Goal: Communication & Community: Answer question/provide support

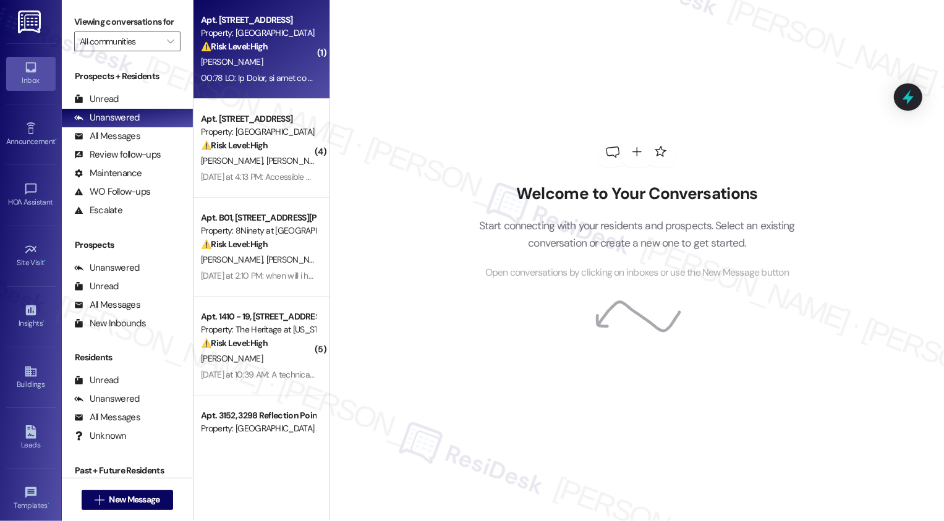
click at [223, 64] on span "[PERSON_NAME]" at bounding box center [232, 61] width 62 height 11
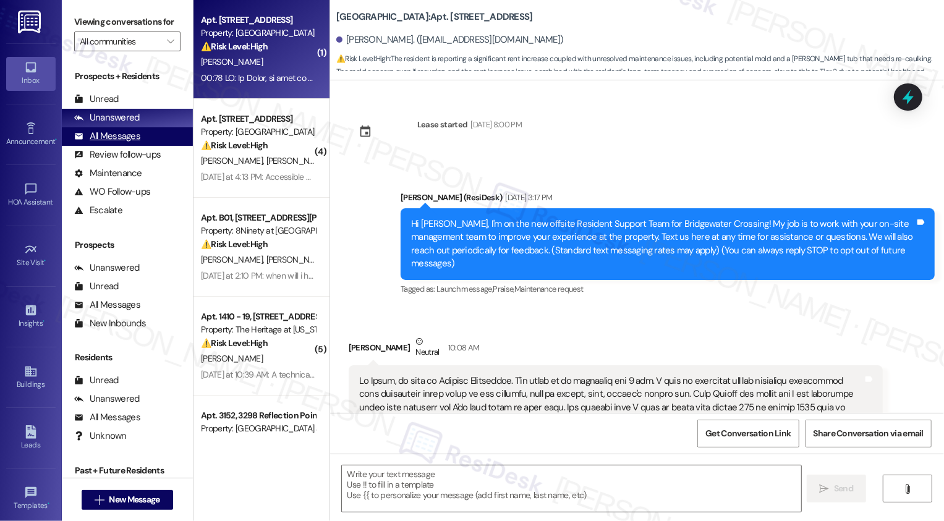
type textarea "Fetching suggested responses. Please feel free to read through the conversation…"
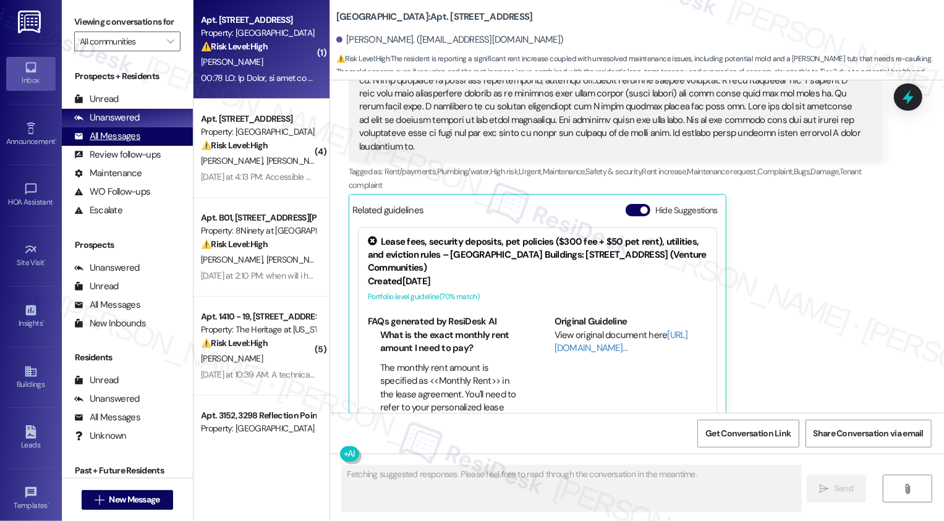
scroll to position [357, 0]
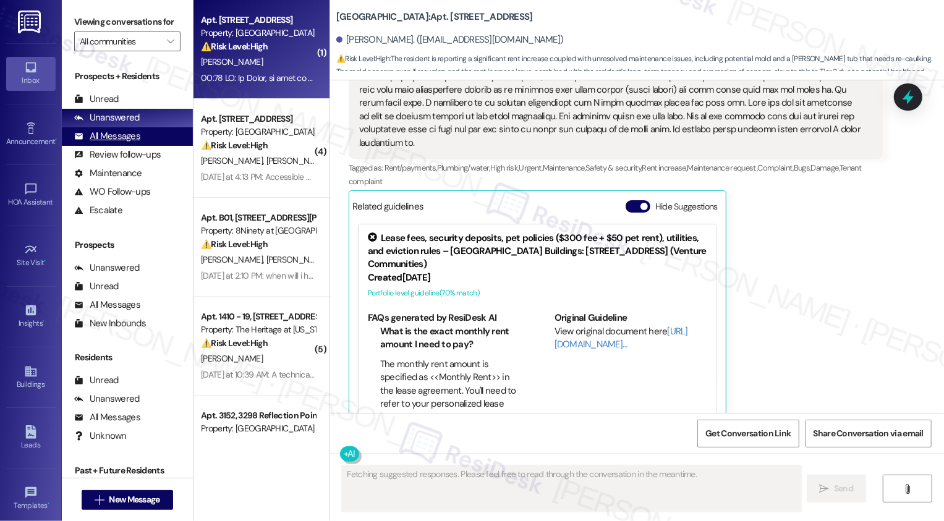
click at [134, 143] on div "All Messages" at bounding box center [107, 136] width 66 height 13
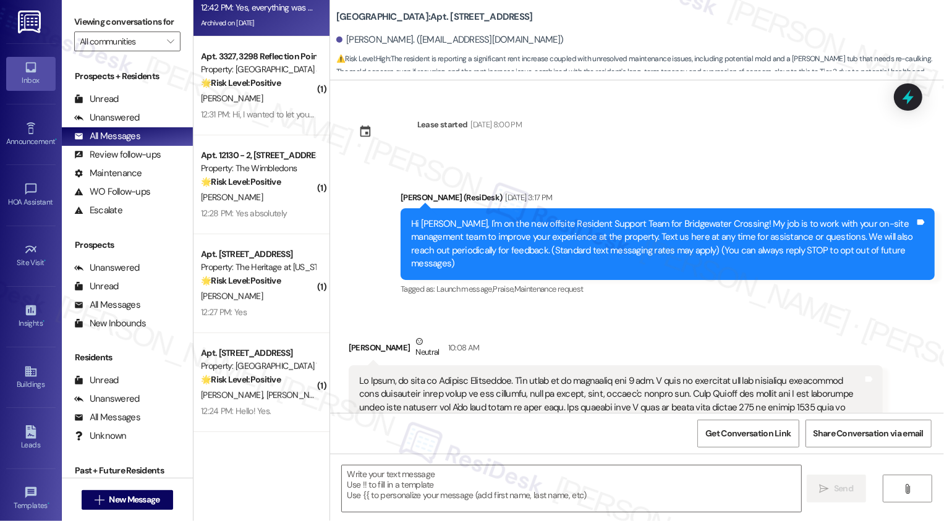
scroll to position [336, 0]
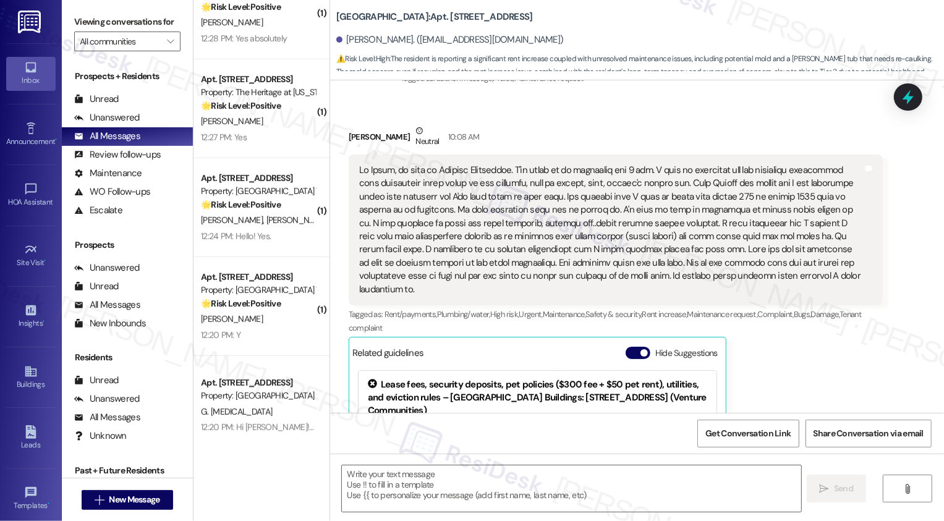
type textarea "Fetching suggested responses. Please feel free to read through the conversation…"
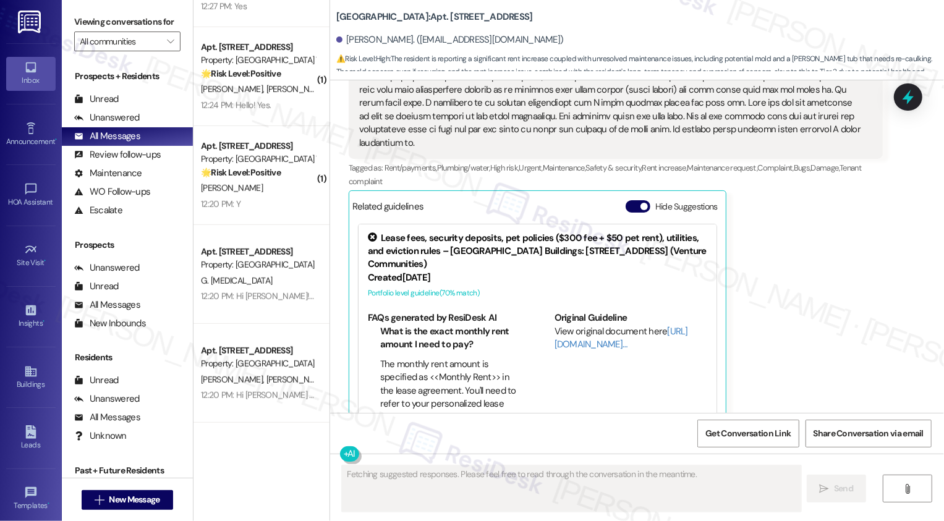
scroll to position [651, 0]
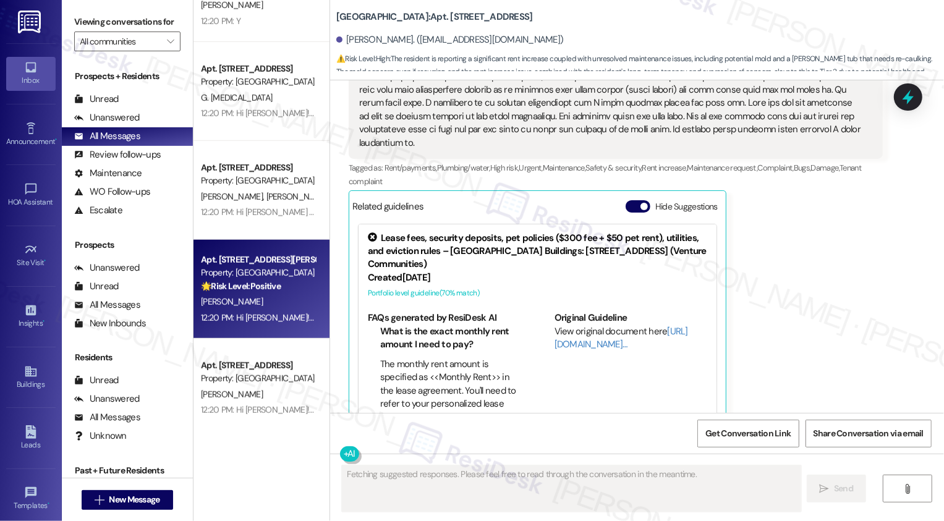
click at [257, 278] on div "Property: [GEOGRAPHIC_DATA]" at bounding box center [258, 273] width 114 height 13
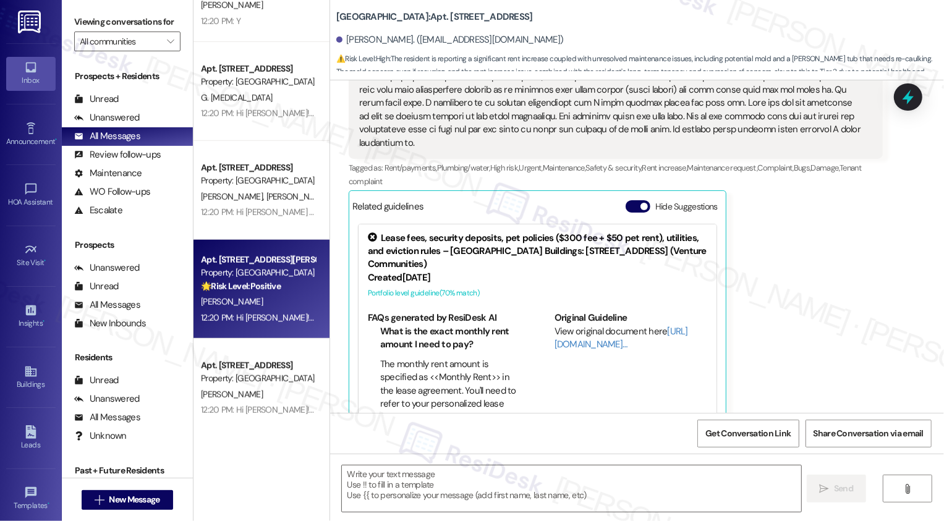
type textarea "Fetching suggested responses. Please feel free to read through the conversation…"
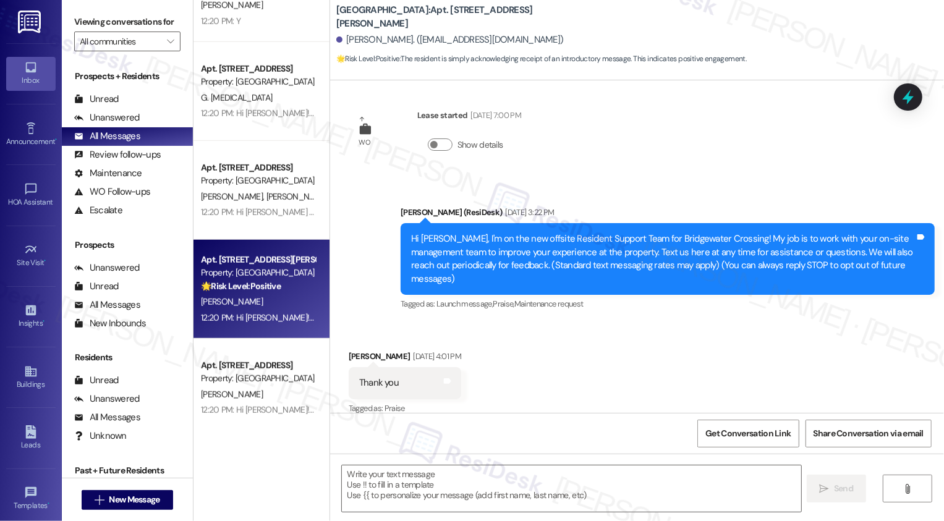
type textarea "Fetching suggested responses. Please feel free to read through the conversation…"
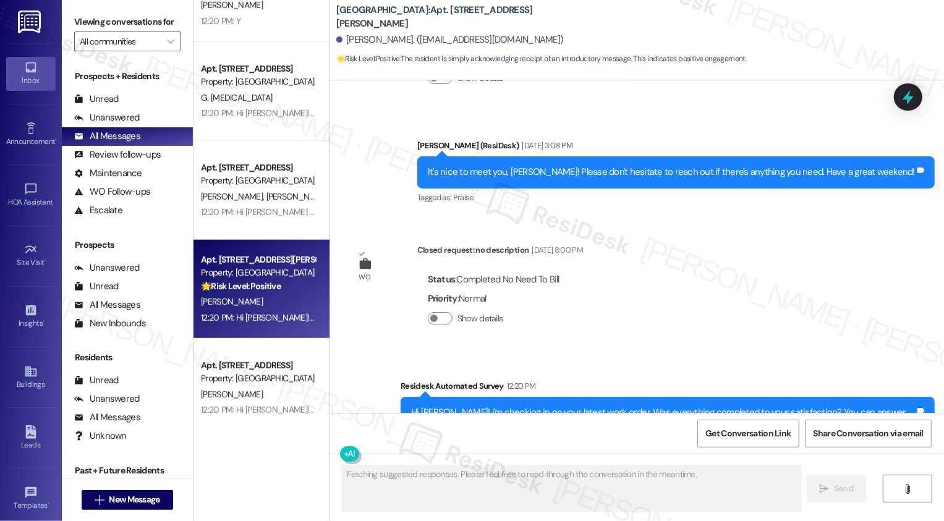
scroll to position [504, 0]
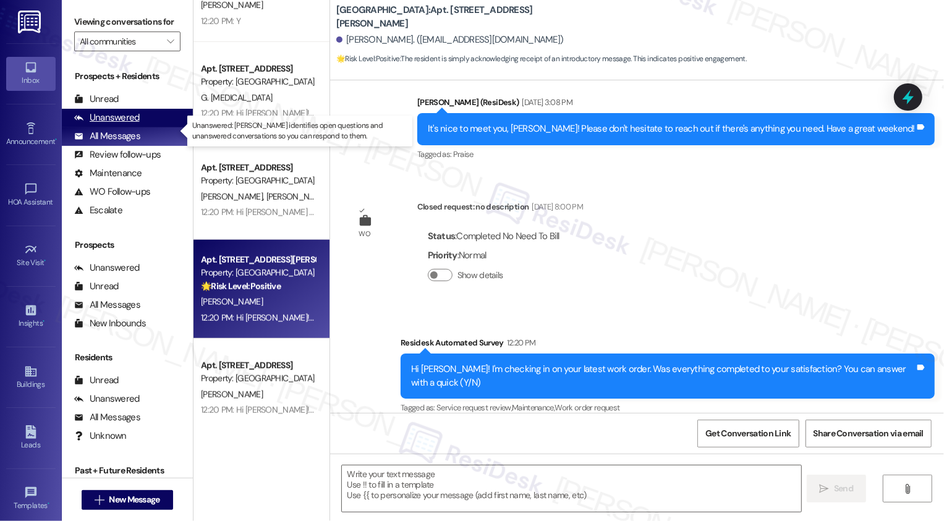
click at [142, 127] on div "Unanswered (0)" at bounding box center [127, 118] width 131 height 19
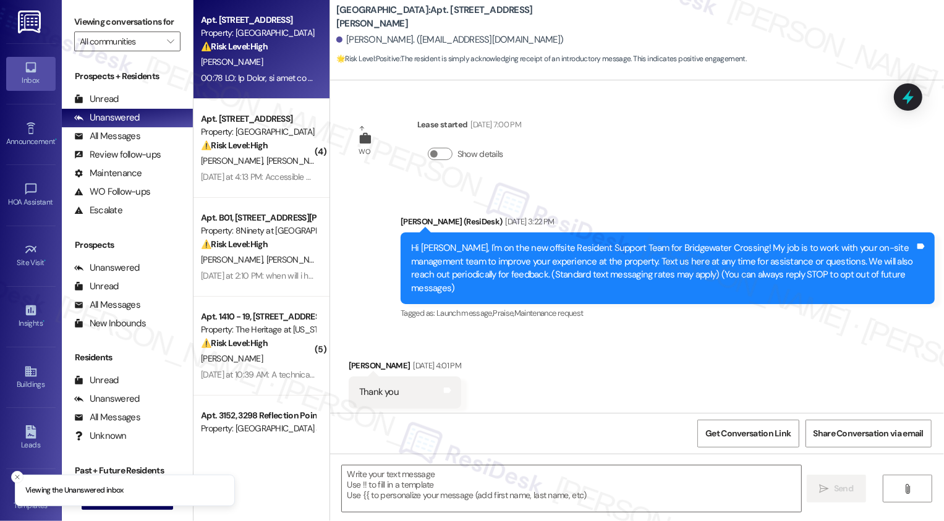
scroll to position [9, 0]
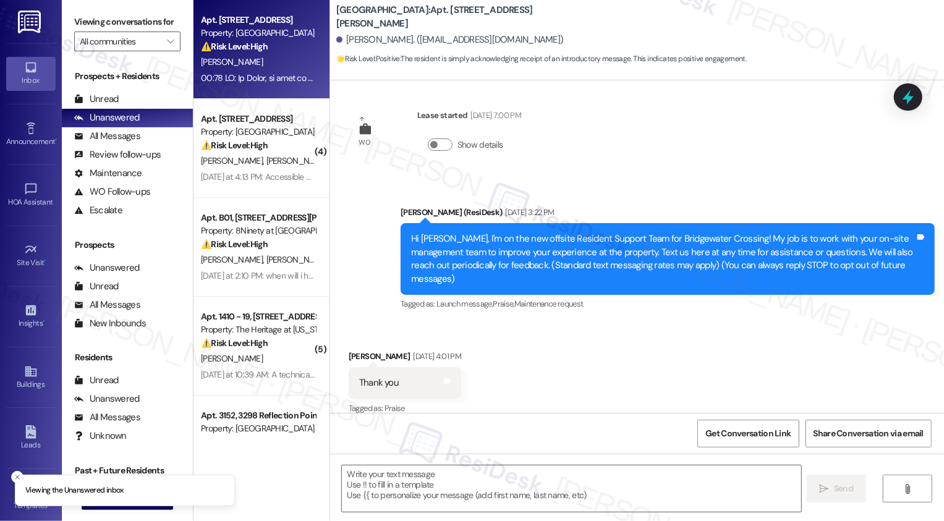
click at [258, 68] on div "[PERSON_NAME]" at bounding box center [258, 61] width 117 height 15
type textarea "Fetching suggested responses. Please feel free to read through the conversation…"
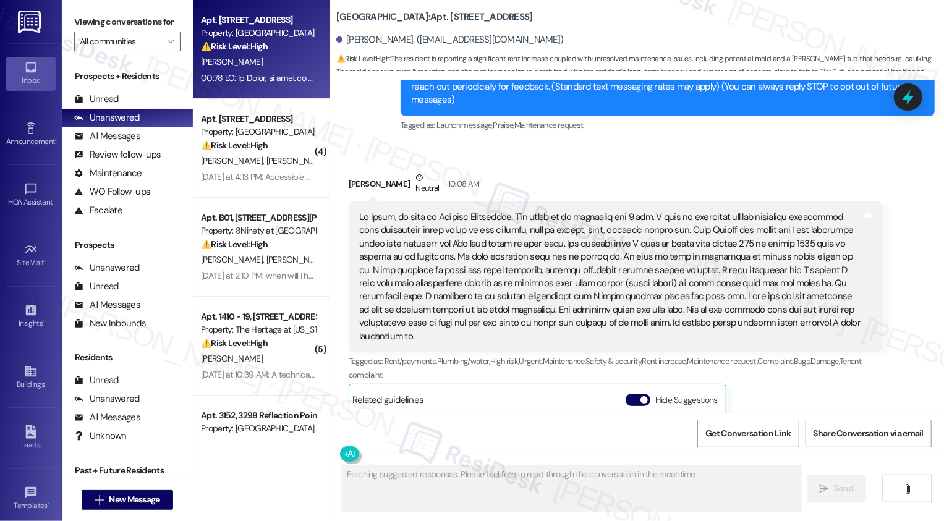
scroll to position [124, 0]
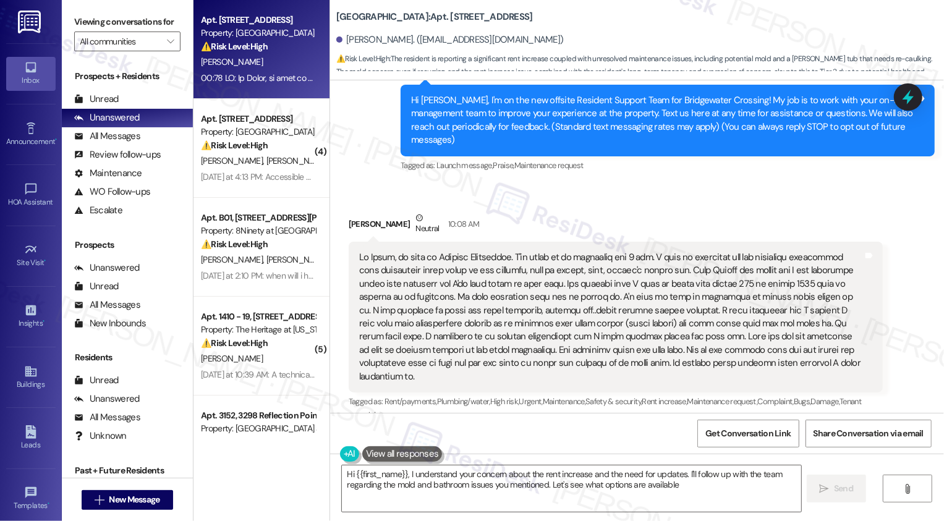
type textarea "Hi {{first_name}}, I understand your concern about the rent increase and the ne…"
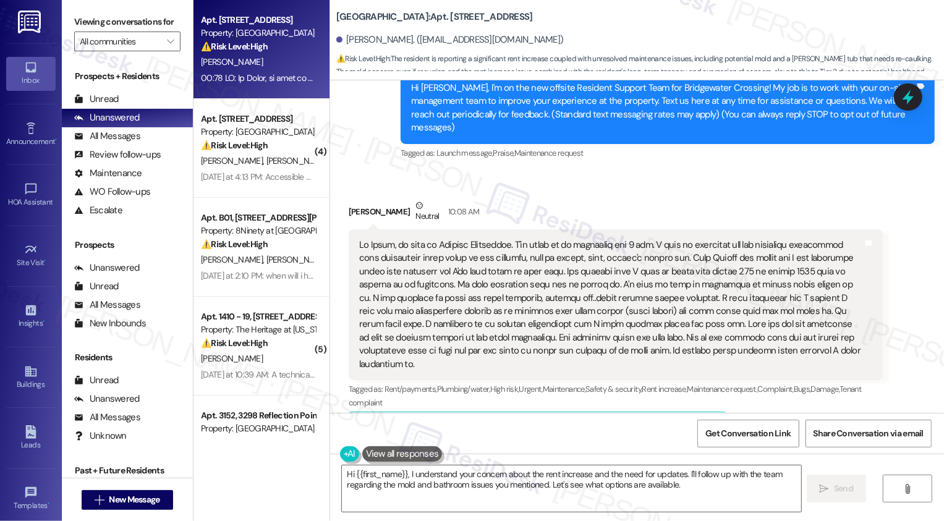
scroll to position [148, 0]
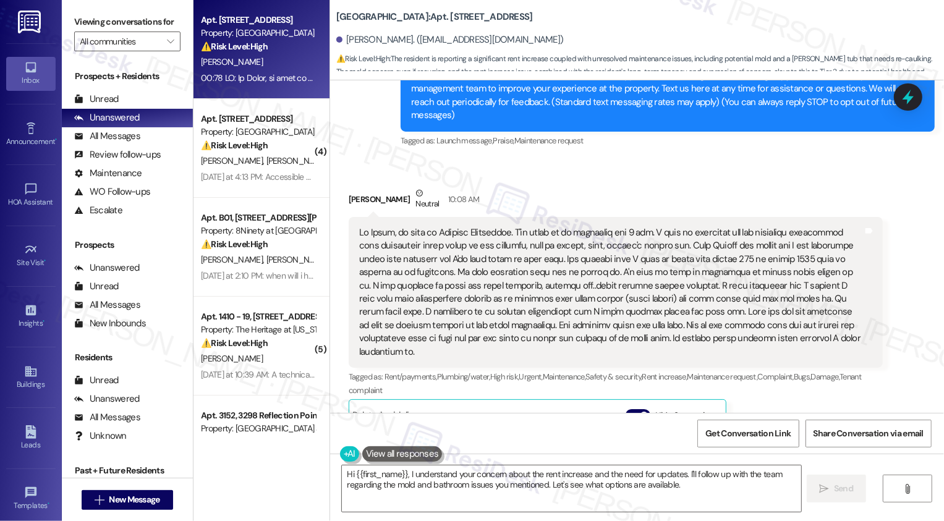
drag, startPoint x: 340, startPoint y: 186, endPoint x: 405, endPoint y: 188, distance: 65.0
click at [405, 188] on div "Sharita Williamson Neutral 10:08 AM" at bounding box center [616, 202] width 534 height 30
copy div "Sharita Williamson"
click at [359, 228] on div at bounding box center [611, 292] width 504 height 132
click at [386, 254] on div at bounding box center [611, 292] width 504 height 132
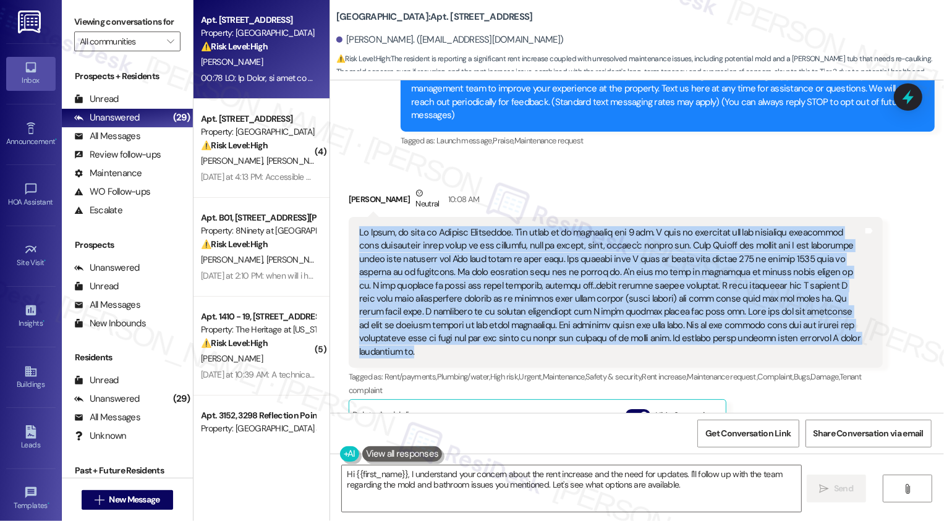
drag, startPoint x: 351, startPoint y: 216, endPoint x: 790, endPoint y: 333, distance: 453.6
click at [790, 333] on div "Tags and notes" at bounding box center [616, 292] width 534 height 151
copy div "Hi Sarah, my name is Sharita Williamson. I've lived in my apartment for 7 yrs. …"
click at [430, 485] on textarea "Hi {{first_name}}, I understand your concern about the rent increase and the ne…" at bounding box center [572, 489] width 460 height 46
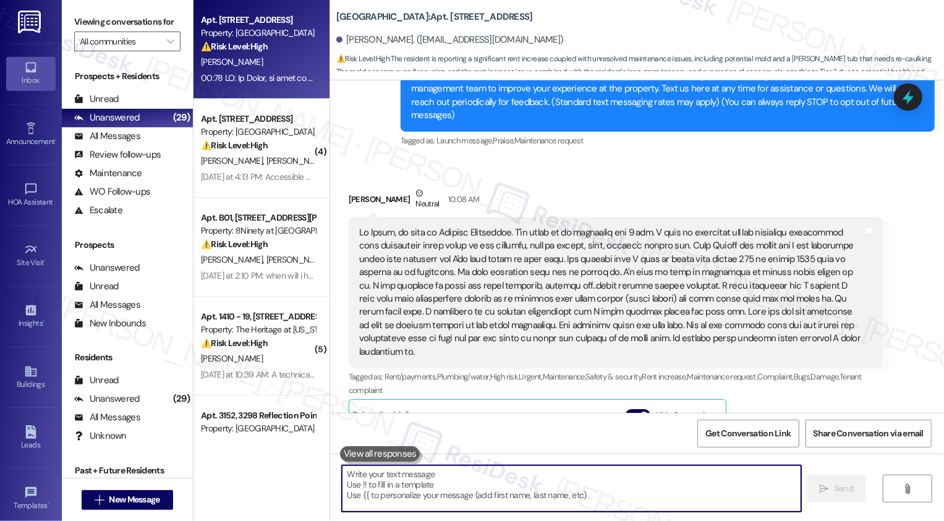
paste textarea "Hi Sharita, thank you for sharing this with me. I’m so glad to hear how much yo…"
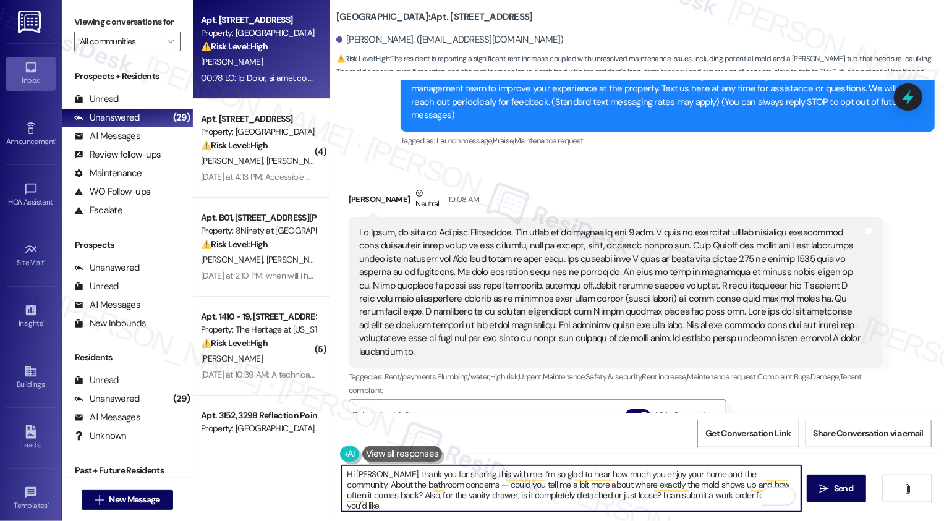
scroll to position [0, 0]
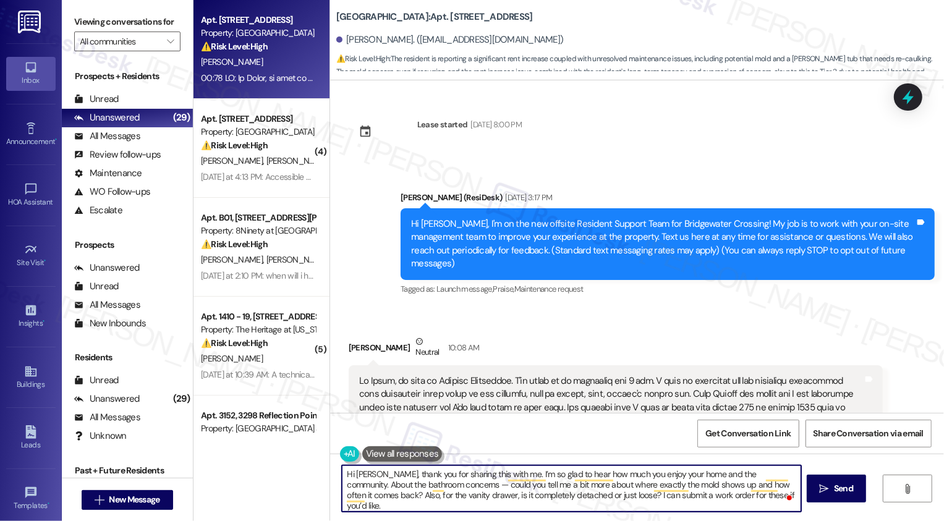
click at [343, 476] on textarea "Hi Sharita, thank you for sharing this with me. I’m so glad to hear how much yo…" at bounding box center [572, 489] width 460 height 46
click at [487, 481] on textarea "It's nice to meet you, Sharita! Thank you for sharing this with me. I’m so glad…" at bounding box center [572, 489] width 460 height 46
click at [570, 475] on textarea "It's nice to meet you, Sharita! Thank you for sharing this with me. I’m so glad…" at bounding box center [572, 489] width 460 height 46
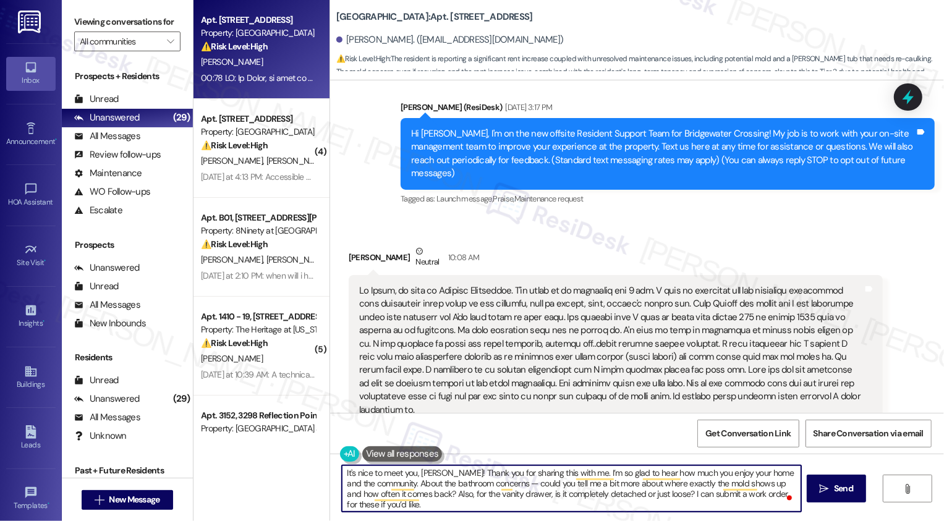
scroll to position [98, 0]
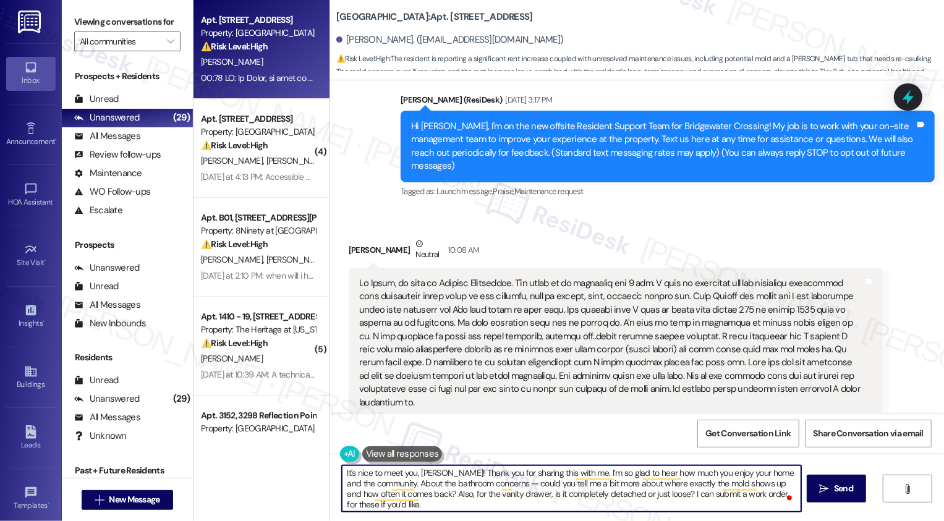
click at [416, 486] on textarea "It's nice to meet you, Sharita! Thank you for sharing this with me. I’m so glad…" at bounding box center [572, 489] width 460 height 46
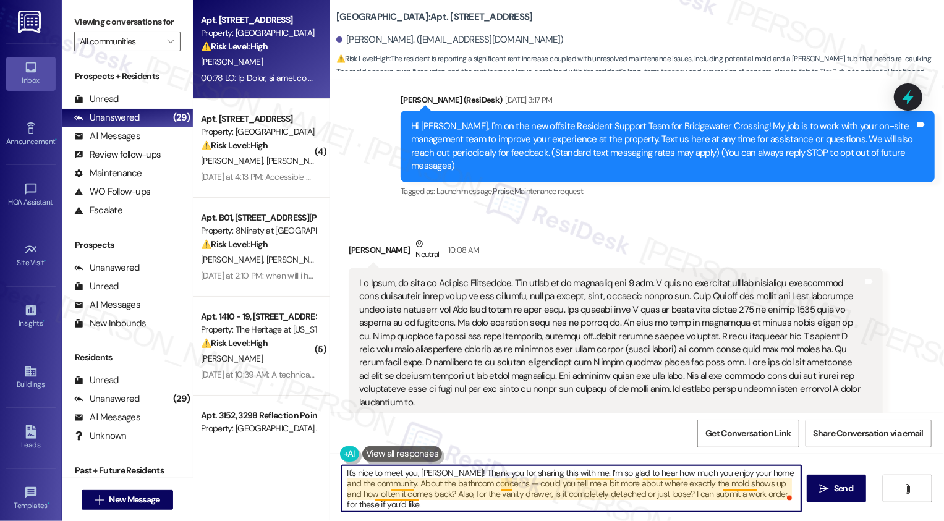
click at [505, 485] on textarea "It's nice to meet you, Sharita! Thank you for sharing this with me. I’m so glad…" at bounding box center [572, 489] width 460 height 46
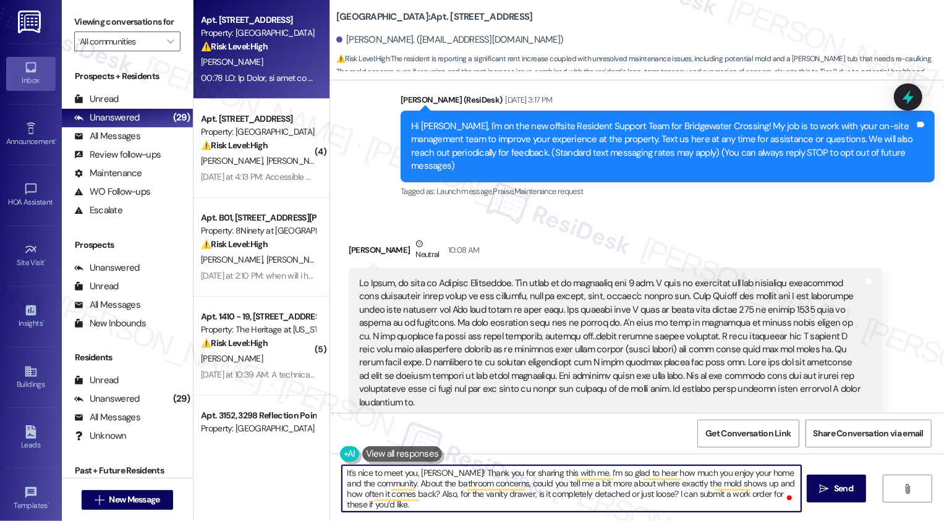
click at [639, 489] on textarea "It's nice to meet you, Sharita! Thank you for sharing this with me. I’m so glad…" at bounding box center [572, 489] width 460 height 46
click at [696, 488] on textarea "It's nice to meet you, Sharita! Thank you for sharing this with me. I’m so glad…" at bounding box center [572, 489] width 460 height 46
click at [766, 485] on textarea "It's nice to meet you, Sharita! Thank you for sharing this with me. I’m so glad…" at bounding box center [572, 489] width 460 height 46
click at [408, 494] on textarea "It's nice to meet you, Sharita! Thank you for sharing this with me. I’m so glad…" at bounding box center [572, 489] width 460 height 46
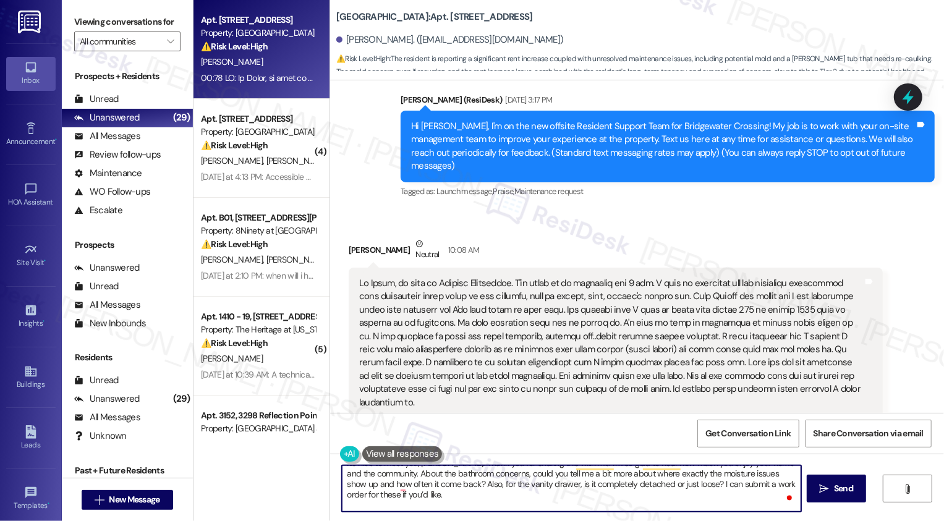
scroll to position [12, 0]
click at [617, 494] on textarea "It's nice to meet you, Sharita! Thank you for sharing this with me. I’m so glad…" at bounding box center [572, 489] width 460 height 46
click at [441, 493] on textarea "It's nice to meet you, Sharita! Thank you for sharing this with me. I’m so glad…" at bounding box center [572, 489] width 460 height 46
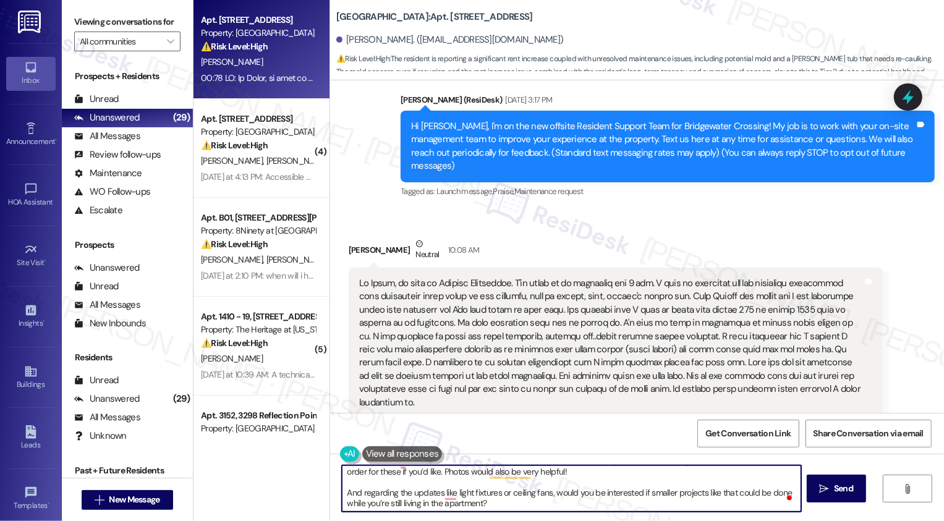
drag, startPoint x: 338, startPoint y: 493, endPoint x: 390, endPoint y: 490, distance: 52.0
click at [390, 490] on textarea "It's nice to meet you, Sharita! Thank you for sharing this with me. I’m so glad…" at bounding box center [572, 489] width 460 height 46
drag, startPoint x: 633, startPoint y: 493, endPoint x: 670, endPoint y: 521, distance: 46.3
click at [670, 521] on div "It's nice to meet you, Sharita! Thank you for sharing this with me. I’m so glad…" at bounding box center [637, 500] width 614 height 93
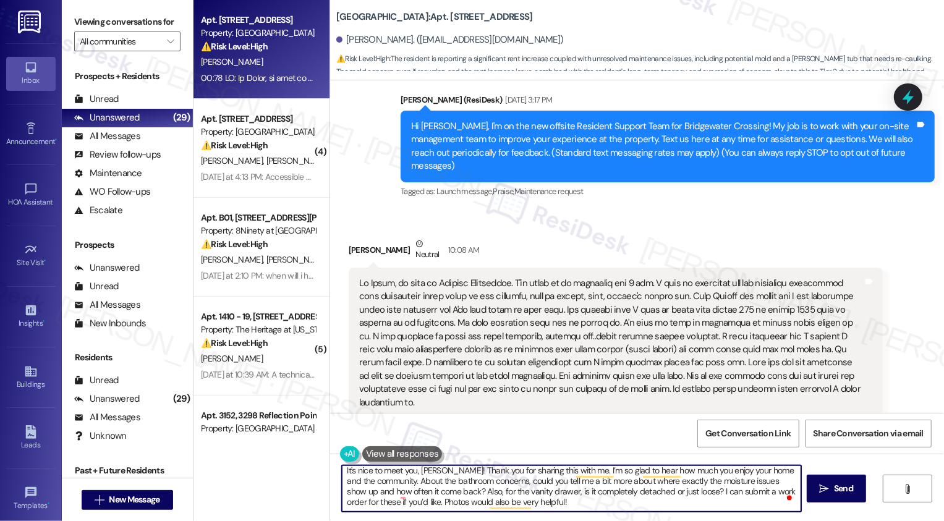
scroll to position [3, 0]
click at [542, 490] on textarea "It's nice to meet you, Sharita! Thank you for sharing this with me. I’m so glad…" at bounding box center [572, 489] width 460 height 46
click at [445, 492] on textarea "It's nice to meet you, Sharita! Thank you for sharing this with me. I’m so glad…" at bounding box center [572, 489] width 460 height 46
click at [718, 508] on textarea "It's nice to meet you, Sharita! Thank you for sharing this with me. I’m so glad…" at bounding box center [572, 489] width 460 height 46
click at [398, 501] on textarea "It's nice to meet you, Sharita! Thank you for sharing this with me. I’m so glad…" at bounding box center [572, 489] width 460 height 46
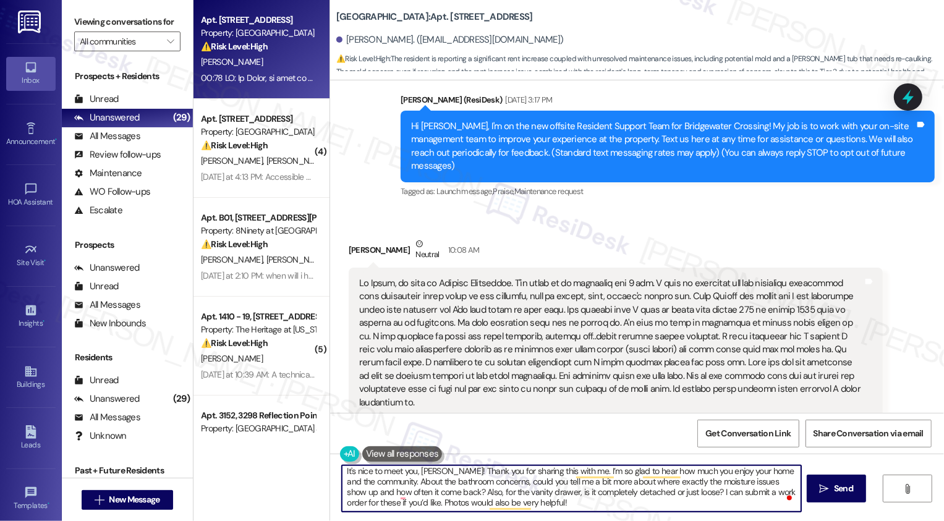
click at [359, 505] on textarea "It's nice to meet you, Sharita! Thank you for sharing this with me. I’m so glad…" at bounding box center [572, 489] width 460 height 46
click at [765, 498] on div "Rewrite with Grammarly" at bounding box center [764, 497] width 14 height 14
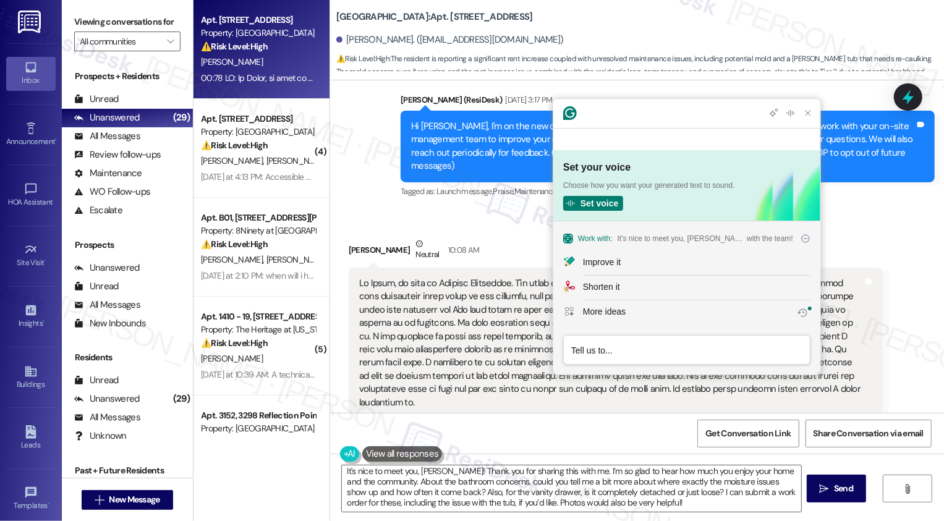
scroll to position [0, 0]
click at [648, 265] on div "Improve it" at bounding box center [697, 262] width 228 height 13
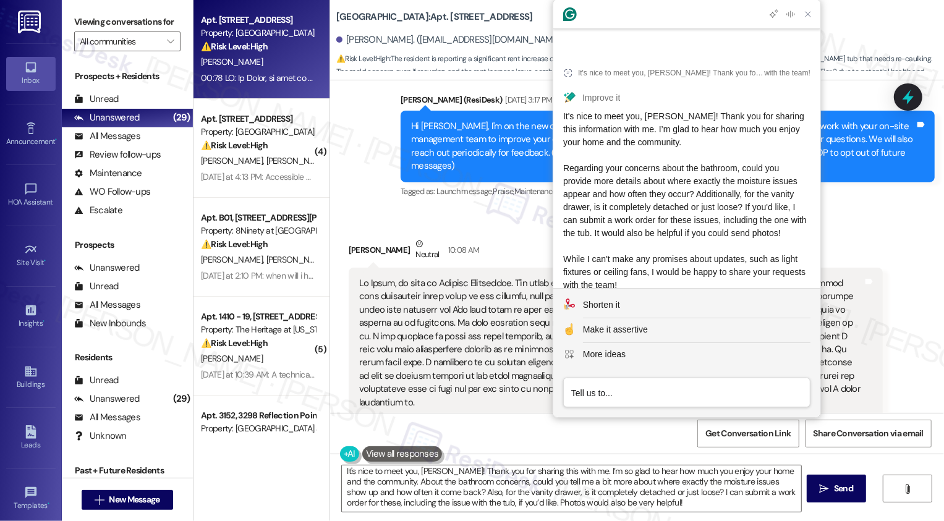
scroll to position [28, 0]
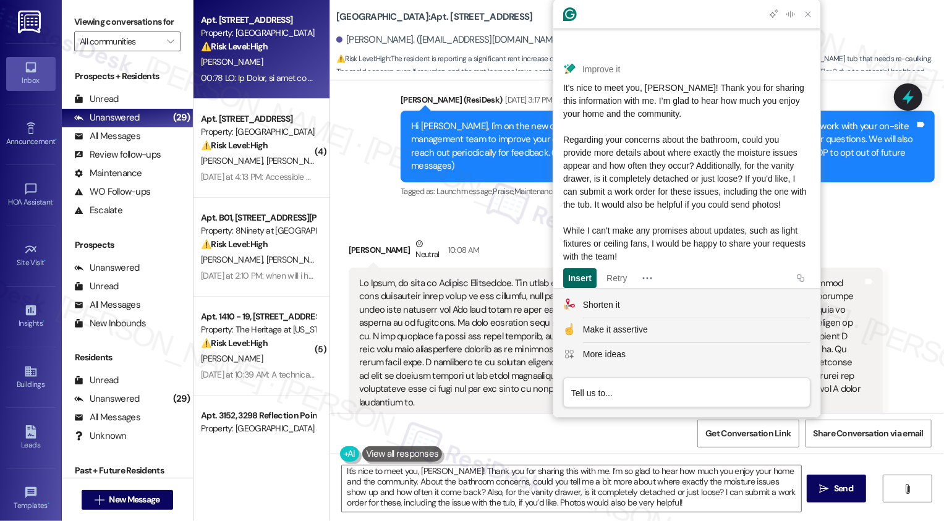
click at [576, 271] on div "Insert" at bounding box center [580, 278] width 24 height 20
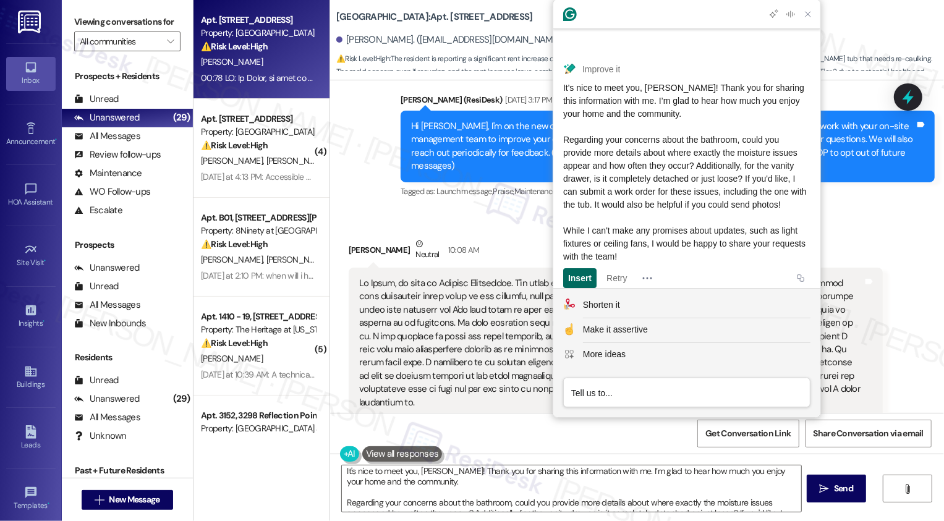
scroll to position [0, 0]
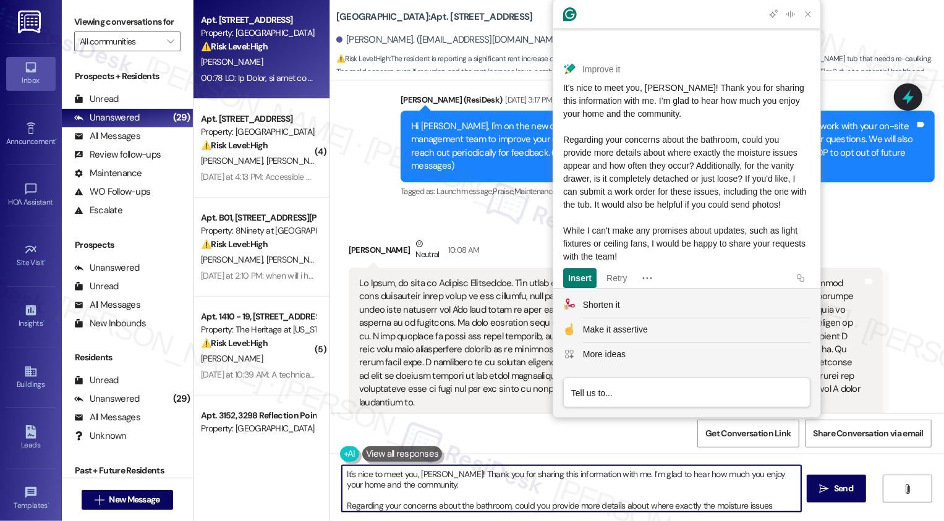
click at [458, 482] on textarea "It's nice to meet you, Sharita! Thank you for sharing this information with me.…" at bounding box center [572, 489] width 460 height 46
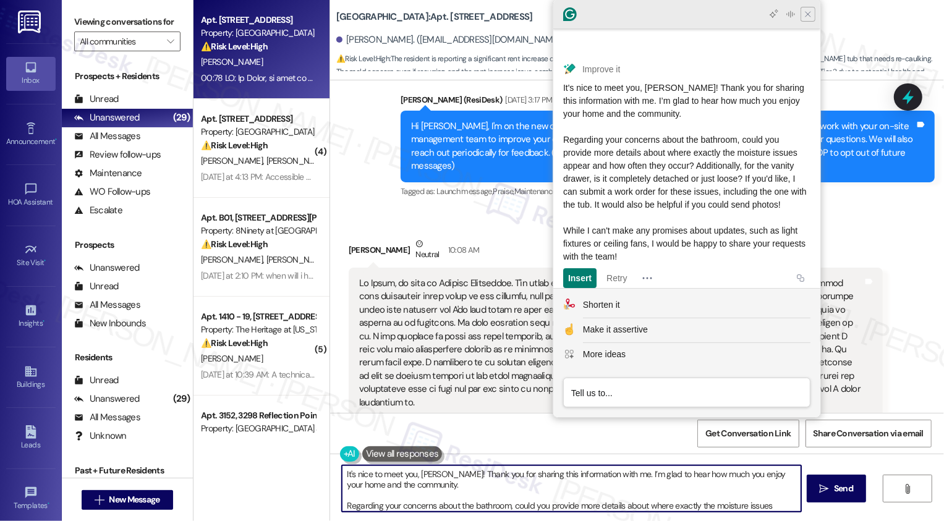
type textarea "It's nice to meet you, Sharita! Thank you for sharing this information with me.…"
click at [808, 15] on icon "Close Grammarly Assistant" at bounding box center [808, 14] width 10 height 10
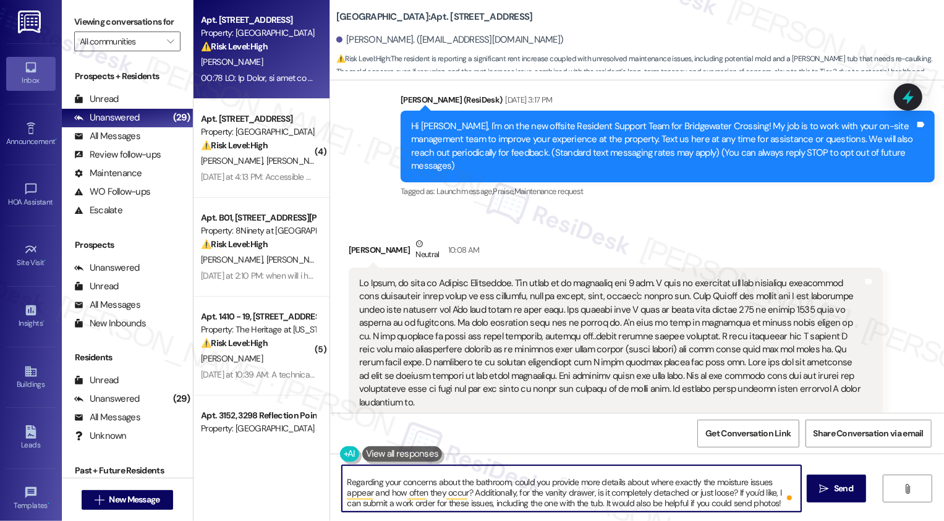
scroll to position [30, 0]
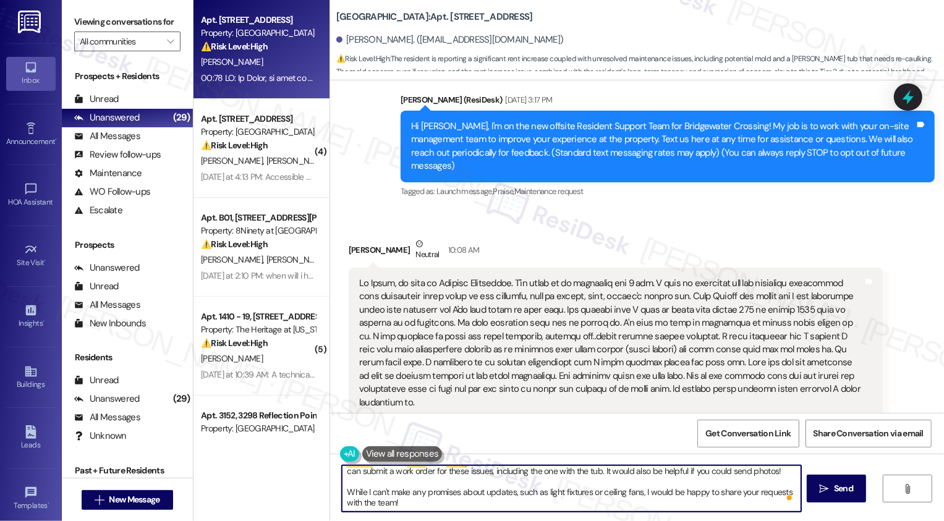
click at [521, 505] on textarea "It's nice to meet you, Sharita! Thank you for sharing this information with me.…" at bounding box center [572, 489] width 460 height 46
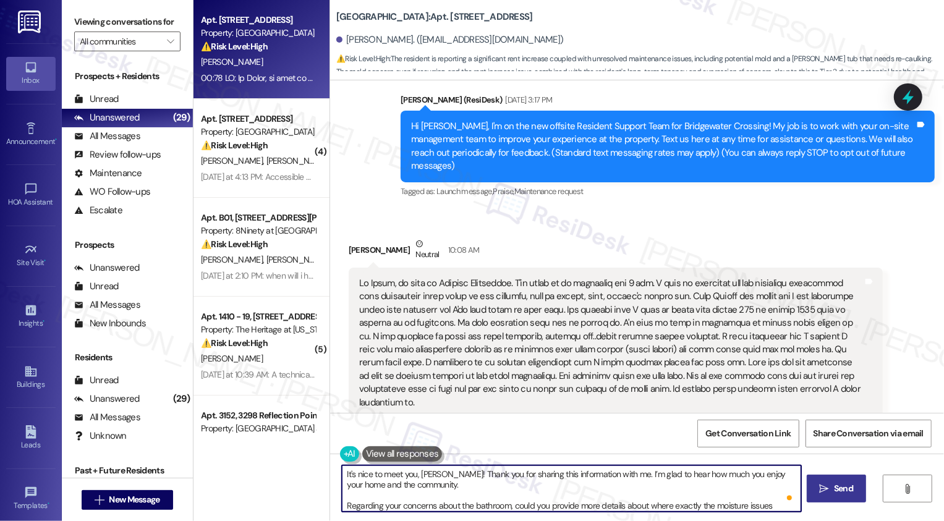
click at [824, 486] on icon "" at bounding box center [824, 489] width 9 height 10
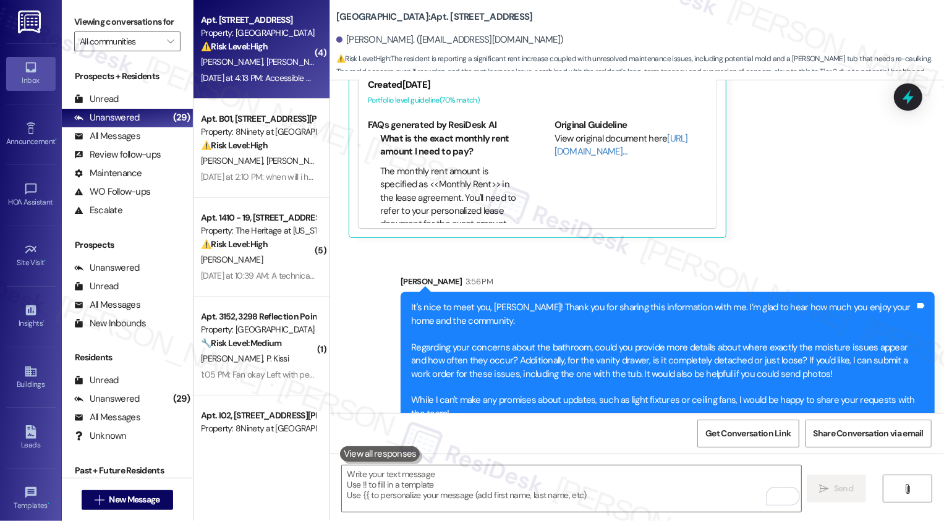
click at [259, 53] on div "Apt. 62H-The Ottawa, 5 Fall Wood Drive Property: Bridgewater Crossing ⚠️ Risk L…" at bounding box center [258, 33] width 117 height 42
type textarea "Fetching suggested responses. Please feel free to read through the conversation…"
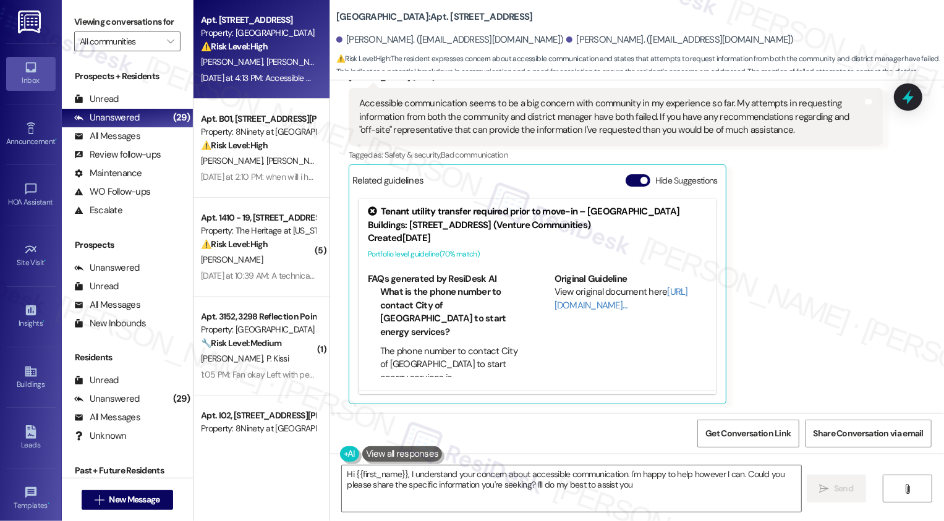
type textarea "Hi {{first_name}}, I understand your concern about accessible communication. I'…"
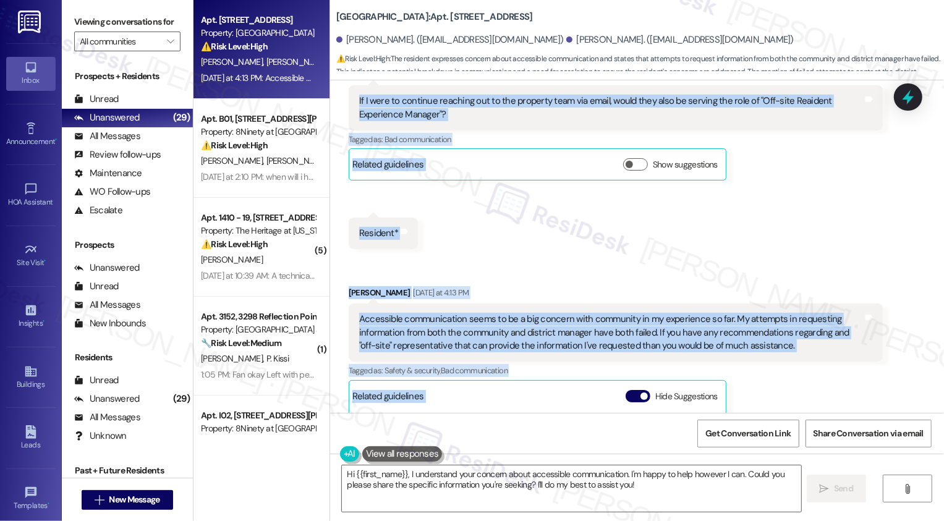
scroll to position [1393, 0]
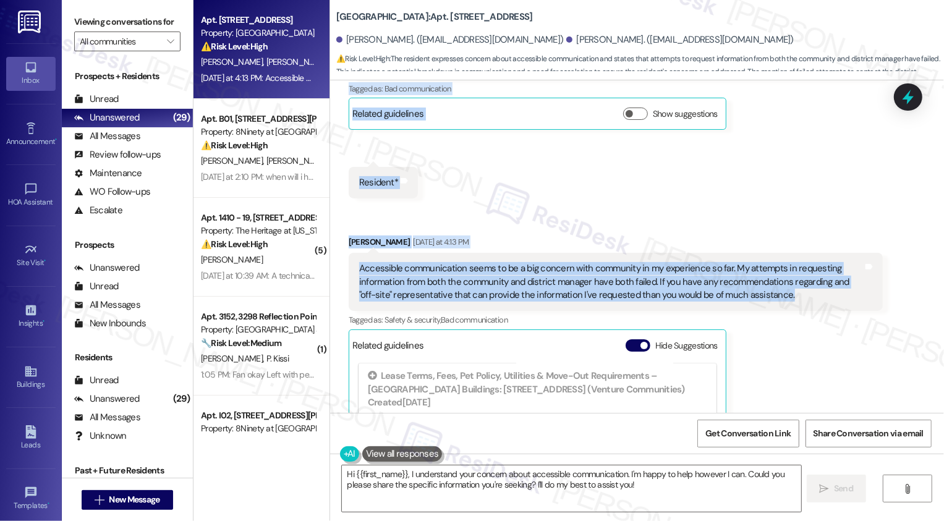
drag, startPoint x: 395, startPoint y: 154, endPoint x: 789, endPoint y: 293, distance: 417.8
click at [789, 293] on div "Lease started Oct 30, 2024 at 8:00 PM Announcement, sent via SMS Sarah (ResiDes…" at bounding box center [637, 246] width 614 height 333
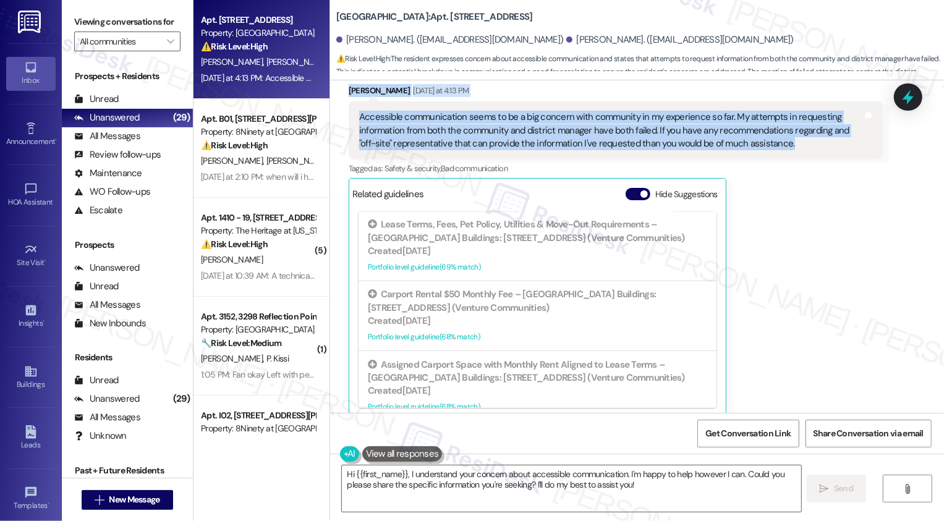
scroll to position [1558, 0]
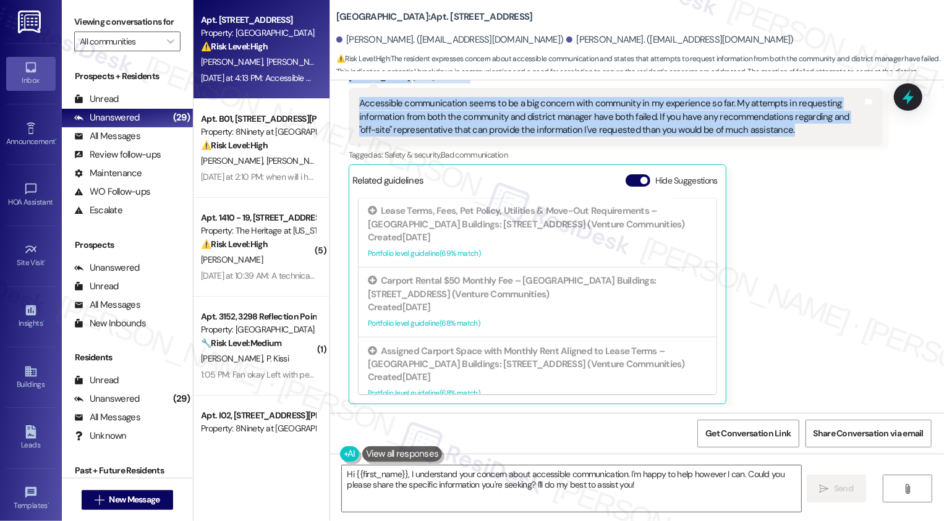
copy div "Sarah (ResiDesk) Yesterday at 3:52 PM It's a pleasure to meet you, Kenneth! I’m…"
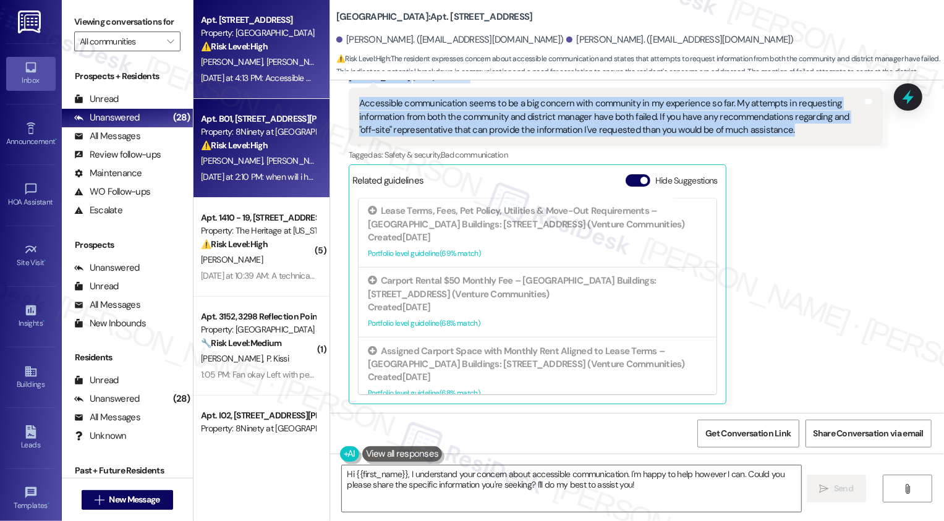
click at [261, 151] on div "⚠️ Risk Level: High The resident expresses concern about an upcoming inspection…" at bounding box center [258, 145] width 114 height 13
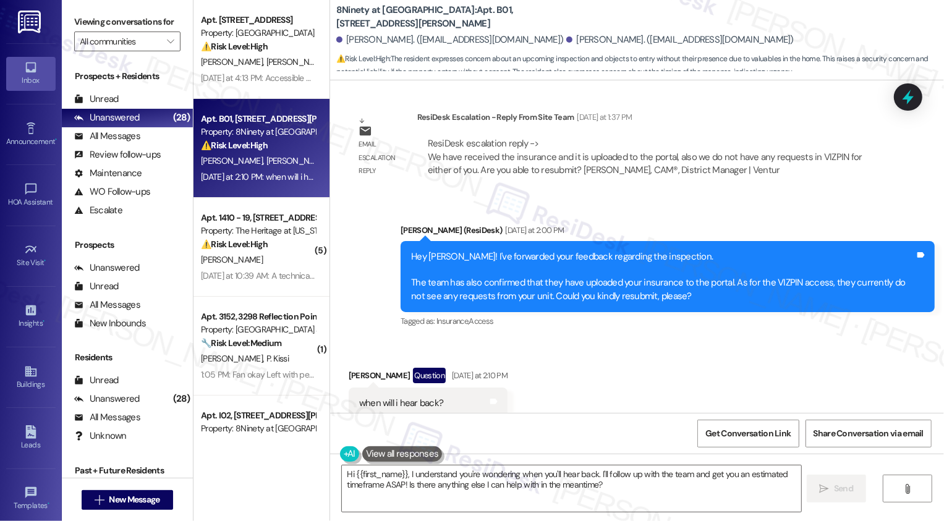
scroll to position [3724, 0]
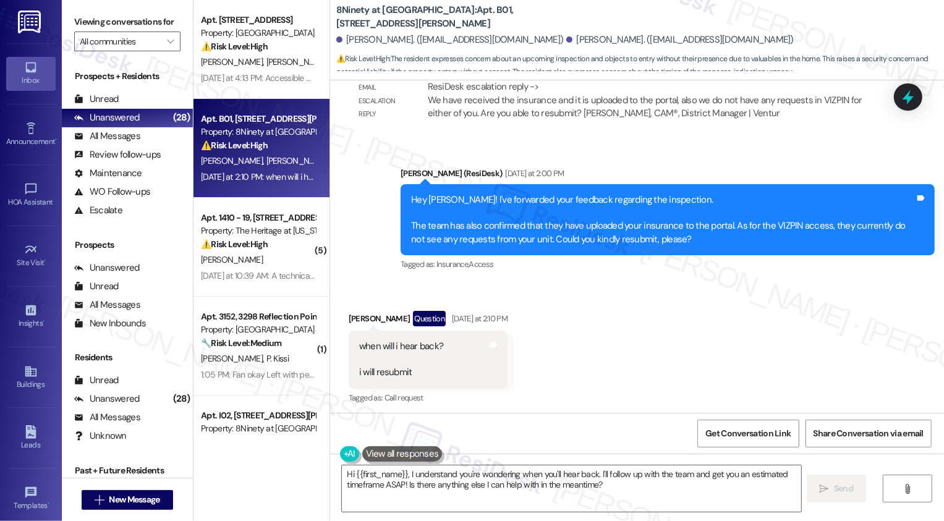
click at [630, 360] on div "Received via SMS Tristan Burkitt Question Yesterday at 2:10 PM when will i hear…" at bounding box center [637, 350] width 614 height 134
click at [440, 484] on textarea "Hi {{first_name}}, I understand you're wondering when you'll hear back. I'll fo…" at bounding box center [572, 489] width 460 height 46
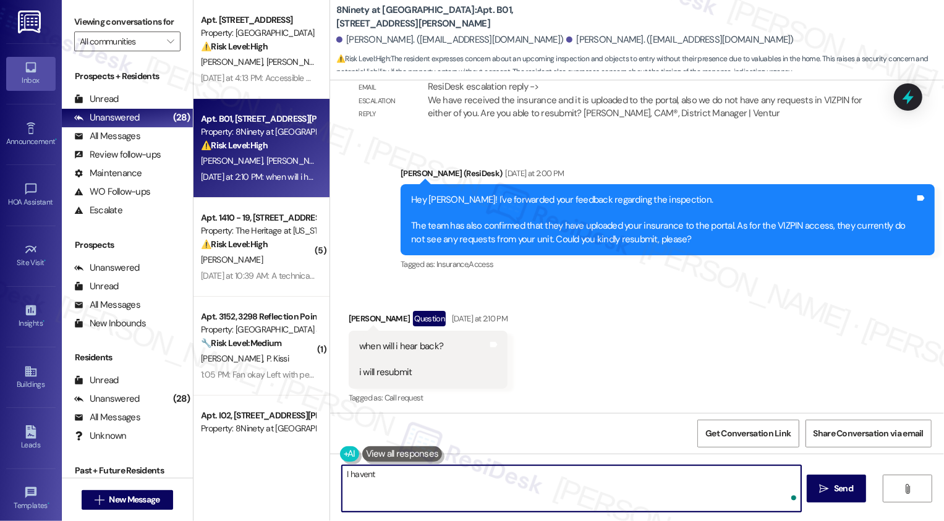
type textarea "I havent"
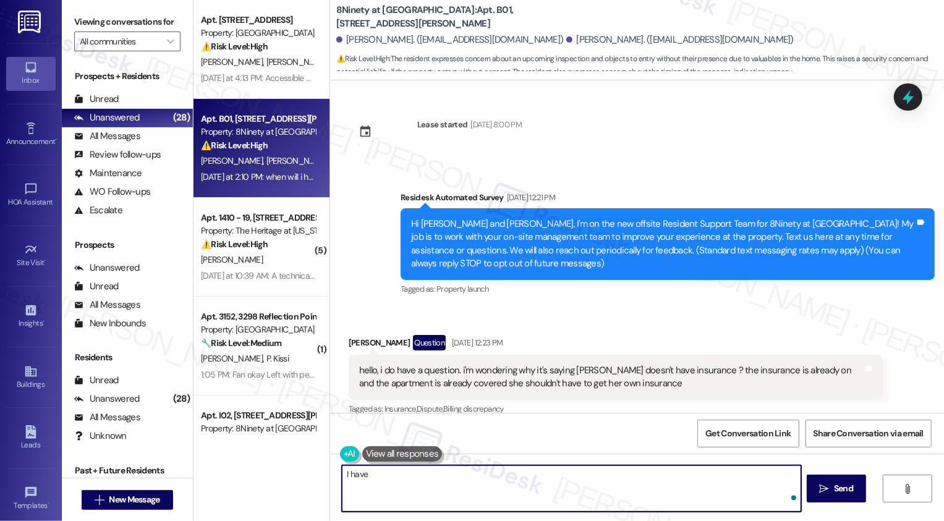
scroll to position [3724, 0]
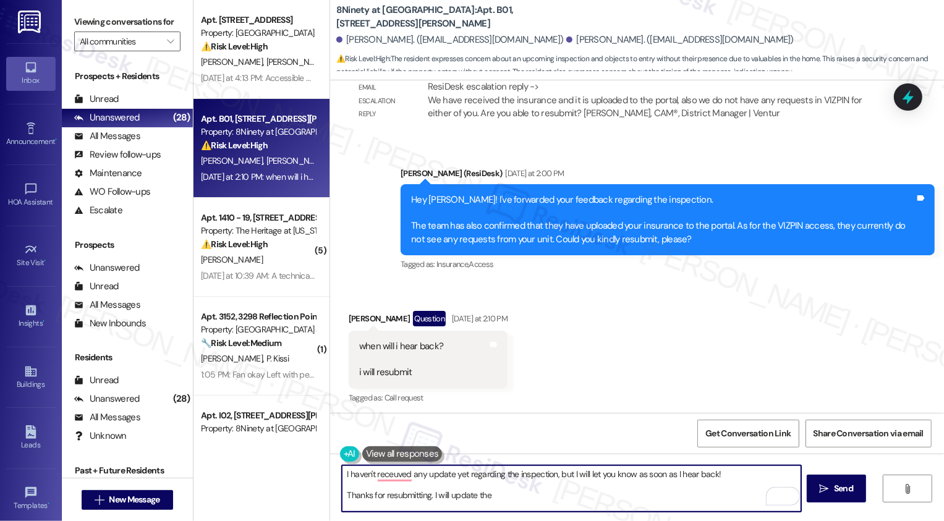
drag, startPoint x: 429, startPoint y: 493, endPoint x: 557, endPoint y: 521, distance: 131.7
click at [557, 521] on div "I haven't receuved any update yet regarding the inspection, but I will let you …" at bounding box center [637, 500] width 614 height 93
click at [382, 474] on textarea "I haven't receuved any update yet regarding the inspection, but I will let you …" at bounding box center [572, 489] width 460 height 46
type textarea "I haven't received any update yet regarding the inspection, but I will let you …"
click at [670, 227] on div "Hey [PERSON_NAME]! I've forwarded your feedback regarding the inspection. The t…" at bounding box center [663, 220] width 504 height 53
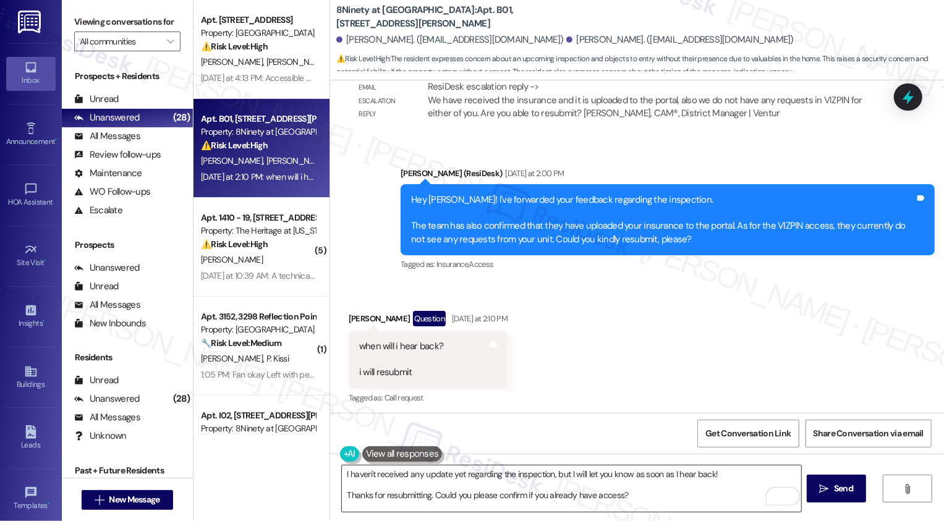
click at [363, 509] on textarea "I haven't received any update yet regarding the inspection, but I will let you …" at bounding box center [572, 489] width 460 height 46
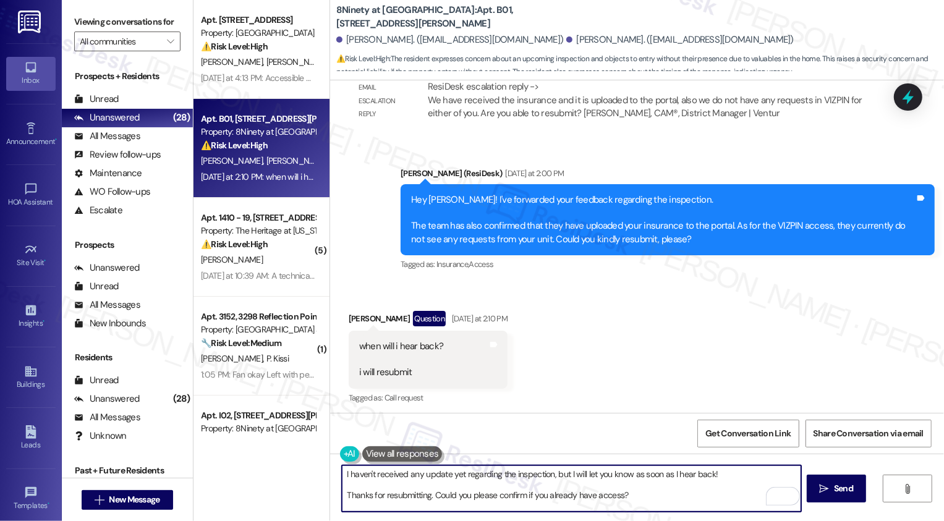
click at [417, 498] on textarea "I haven't received any update yet regarding the inspection, but I will let you …" at bounding box center [572, 489] width 460 height 46
click at [424, 494] on textarea "I haven't received any update yet regarding the inspection, but I will let you …" at bounding box center [572, 489] width 460 height 46
click at [452, 495] on textarea "I haven't received any update yet regarding the inspection, but I will let you …" at bounding box center [572, 489] width 460 height 46
click at [630, 505] on textarea "I haven't received any update yet regarding the inspection, but I will let you …" at bounding box center [572, 489] width 460 height 46
click at [665, 498] on textarea "I haven't received any update yet regarding the inspection, but I will let you …" at bounding box center [572, 489] width 460 height 46
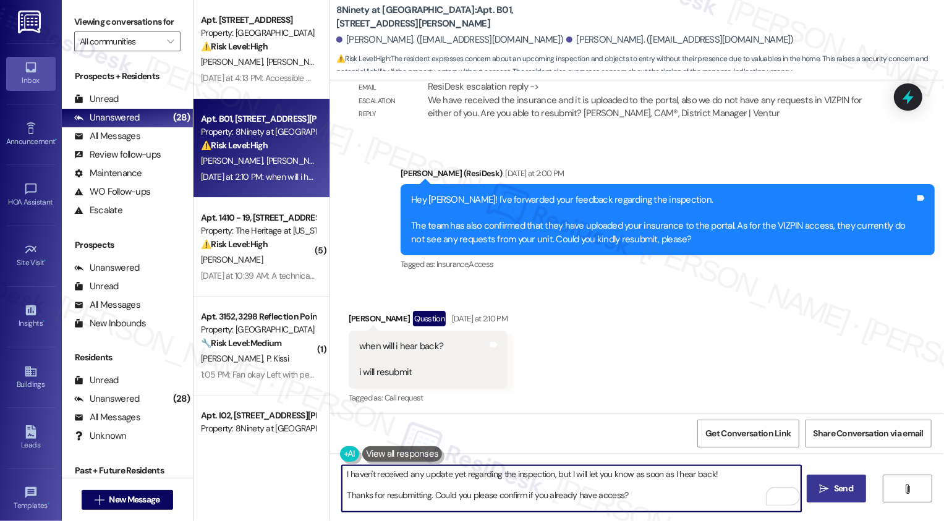
click at [829, 495] on span " Send" at bounding box center [837, 488] width 39 height 13
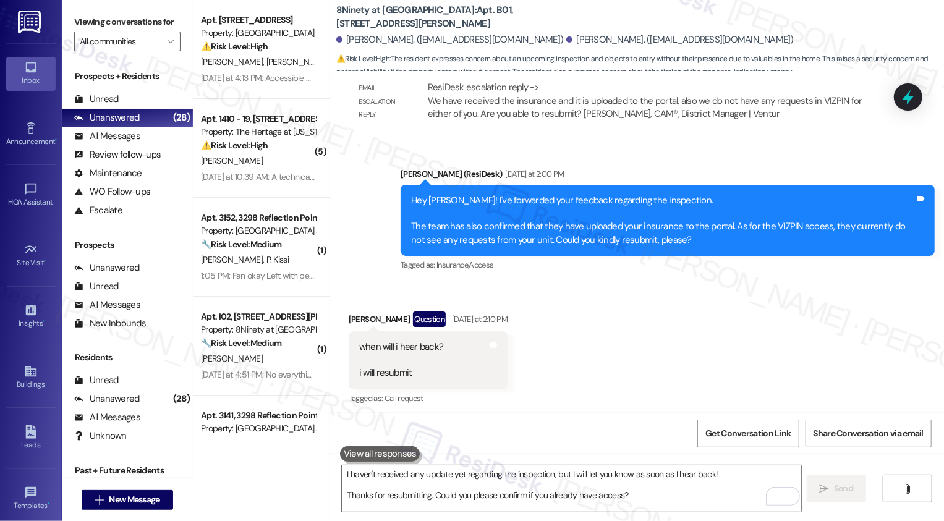
scroll to position [3836, 0]
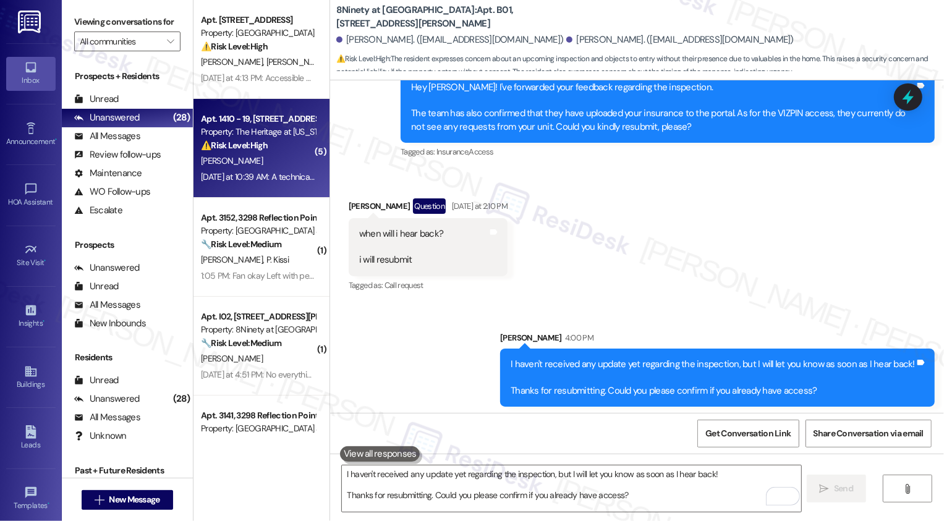
click at [290, 165] on div "[PERSON_NAME]" at bounding box center [258, 160] width 117 height 15
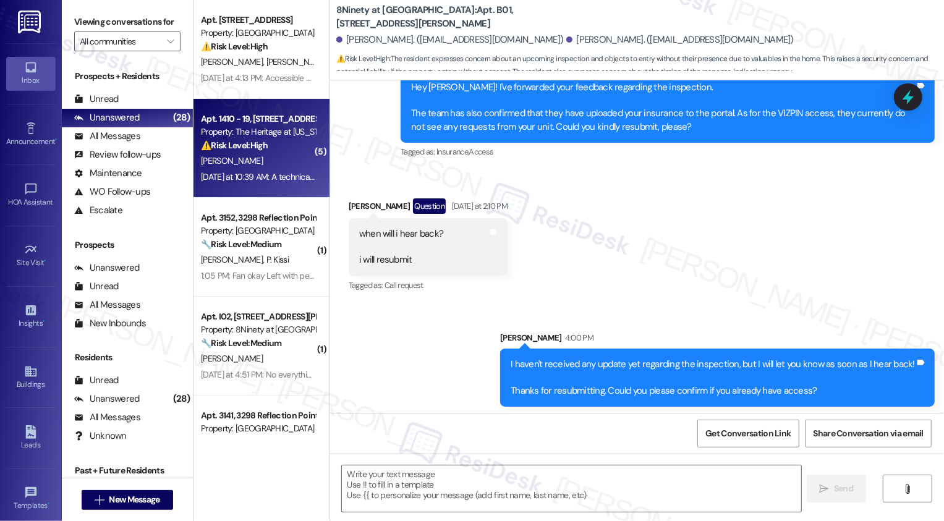
click at [290, 165] on div "[PERSON_NAME]" at bounding box center [258, 160] width 117 height 15
type textarea "Fetching suggested responses. Please feel free to read through the conversation…"
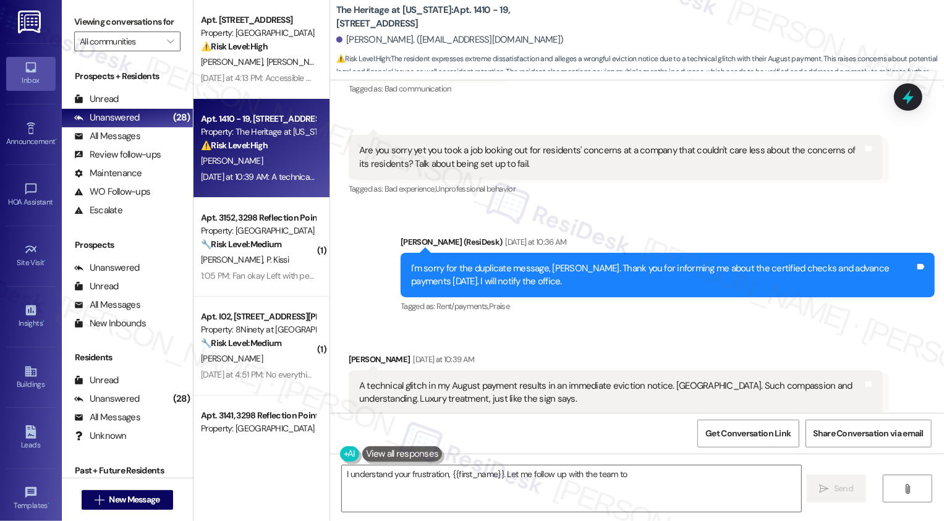
scroll to position [4589, 0]
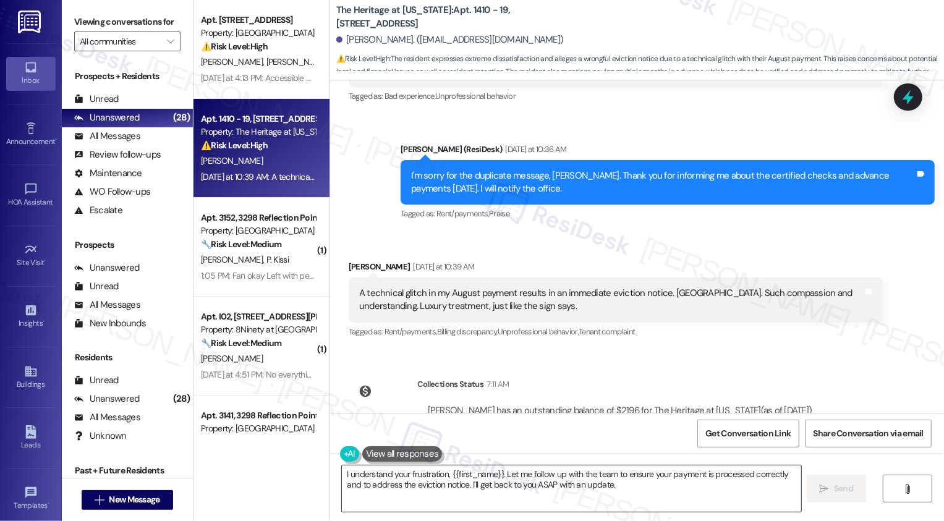
click at [388, 486] on textarea "I understand your frustration, {{first_name}}. Let me follow up with the team t…" at bounding box center [572, 489] width 460 height 46
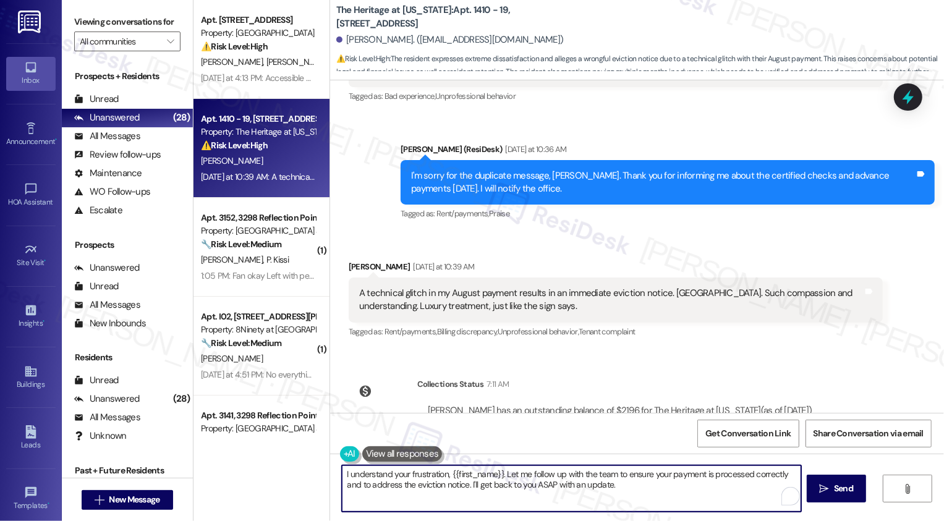
click at [344, 477] on textarea "I understand your frustration, {{first_name}}. Let me follow up with the team t…" at bounding box center [572, 489] width 460 height 46
click at [584, 477] on textarea "I completely understand your frustration, {{first_name}}. Let me follow up with…" at bounding box center [572, 489] width 460 height 46
drag, startPoint x: 542, startPoint y: 472, endPoint x: 695, endPoint y: 500, distance: 155.4
click at [695, 500] on textarea "I completely understand your frustration, {{first_name}}. Let me follow up with…" at bounding box center [572, 489] width 460 height 46
click at [667, 496] on textarea "I completely understand your frustration, {{first_name}}. I'm sorry you're deal…" at bounding box center [572, 489] width 460 height 46
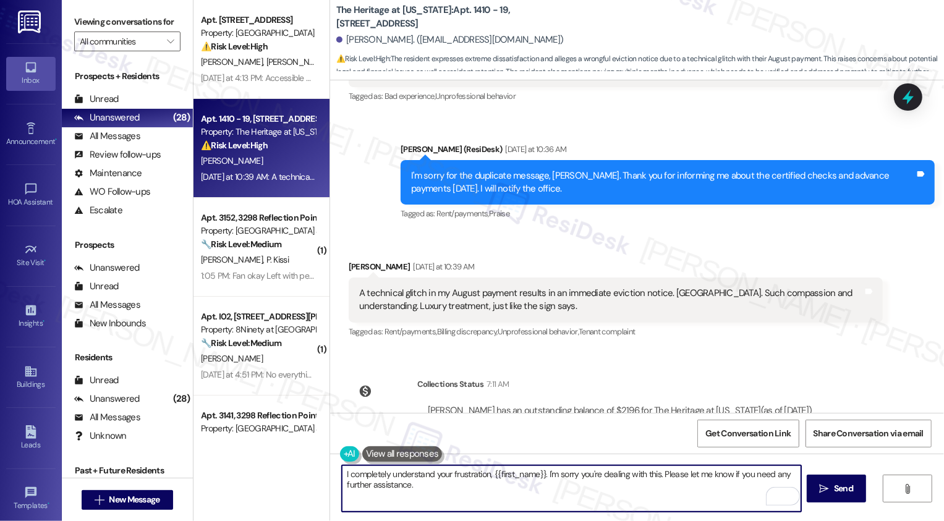
click at [544, 489] on textarea "I completely understand your frustration, {{first_name}}. I'm sorry you're deal…" at bounding box center [572, 489] width 460 height 46
drag, startPoint x: 542, startPoint y: 474, endPoint x: 657, endPoint y: 473, distance: 115.0
click at [657, 474] on textarea "I completely understand your frustration, {{first_name}}. I'm sorry you're deal…" at bounding box center [572, 489] width 460 height 46
click at [542, 477] on textarea "I completely understand your frustration, {{first_name}}. Please let me know if…" at bounding box center [572, 489] width 460 height 46
click at [576, 477] on textarea "I completely understand your frustration, {{first_name}}. Please let me know if…" at bounding box center [572, 489] width 460 height 46
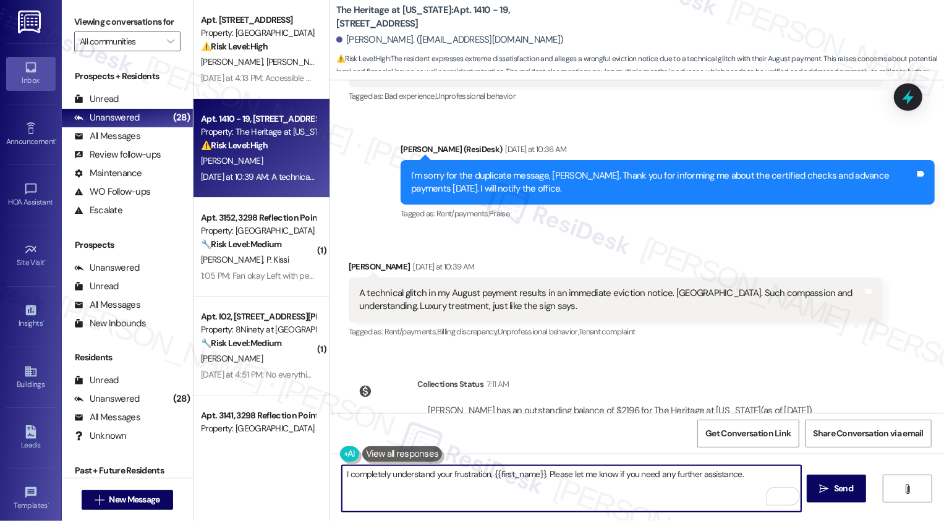
click at [643, 476] on textarea "I completely understand your frustration, {{first_name}}. Please let me know if…" at bounding box center [572, 489] width 460 height 46
click at [738, 479] on textarea "I completely understand your frustration, {{first_name}}. Please let me know if…" at bounding box center [572, 489] width 460 height 46
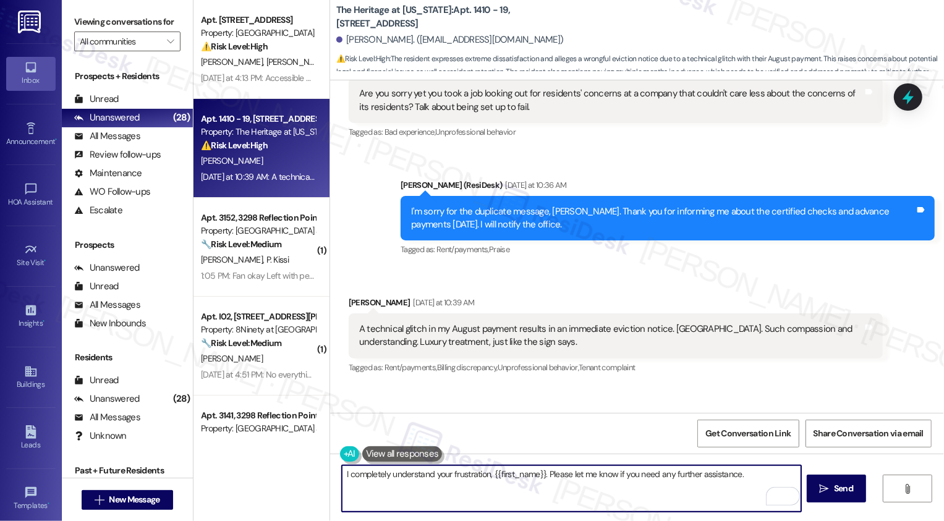
scroll to position [4524, 0]
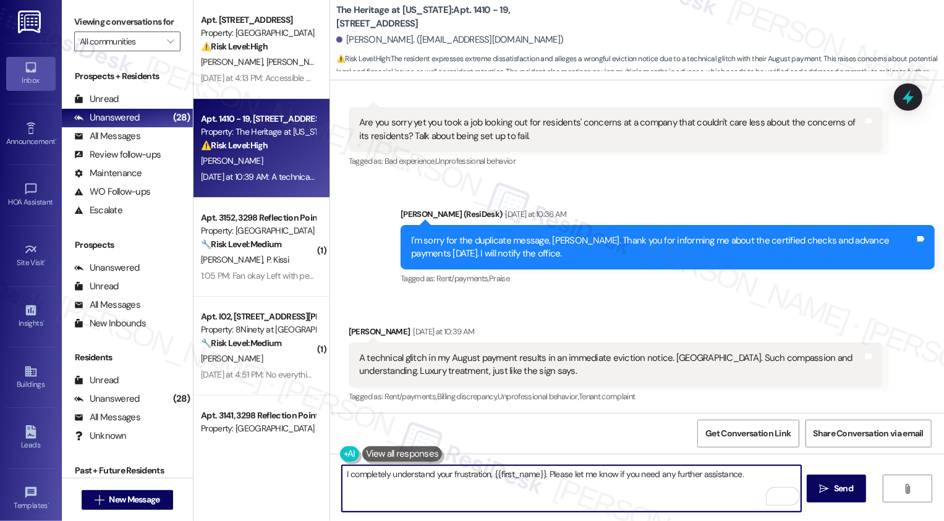
click at [450, 481] on textarea "I completely understand your frustration, {{first_name}}. Please let me know if…" at bounding box center [572, 489] width 460 height 46
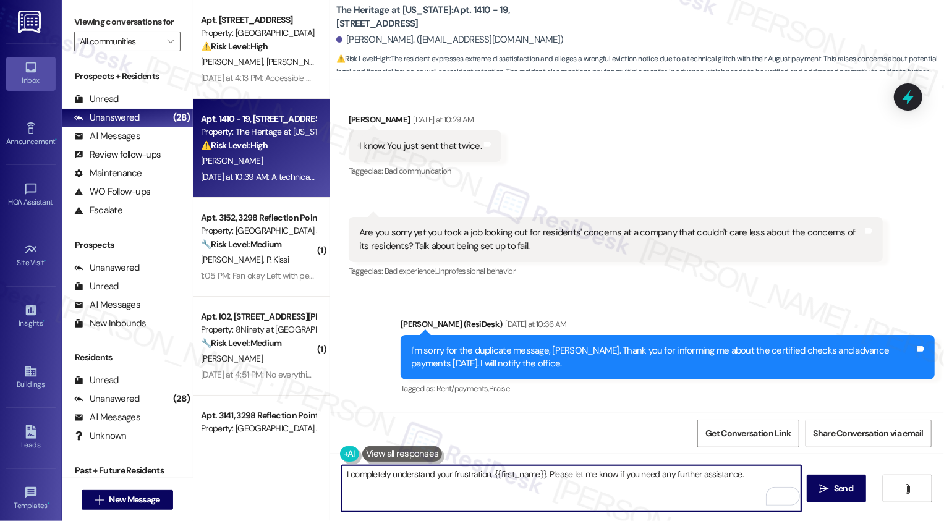
scroll to position [4598, 0]
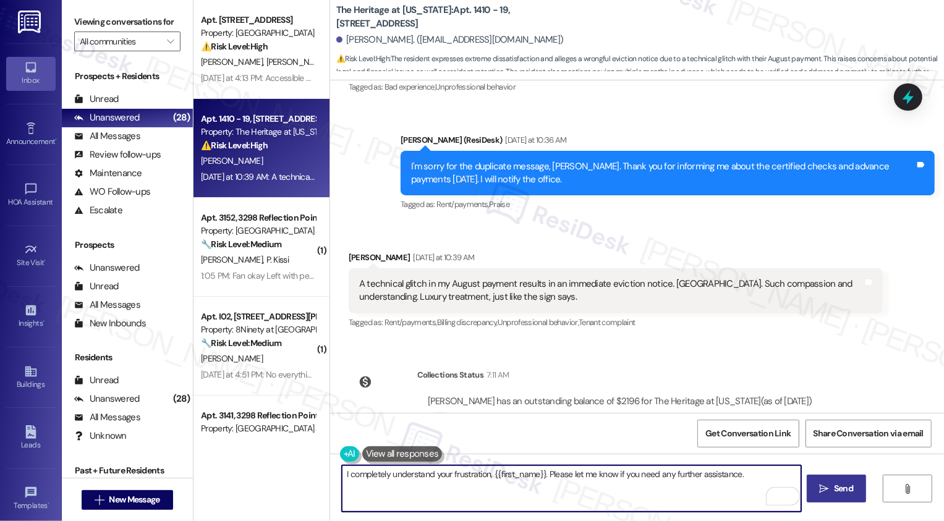
type textarea "I completely understand your frustration, {{first_name}}. Please let me know if…"
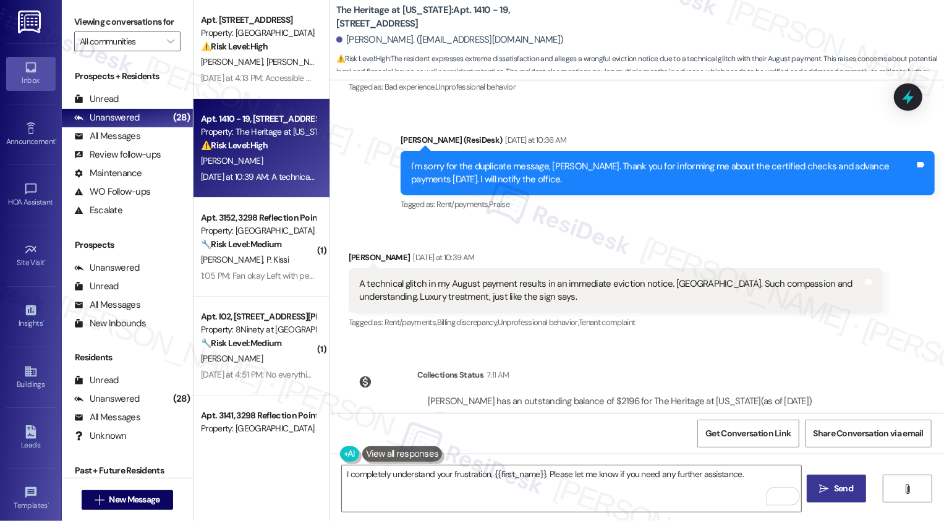
click at [818, 483] on span " Send" at bounding box center [837, 488] width 39 height 13
click at [541, 472] on textarea "I completely understand your frustration, {{first_name}}. Please let me know if…" at bounding box center [574, 489] width 460 height 46
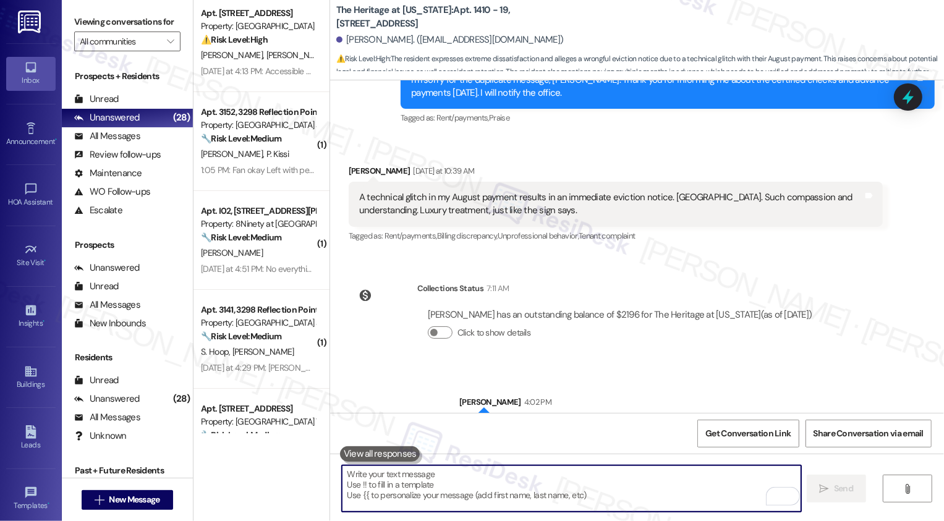
scroll to position [20, 0]
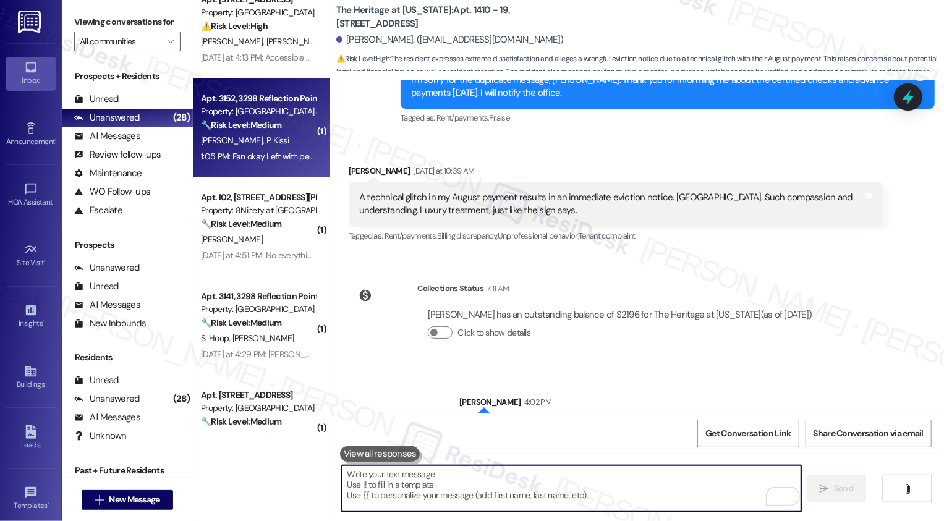
click at [268, 152] on div "1:05 PM: Fan okay Left with pest control 1:05 PM: Fan okay Left with pest contr…" at bounding box center [272, 156] width 142 height 11
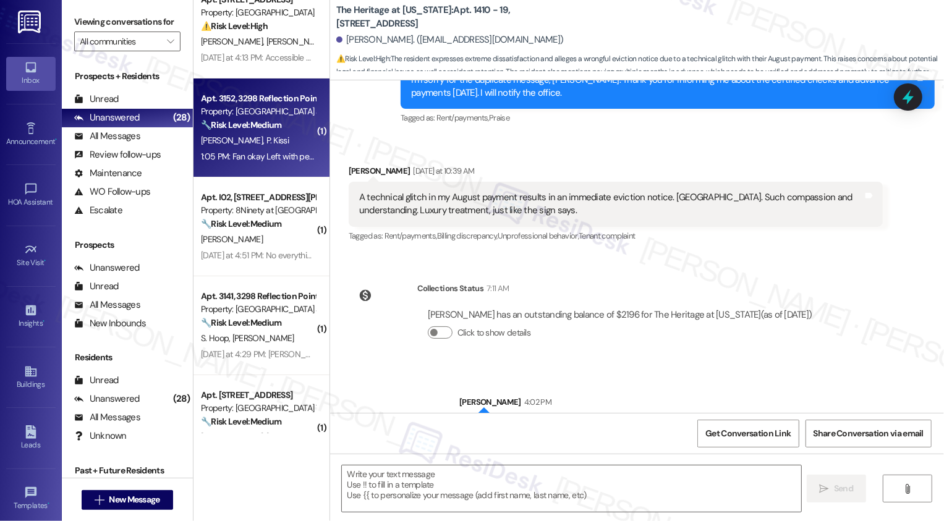
click at [268, 152] on div "1:05 PM: Fan okay Left with pest control 1:05 PM: Fan okay Left with pest contr…" at bounding box center [272, 156] width 142 height 11
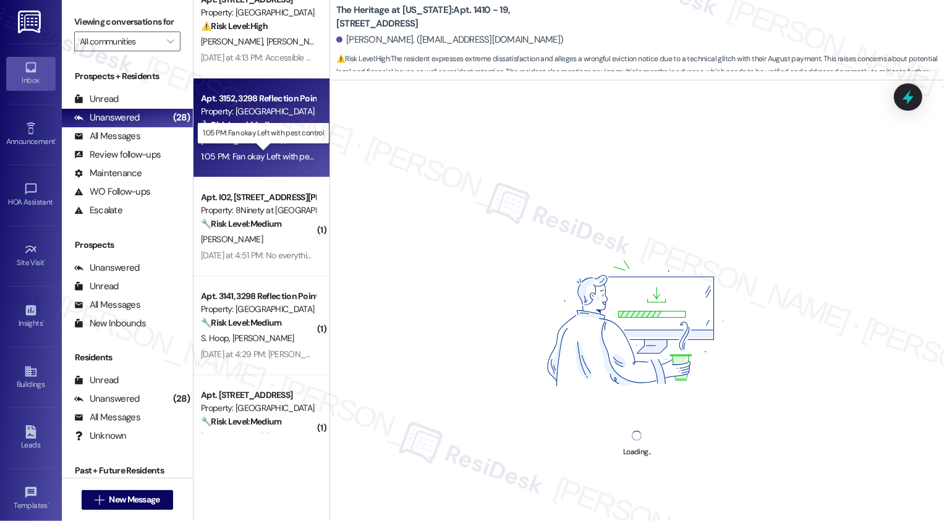
click at [268, 152] on div "1:05 PM: Fan okay Left with pest control 1:05 PM: Fan okay Left with pest contr…" at bounding box center [272, 156] width 142 height 11
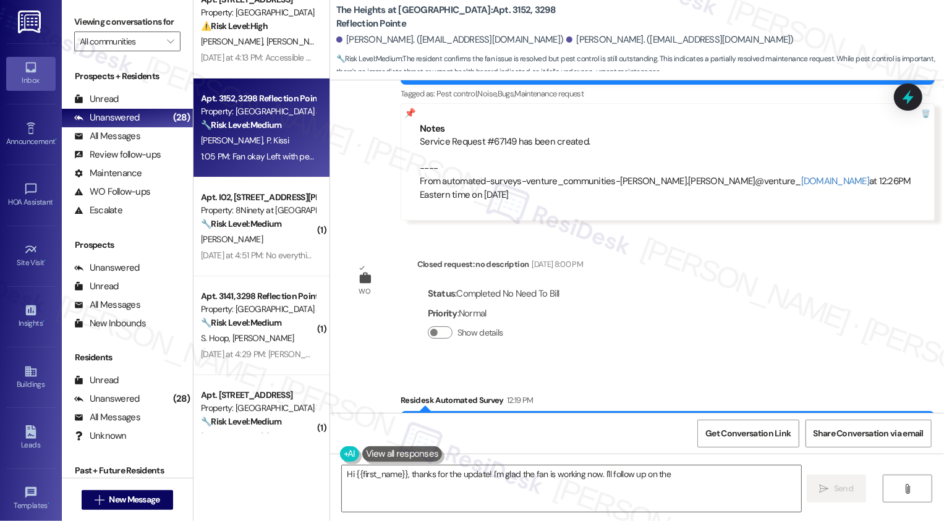
scroll to position [6705, 0]
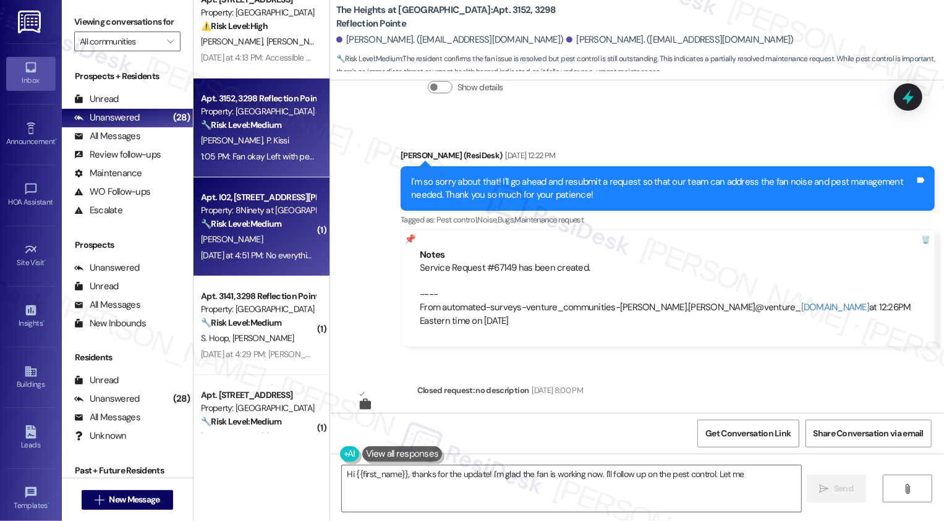
type textarea "Hi {{first_name}}, thanks for the update! I'm glad the fan is working now. I'll…"
click at [264, 205] on div "Property: 8Ninety at [GEOGRAPHIC_DATA]" at bounding box center [258, 210] width 114 height 13
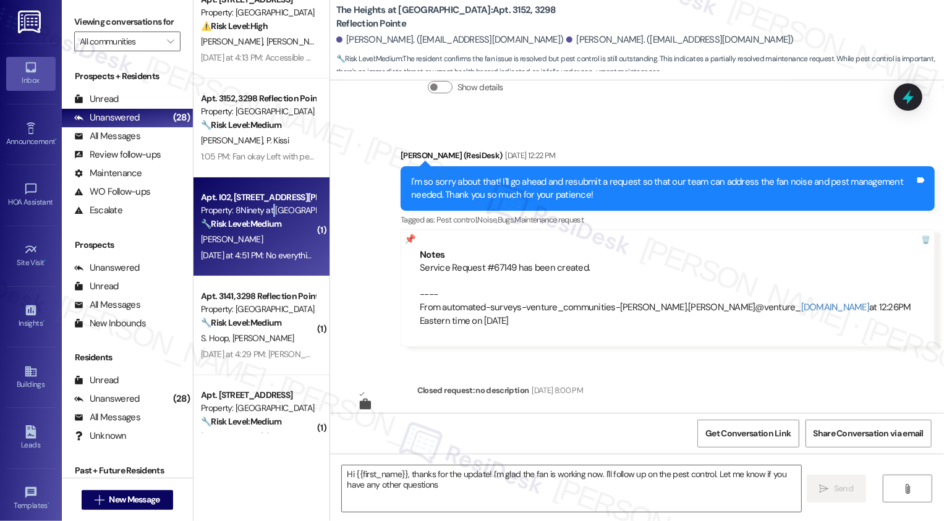
type textarea "Hi {{first_name}}, thanks for the update! I'm glad the fan is working now. I'll…"
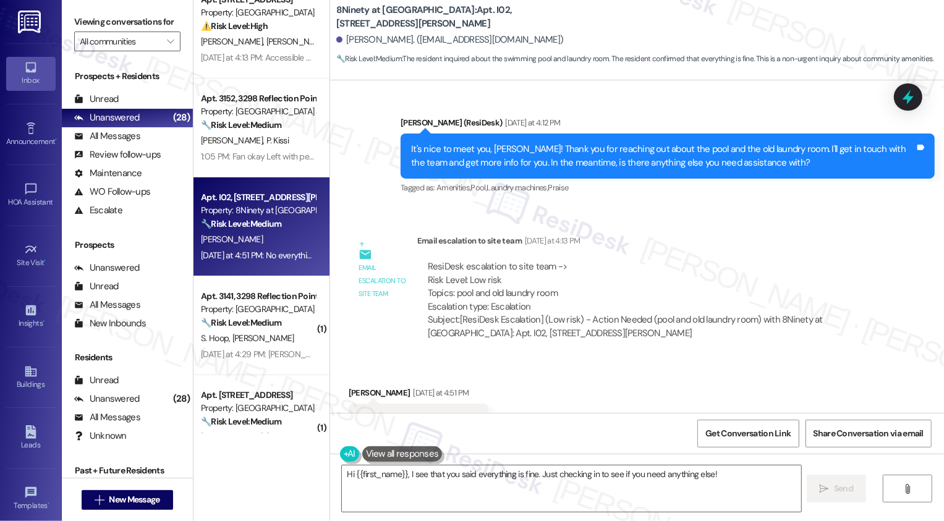
scroll to position [493, 0]
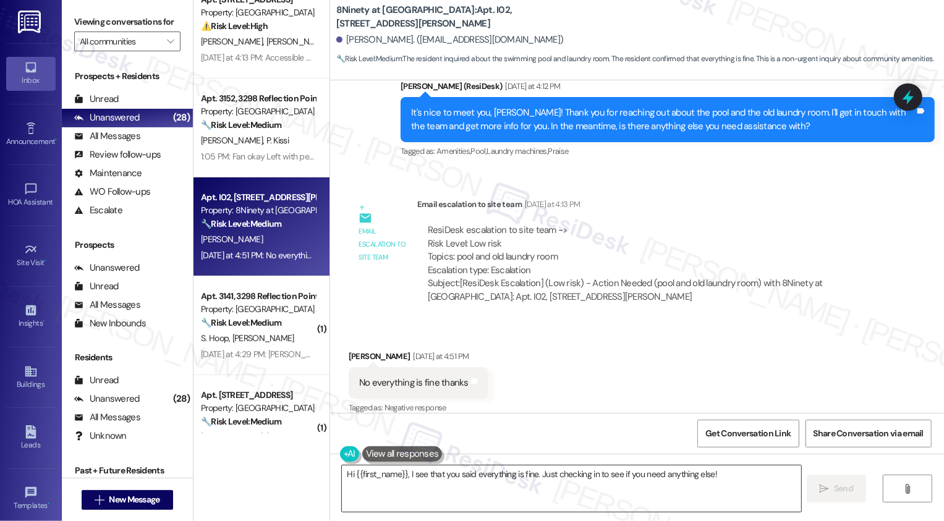
click at [413, 510] on textarea "Hi {{first_name}}, I see that you said everything is fine. Just checking in to …" at bounding box center [572, 489] width 460 height 46
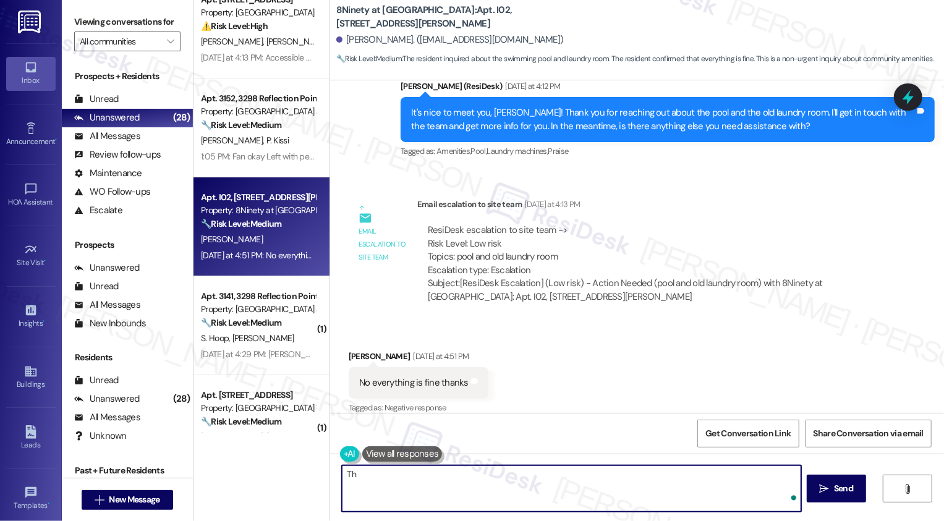
type textarea "T"
type textarea "G"
type textarea "T"
type textarea "Great! I'll let you know once I hear back. Have a wonderful weekend, {{first_na…"
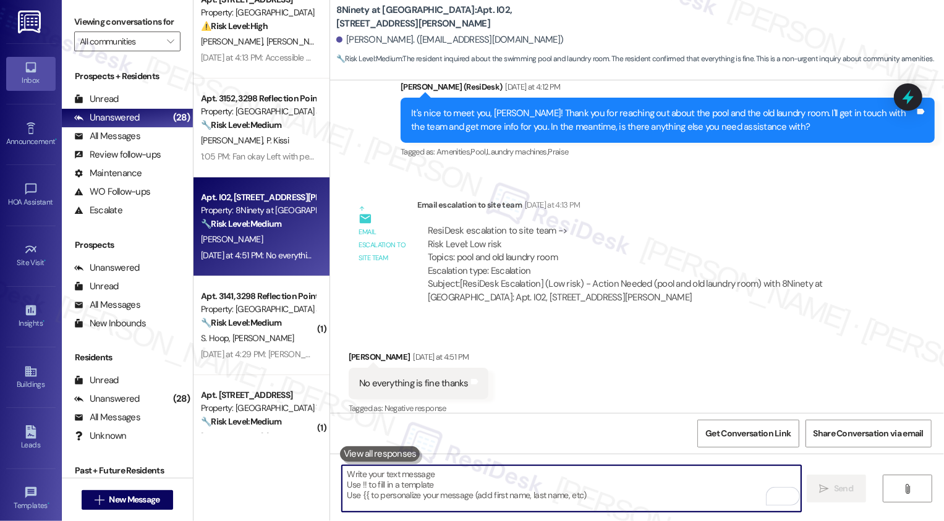
scroll to position [579, 0]
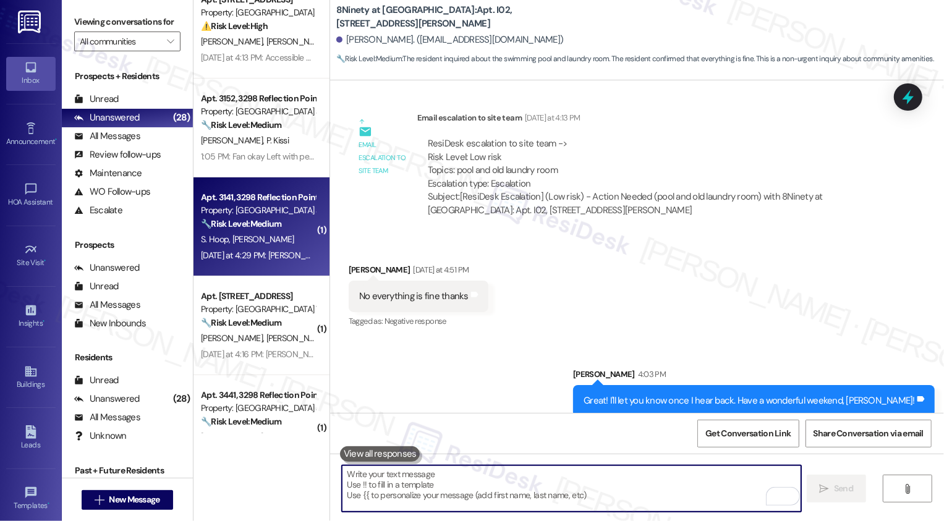
click at [220, 201] on div "Apt. 3141, 3298 Reflection Pointe" at bounding box center [258, 197] width 114 height 13
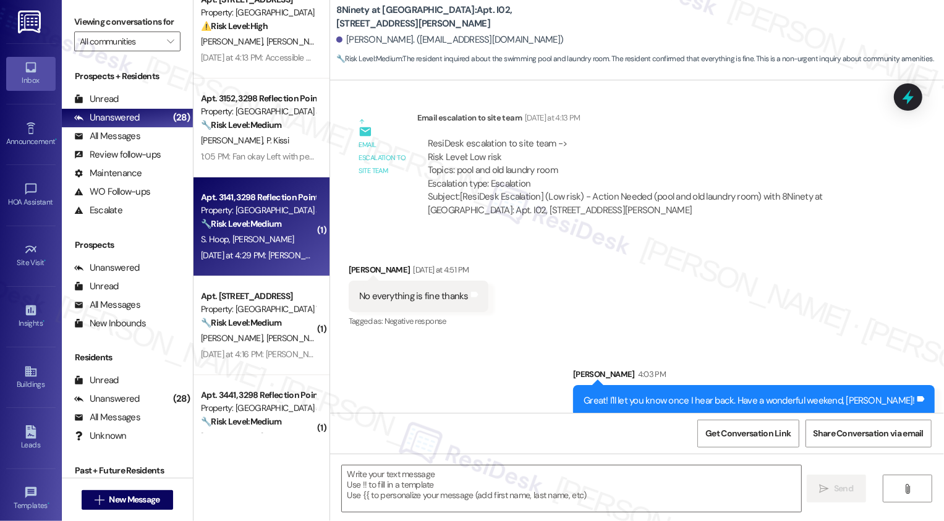
click at [220, 201] on div "Apt. 3141, 3298 Reflection Pointe" at bounding box center [258, 197] width 114 height 13
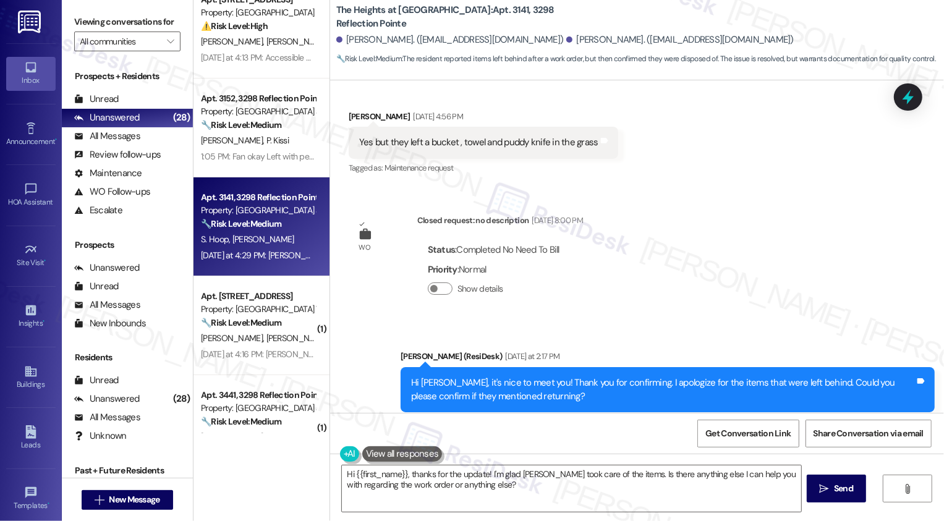
scroll to position [355, 0]
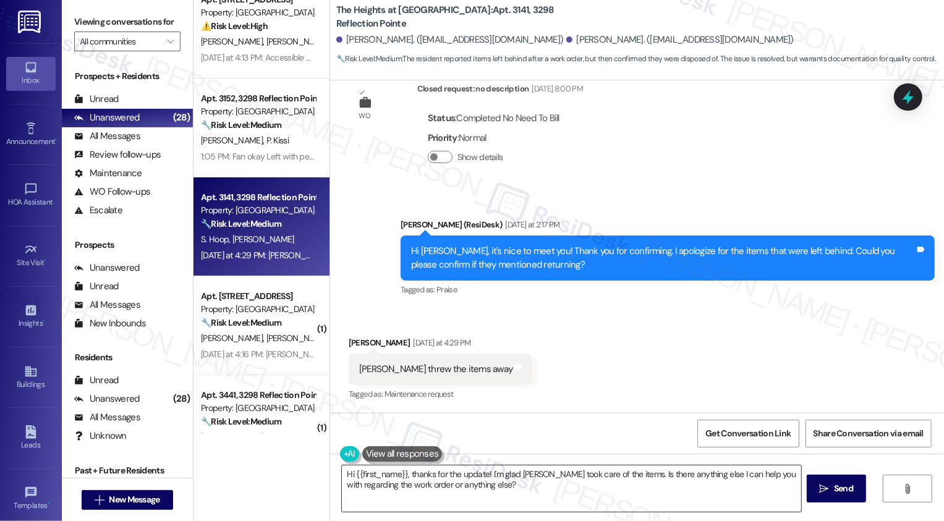
click at [472, 499] on textarea "Hi {{first_name}}, thanks for the update! I'm glad [PERSON_NAME] took care of t…" at bounding box center [572, 489] width 460 height 46
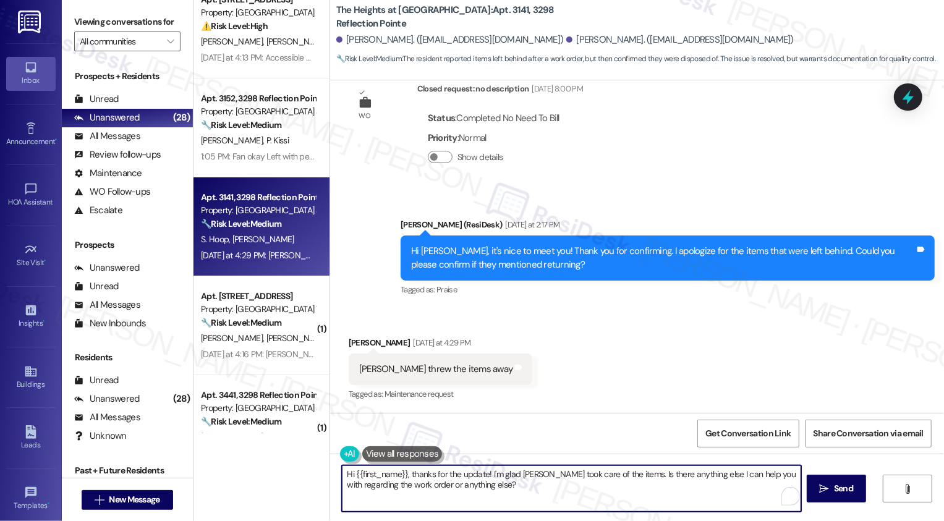
click at [495, 489] on textarea "Hi {{first_name}}, thanks for the update! I'm glad [PERSON_NAME] took care of t…" at bounding box center [572, 489] width 460 height 46
click at [349, 341] on div "[PERSON_NAME] [DATE] at 4:29 PM" at bounding box center [441, 344] width 184 height 17
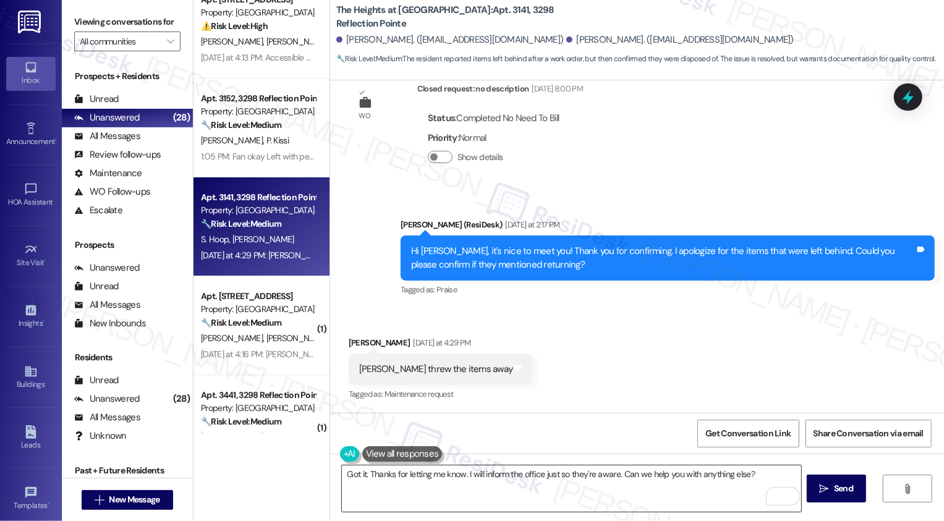
click at [458, 476] on textarea "Got it. Thanks for letting me know. I will inform the office just so they're aw…" at bounding box center [572, 489] width 460 height 46
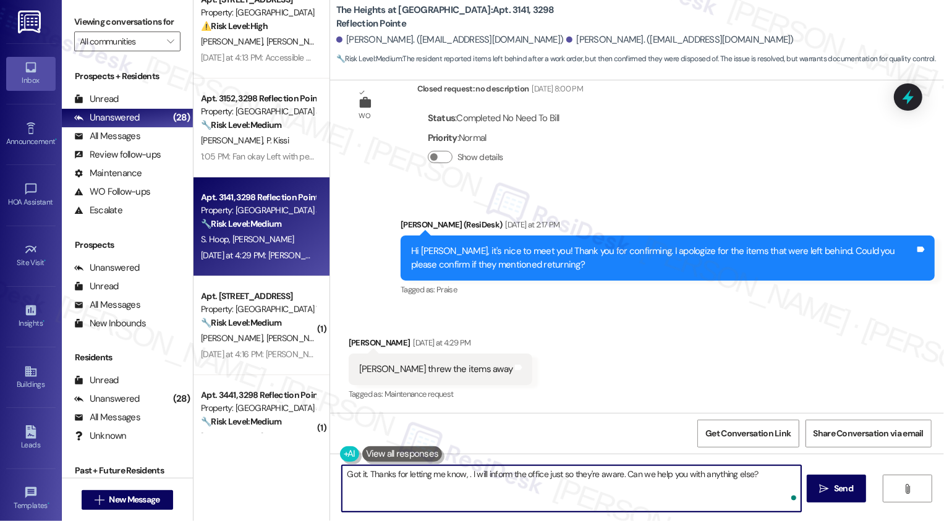
paste textarea "Lorem (IpsuMdol) Sitametco ad 3:42 EL Se'd e temporin ut labo etd, Magnaal! E’a…"
click at [349, 338] on div "[PERSON_NAME] [DATE] at 4:29 PM" at bounding box center [441, 344] width 184 height 17
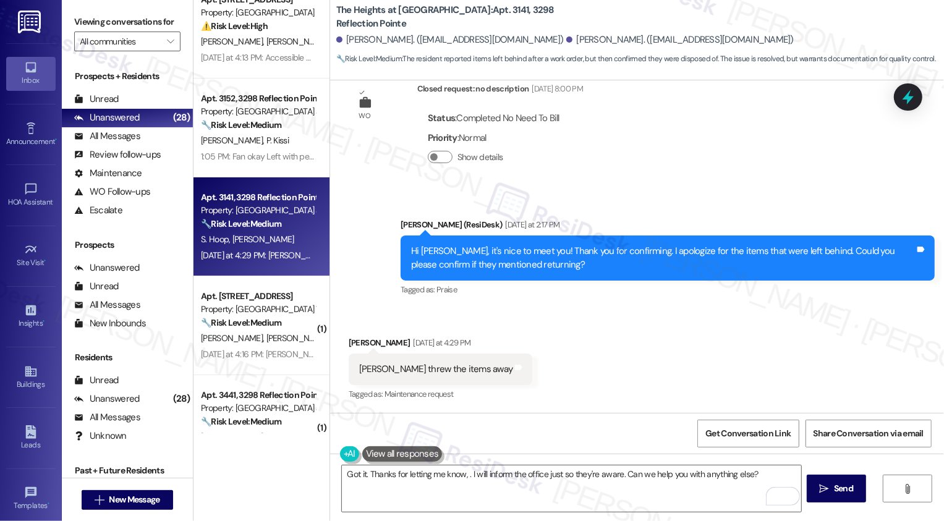
click at [349, 338] on div "[PERSON_NAME] [DATE] at 4:29 PM" at bounding box center [441, 344] width 184 height 17
click at [349, 345] on div "[PERSON_NAME] [DATE] at 4:29 PM" at bounding box center [441, 344] width 184 height 17
click at [461, 475] on textarea "Got it. Thanks for letting me know, . I will inform the office just so they're …" at bounding box center [572, 489] width 460 height 46
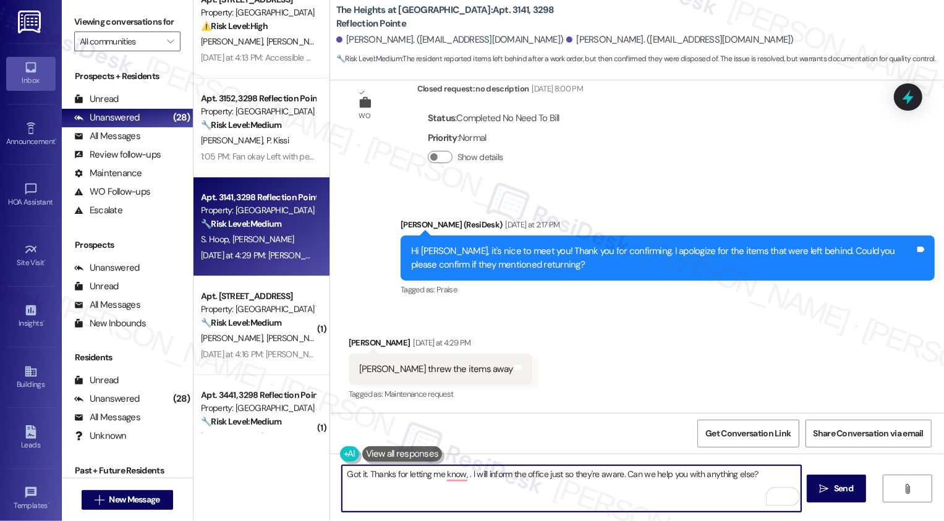
paste textarea "[PERSON_NAME]"
click at [464, 484] on textarea "Got it. Thanks for letting me know, [PERSON_NAME]. I will inform the office jus…" at bounding box center [572, 489] width 460 height 46
click at [675, 484] on textarea "Got it. Thanks for letting me know, [PERSON_NAME]. I will inform the office jus…" at bounding box center [572, 489] width 460 height 46
type textarea "Got it. Thanks for letting me know, [PERSON_NAME]. I will inform the office jus…"
click at [823, 490] on icon "" at bounding box center [824, 489] width 9 height 10
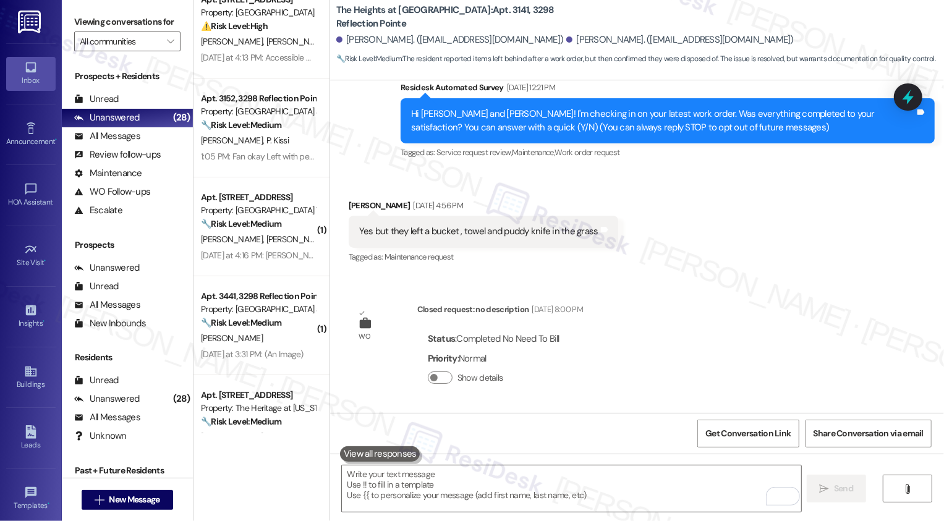
scroll to position [123, 0]
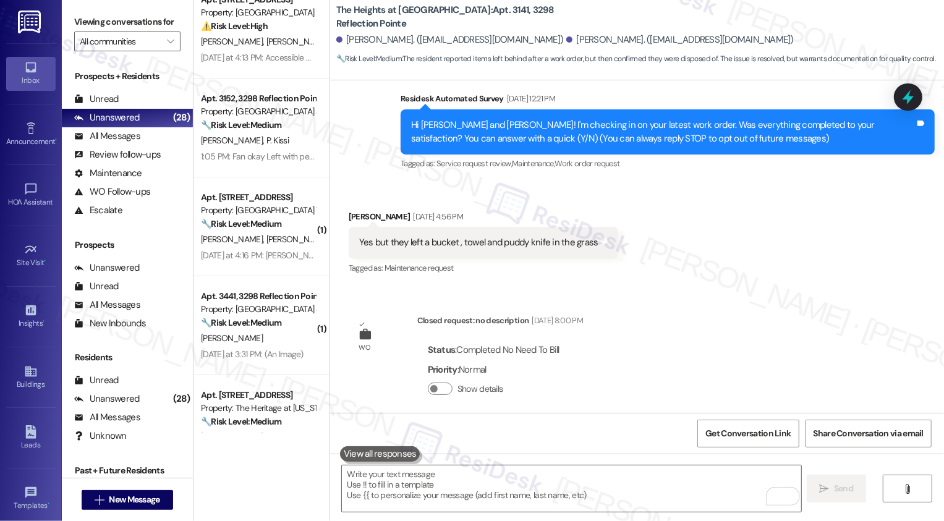
click at [633, 299] on div "WO Lease started [DATE] 8:00 PM Show details Survey, sent via SMS Residesk Auto…" at bounding box center [637, 246] width 614 height 333
click at [745, 343] on div "WO Lease started [DATE] 8:00 PM Show details Survey, sent via SMS Residesk Auto…" at bounding box center [637, 246] width 614 height 333
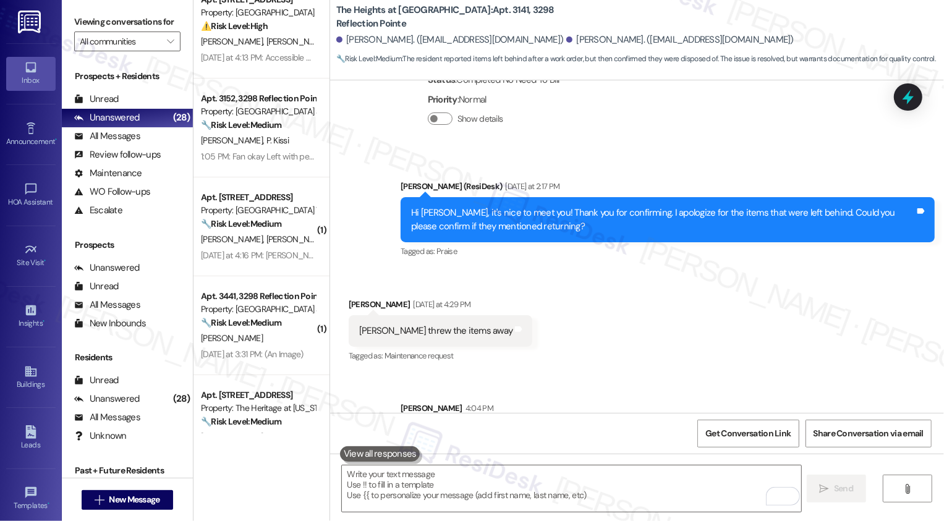
scroll to position [441, 0]
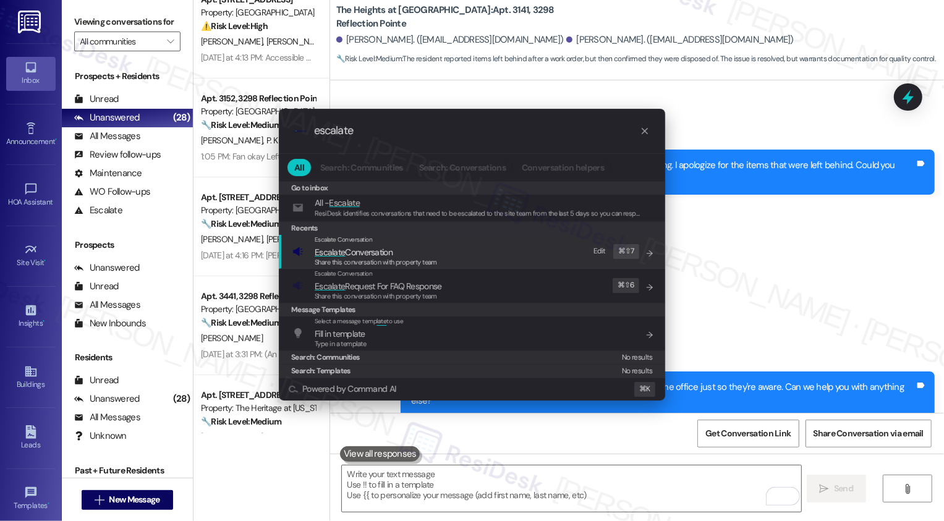
type input "escalate"
click at [392, 258] on span "Share this conversation with property team" at bounding box center [376, 262] width 122 height 9
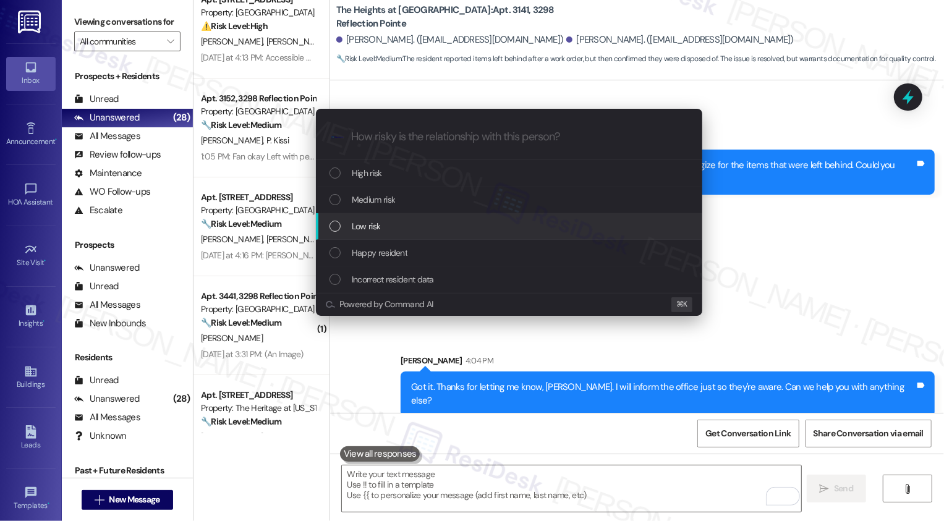
click at [368, 229] on span "Low risk" at bounding box center [366, 227] width 28 height 14
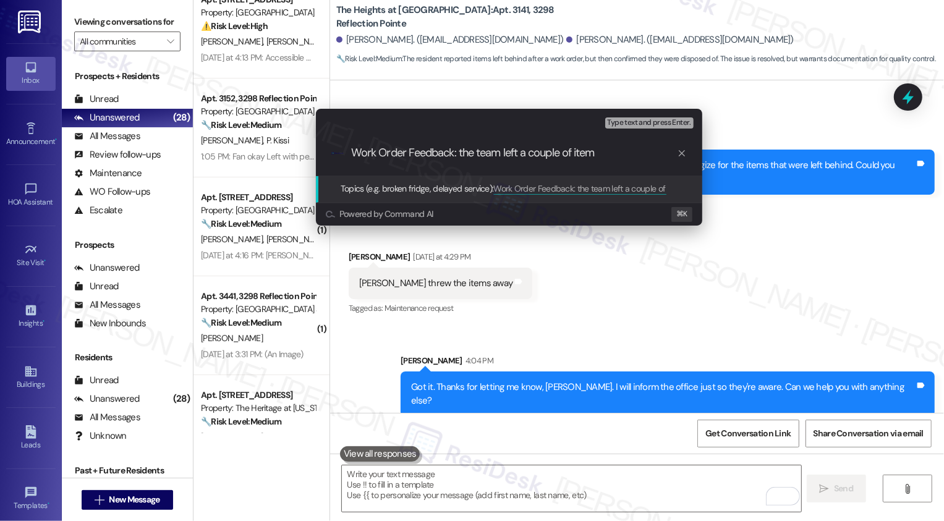
type input "Work Order Feedback: the team left a couple of items"
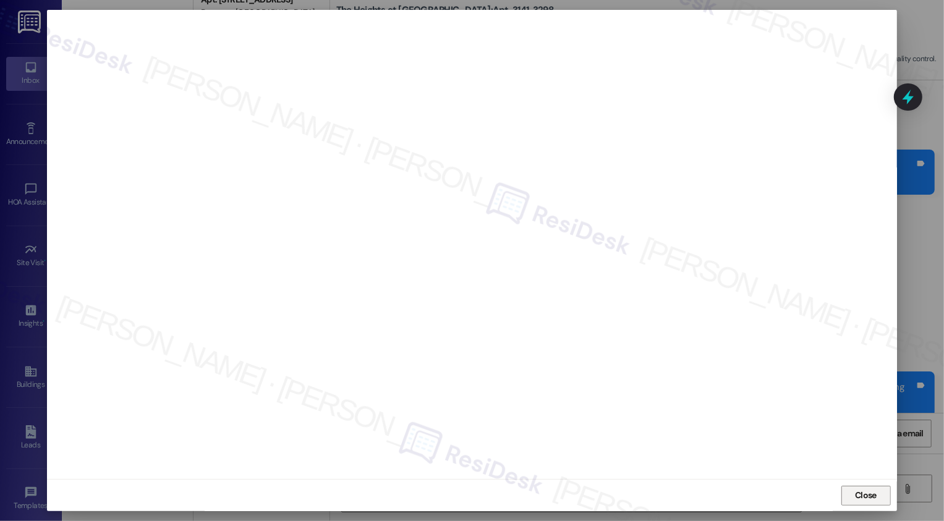
click at [871, 505] on span "Close" at bounding box center [866, 496] width 27 height 19
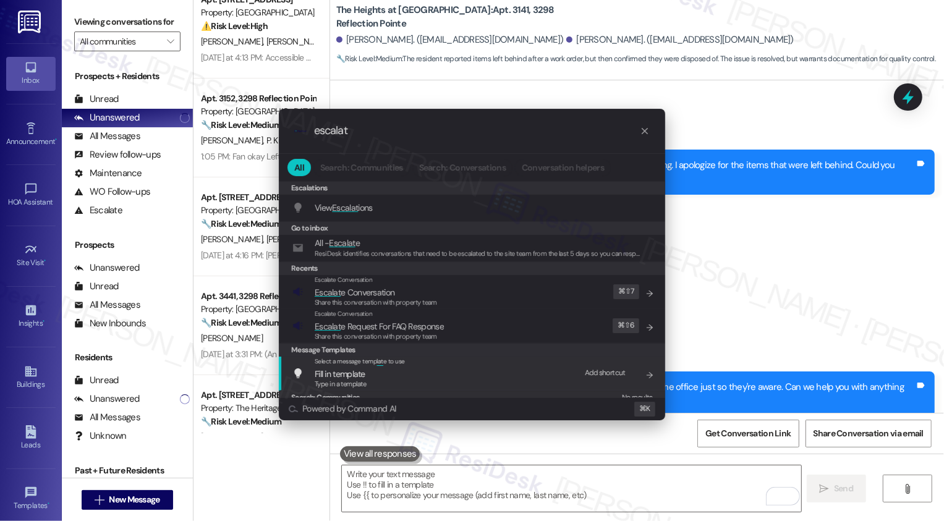
type input "escalat"
click at [389, 299] on span "Share this conversation with property team" at bounding box center [376, 302] width 122 height 9
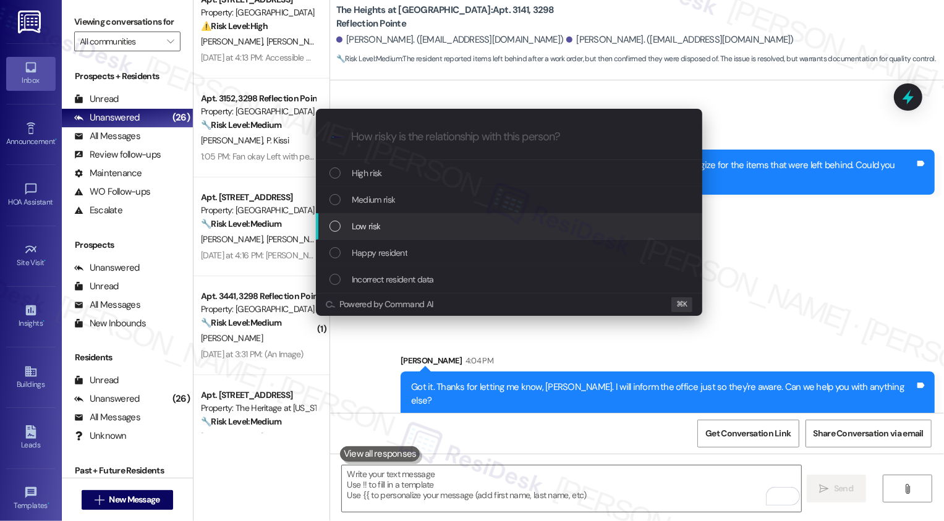
click at [356, 228] on span "Low risk" at bounding box center [366, 227] width 28 height 14
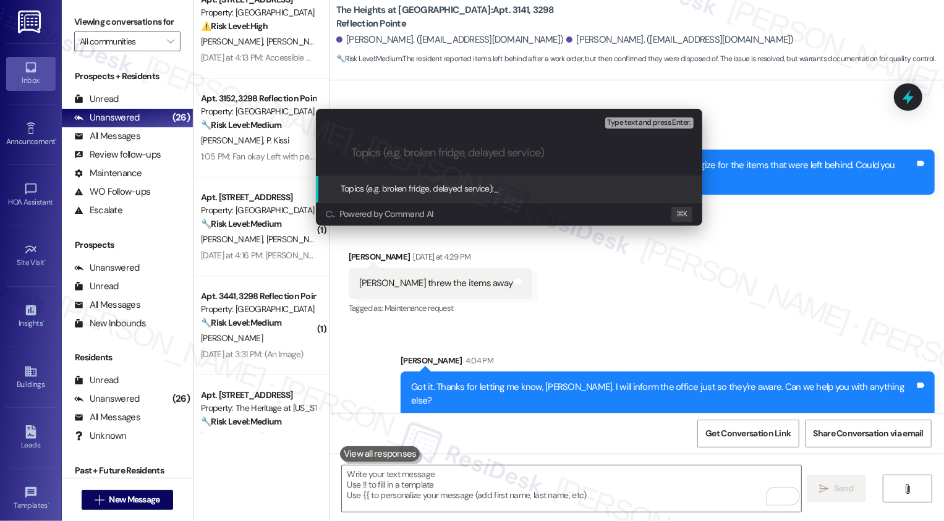
paste input "Work Order Feedback: the team left a couple of items"
type input "Work Order Feedback: the team left a couple of items"
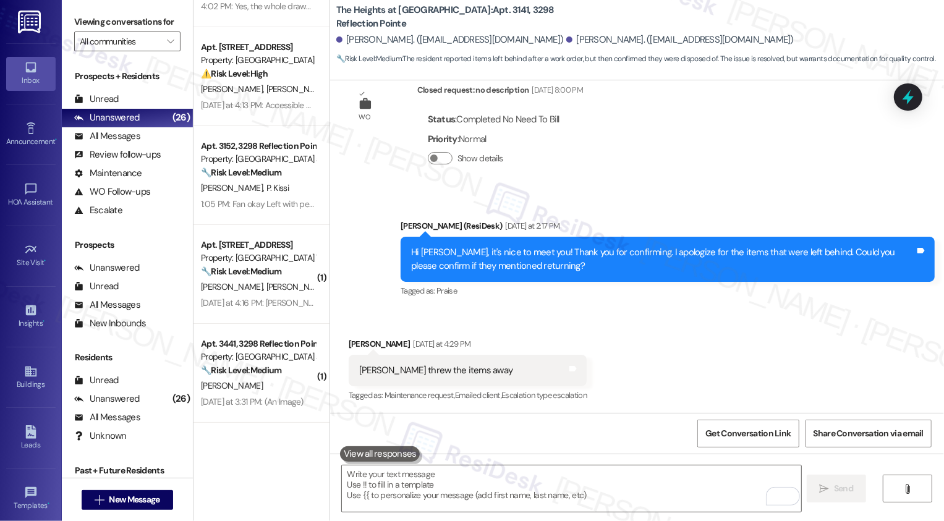
scroll to position [80, 0]
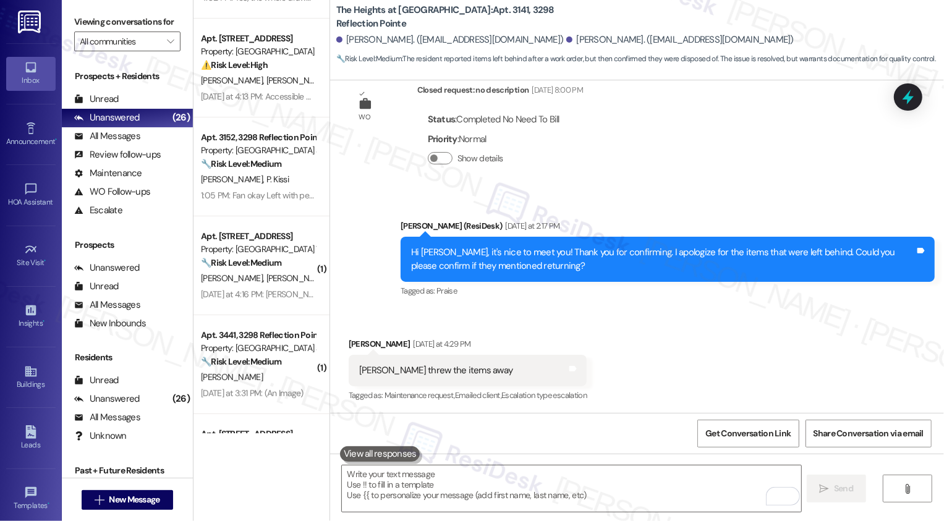
click at [273, 276] on div "[PERSON_NAME] [PERSON_NAME]" at bounding box center [258, 278] width 117 height 15
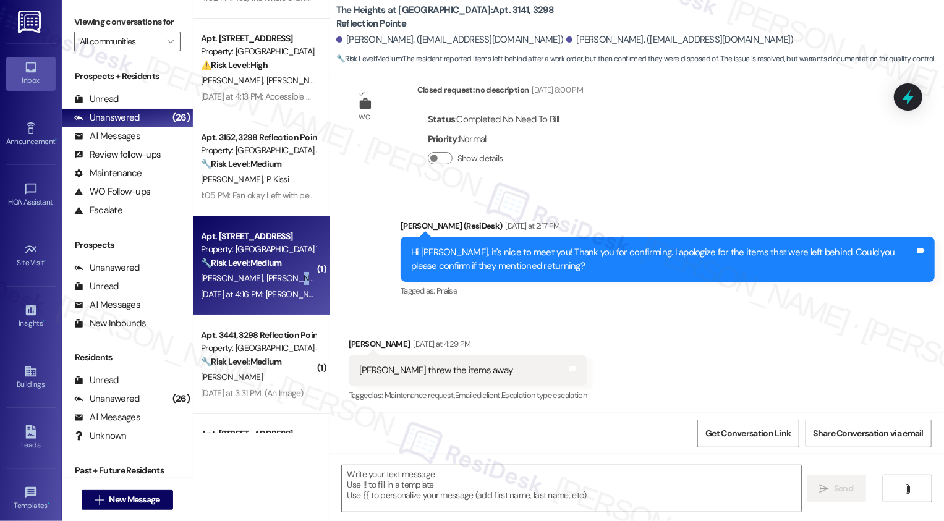
click at [273, 276] on div "[PERSON_NAME] [PERSON_NAME]" at bounding box center [258, 278] width 117 height 15
type textarea "Fetching suggested responses. Please feel free to read through the conversation…"
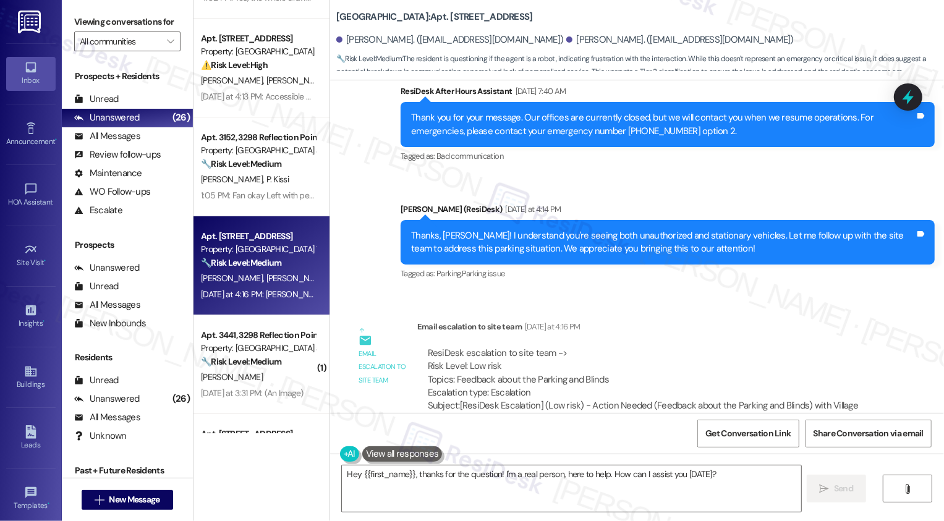
scroll to position [1240, 0]
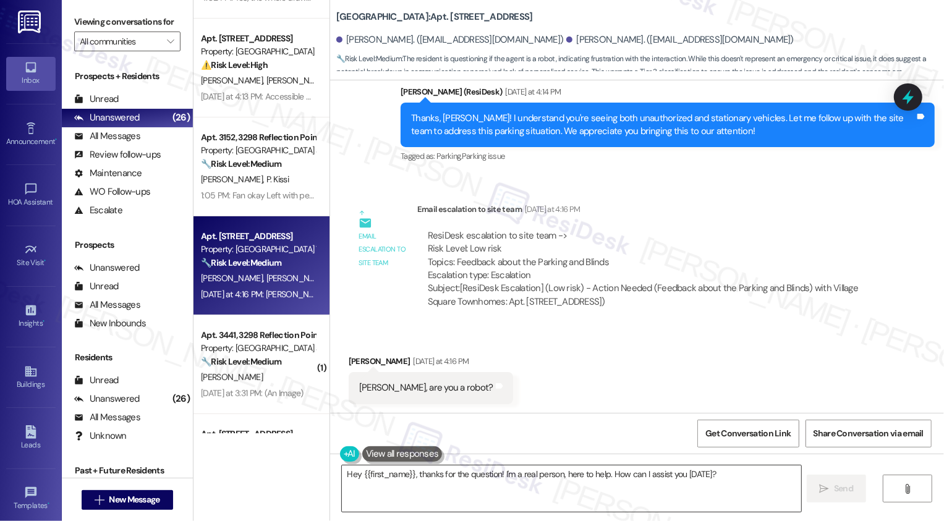
click at [398, 481] on textarea "Hey {{first_name}}, thanks for the question! I'm a real person, here to help. H…" at bounding box center [572, 489] width 460 height 46
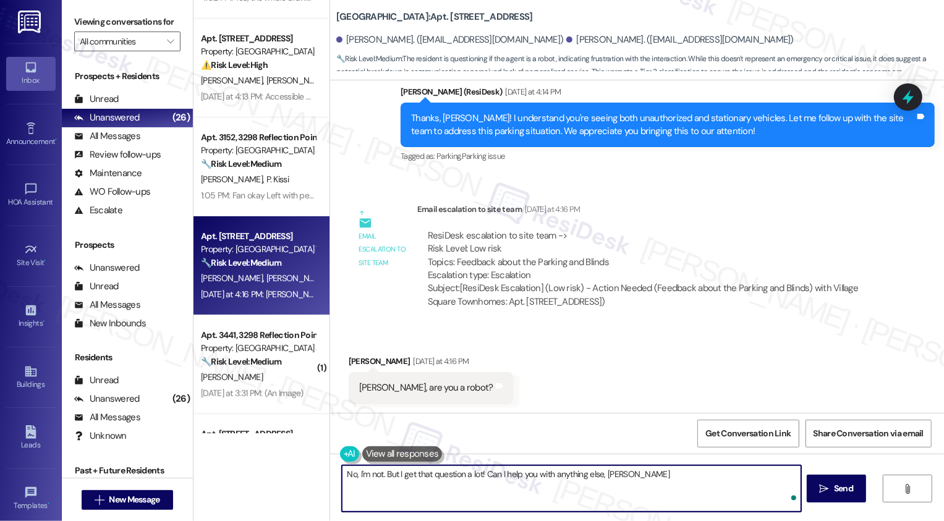
type textarea "No, I'm not. But I get that question a lot! Can I help you with anything else, …"
click at [434, 485] on textarea "No, I'm not. But I get that question a lot! Can I help you with anything else, …" at bounding box center [572, 489] width 460 height 46
click at [521, 490] on textarea "No, I'm not. But I get that question a lot! Can I help you with anything else, …" at bounding box center [572, 489] width 460 height 46
click at [641, 484] on textarea "No, I'm not. But I get that question a lot! Can I help you with anything else, …" at bounding box center [572, 489] width 460 height 46
click at [681, 487] on textarea "No, I'm not. But I get that question a lot! Can I help you with anything else, …" at bounding box center [572, 489] width 460 height 46
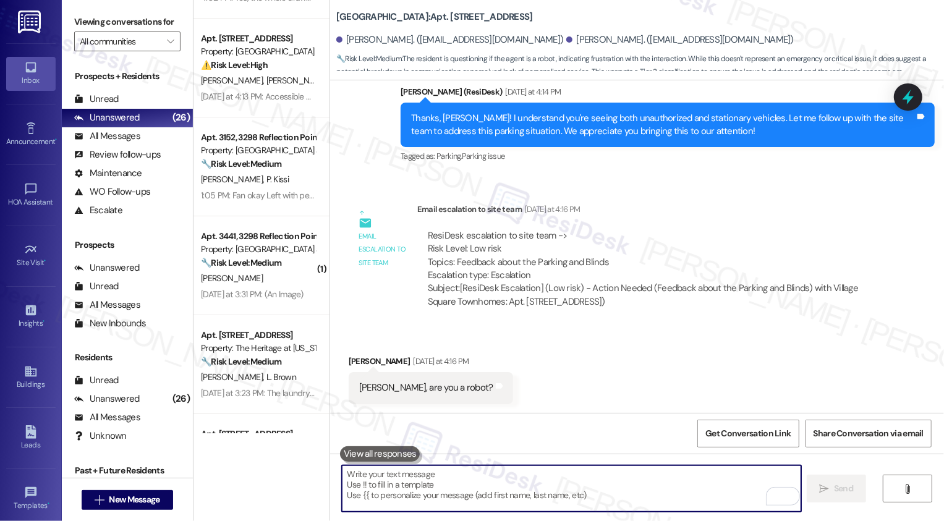
scroll to position [1327, 0]
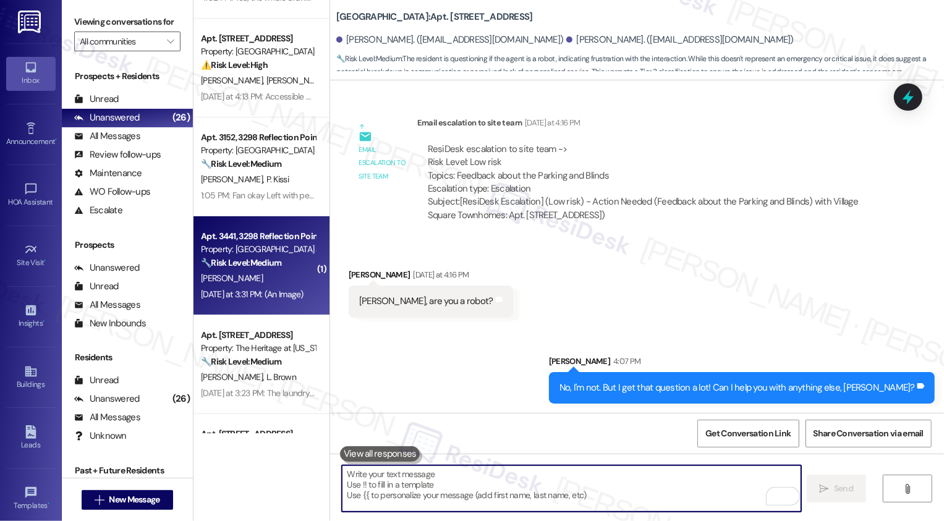
click at [284, 257] on div "🔧 Risk Level: Medium The resident is following up on a previous request for scr…" at bounding box center [258, 263] width 114 height 13
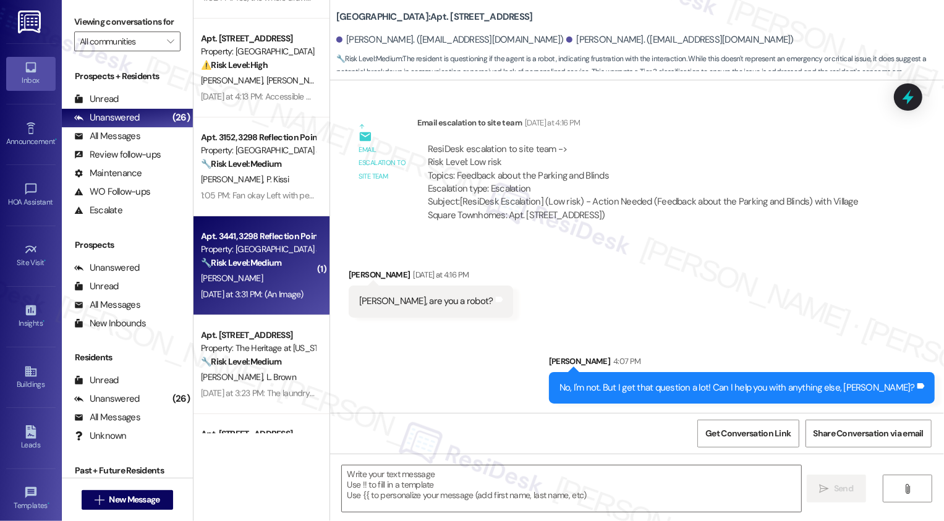
click at [284, 257] on div "🔧 Risk Level: Medium The resident is following up on a previous request for scr…" at bounding box center [258, 263] width 114 height 13
type textarea "Fetching suggested responses. Please feel free to read through the conversation…"
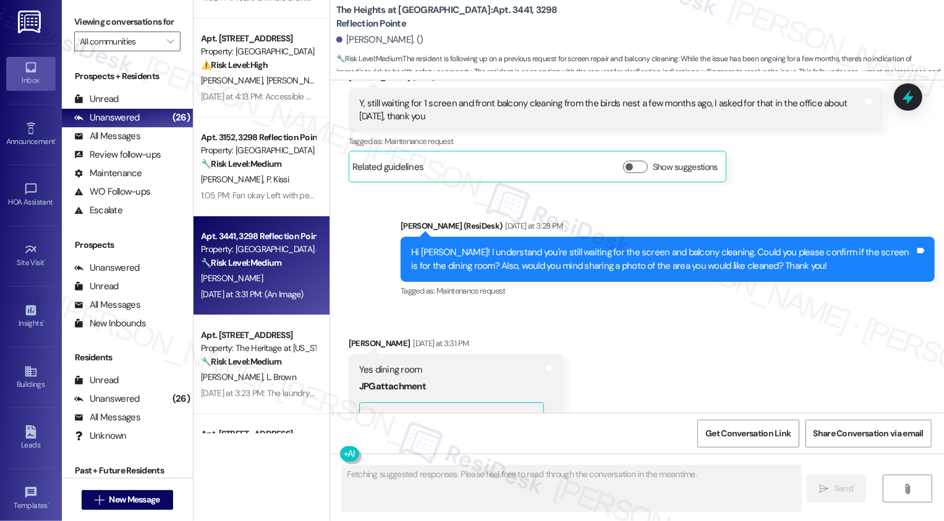
scroll to position [959, 0]
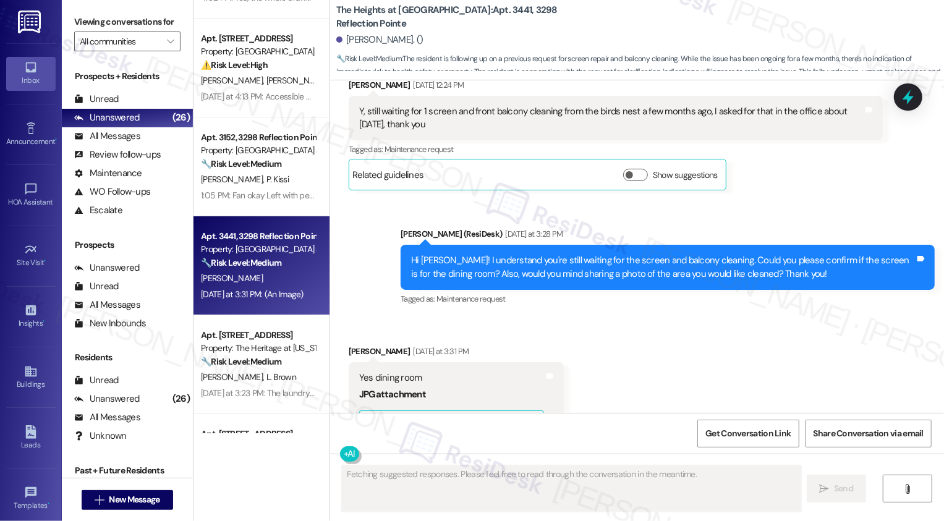
click at [621, 347] on div "Received via SMS [PERSON_NAME] [DATE] at 3:31 PM Yes dining room JPG attachment…" at bounding box center [637, 467] width 614 height 300
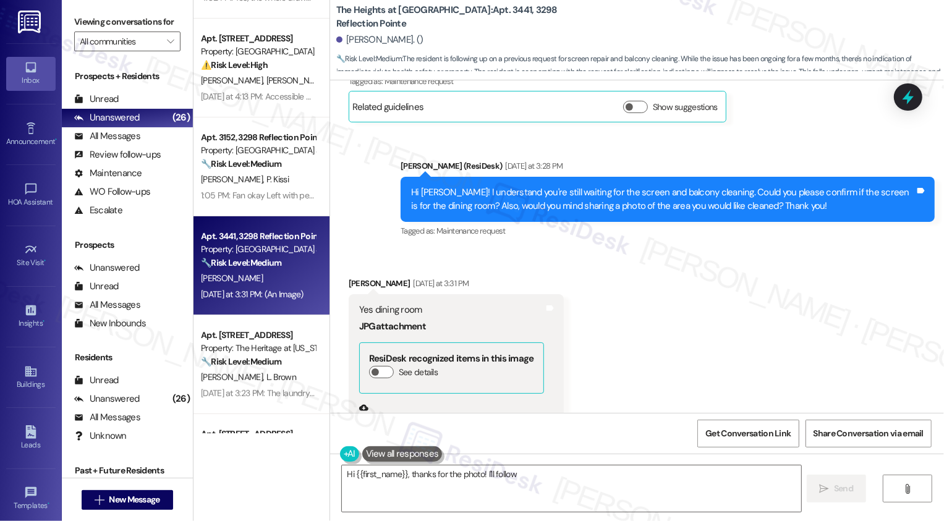
scroll to position [1221, 0]
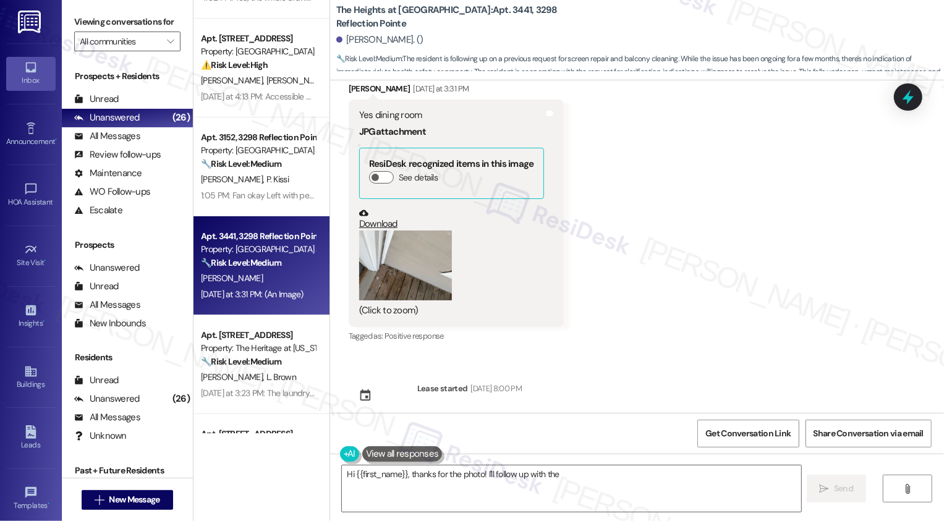
click at [402, 280] on button "Zoom image" at bounding box center [405, 266] width 93 height 70
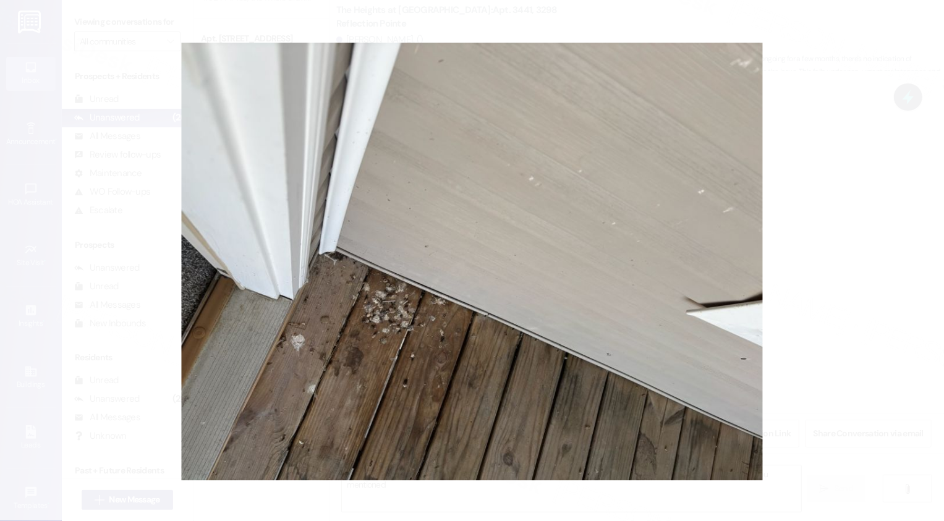
click at [811, 305] on button "Unzoom image" at bounding box center [472, 260] width 944 height 521
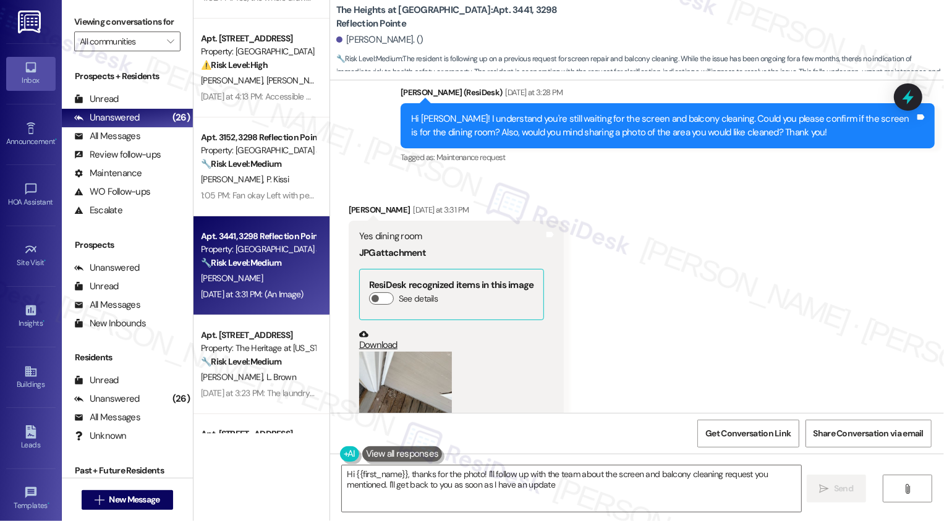
scroll to position [1009, 0]
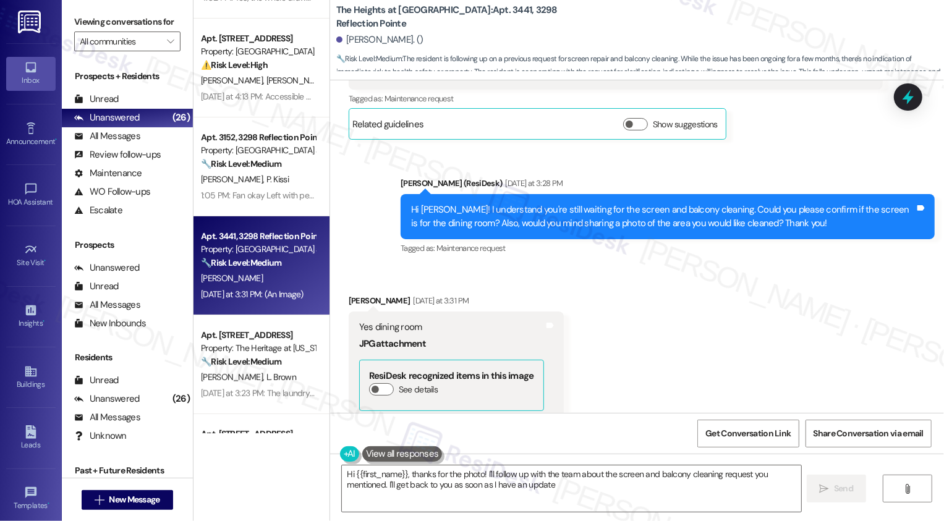
type textarea "Hi {{first_name}}, thanks for the photo! I'll follow up with the team about the…"
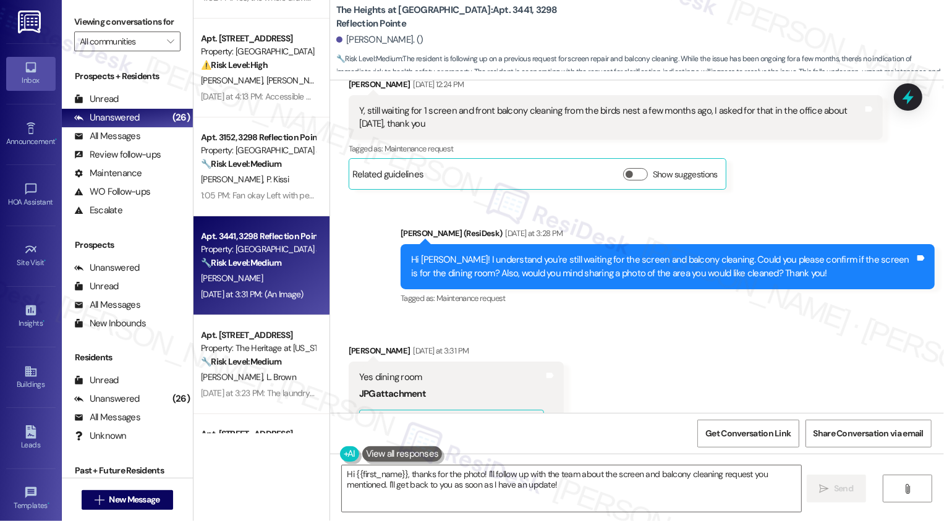
scroll to position [1103, 0]
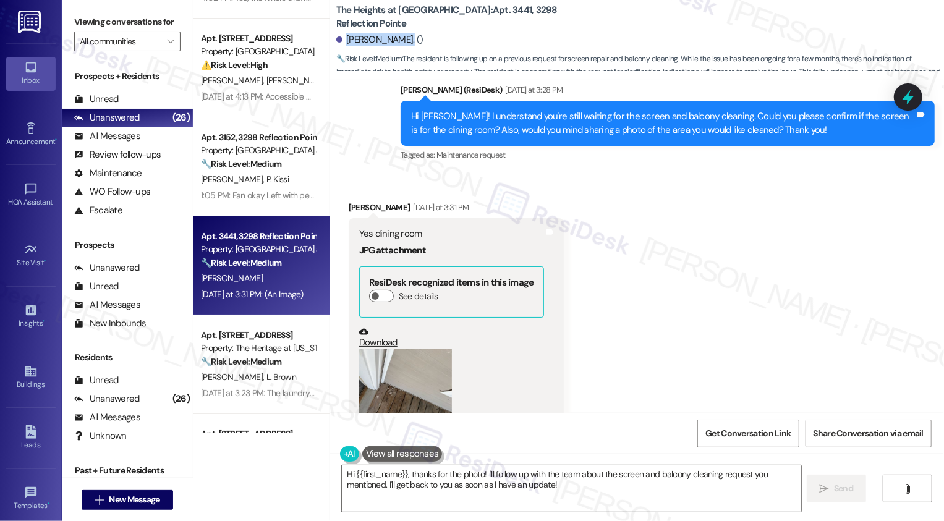
drag, startPoint x: 338, startPoint y: 42, endPoint x: 392, endPoint y: 41, distance: 53.8
click at [392, 41] on div "[PERSON_NAME]. ()" at bounding box center [379, 39] width 87 height 13
copy div "[PERSON_NAME]"
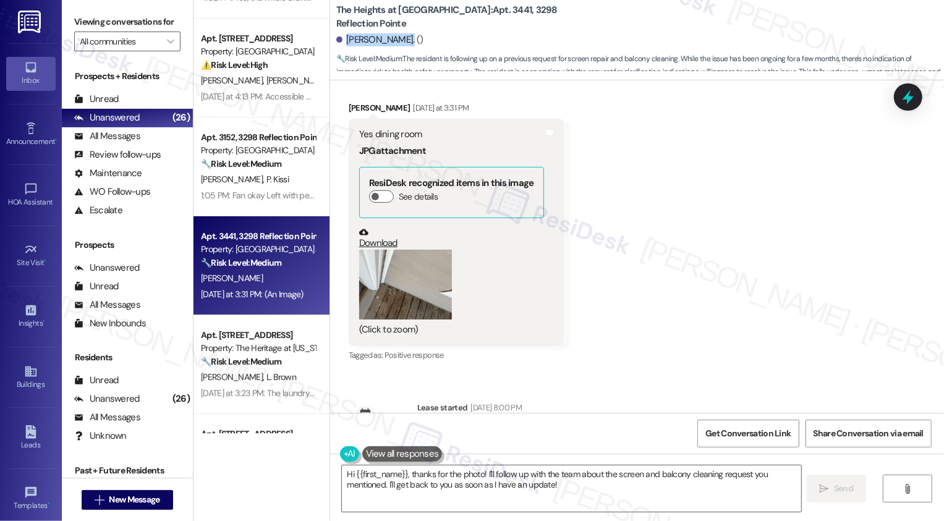
scroll to position [1221, 0]
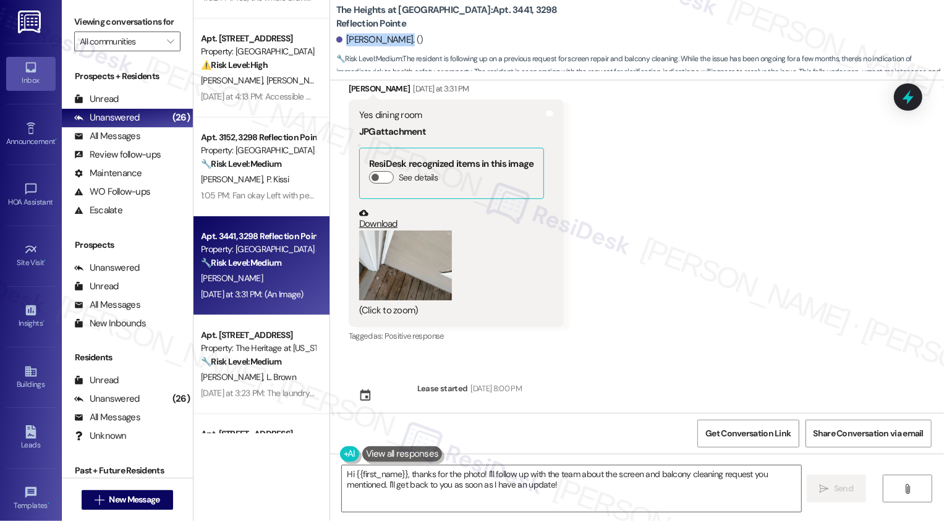
click at [400, 255] on button "Zoom image" at bounding box center [405, 266] width 93 height 70
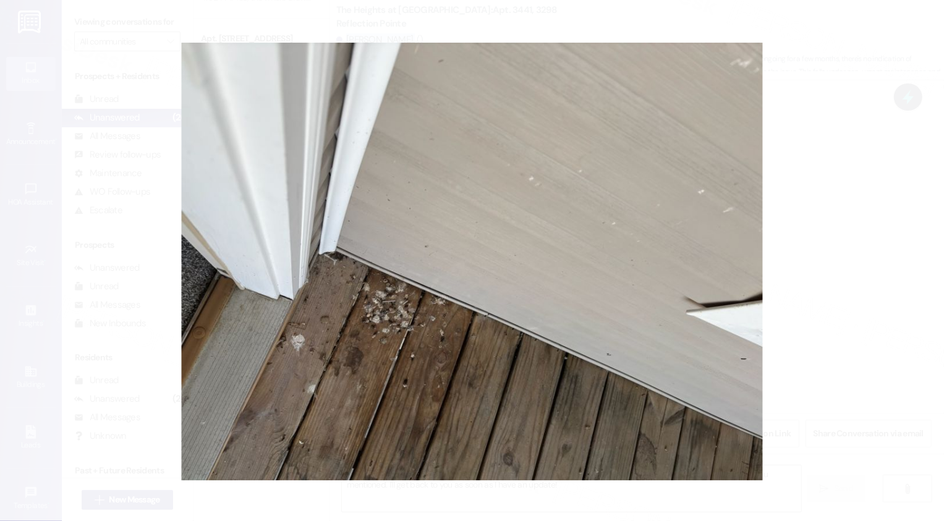
click at [874, 231] on button "Unzoom image" at bounding box center [472, 260] width 944 height 521
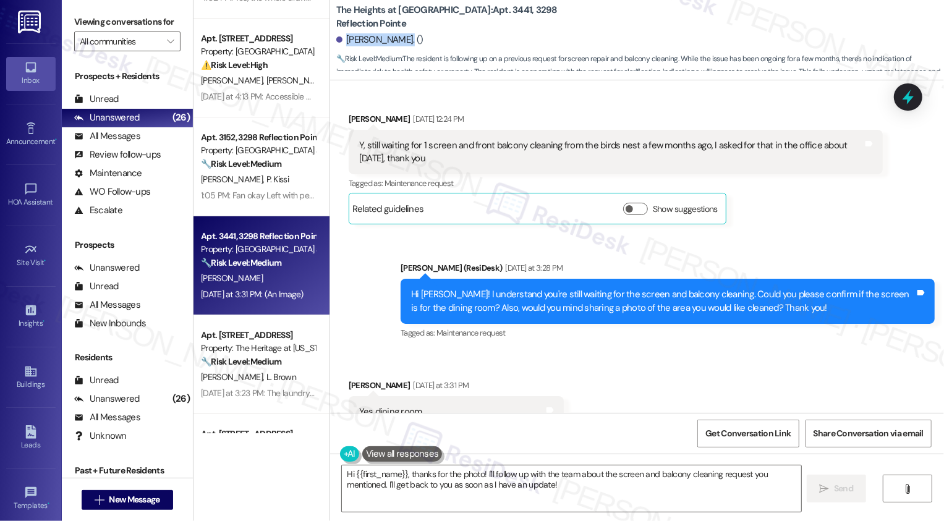
scroll to position [893, 0]
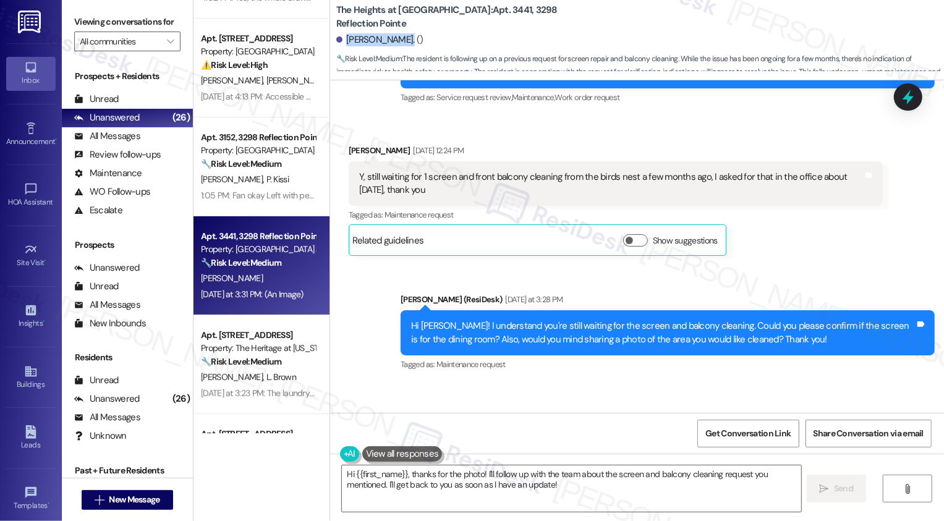
click at [354, 299] on div "Sent via SMS [PERSON_NAME] (ResiDesk) [DATE] at 3:28 PM Hi [PERSON_NAME]! I und…" at bounding box center [637, 324] width 614 height 118
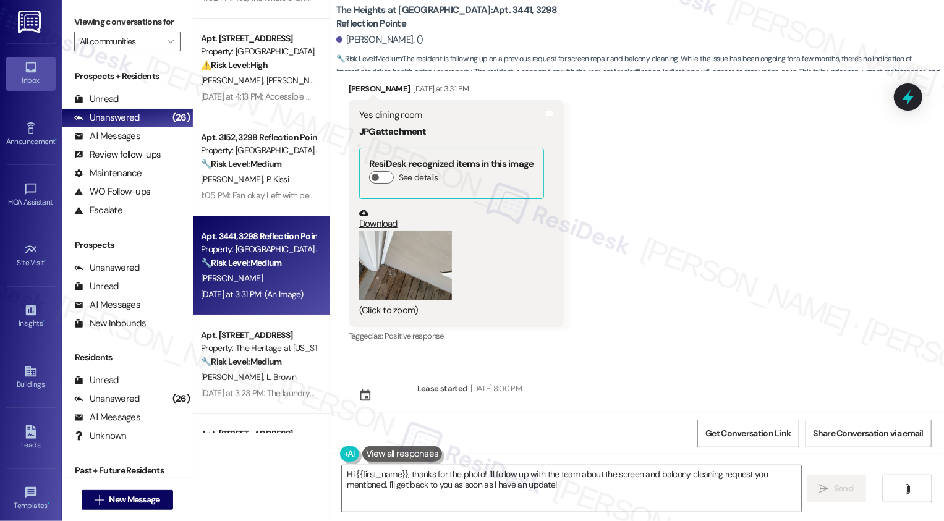
scroll to position [1077, 0]
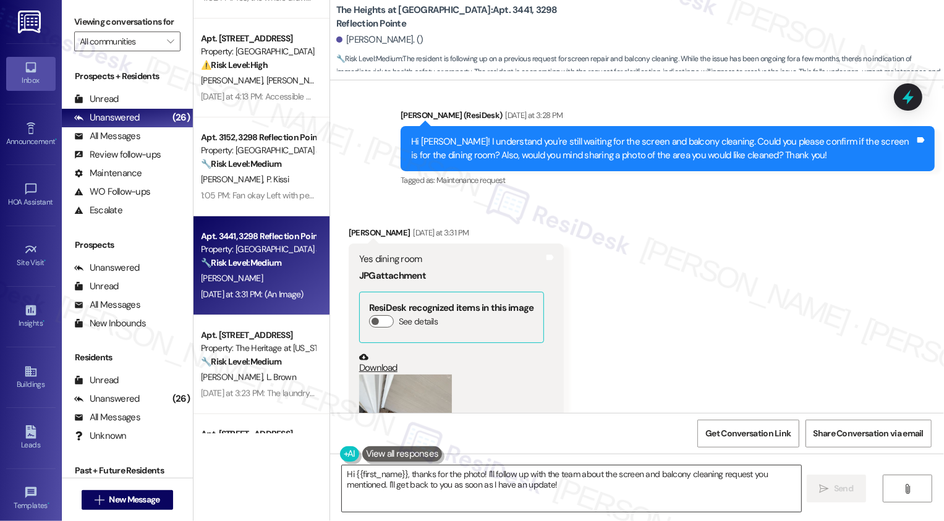
click at [470, 479] on textarea "Hi {{first_name}}, thanks for the photo! I'll follow up with the team about the…" at bounding box center [572, 489] width 460 height 46
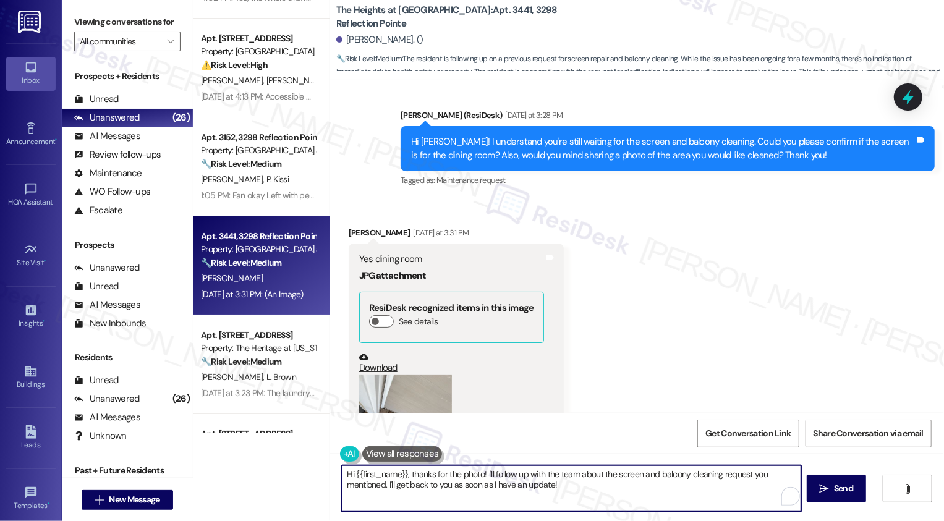
drag, startPoint x: 401, startPoint y: 474, endPoint x: 318, endPoint y: 474, distance: 82.9
click at [318, 474] on div "( 1 ) Apt. 10F-[GEOGRAPHIC_DATA], [STREET_ADDRESS] Property: Bridgewater Crossi…" at bounding box center [569, 260] width 751 height 521
type textarea "Got it thanks for the photo! I'll follow up with the team about the screen and …"
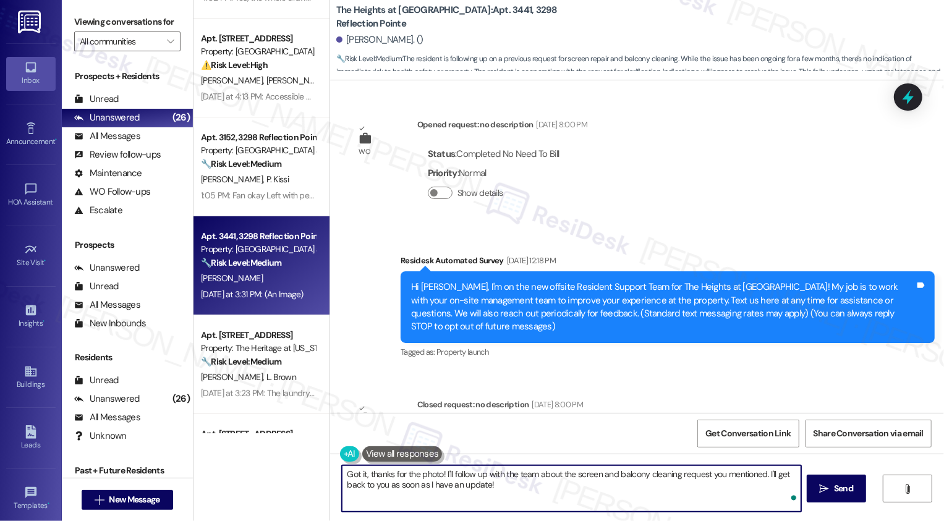
scroll to position [1077, 0]
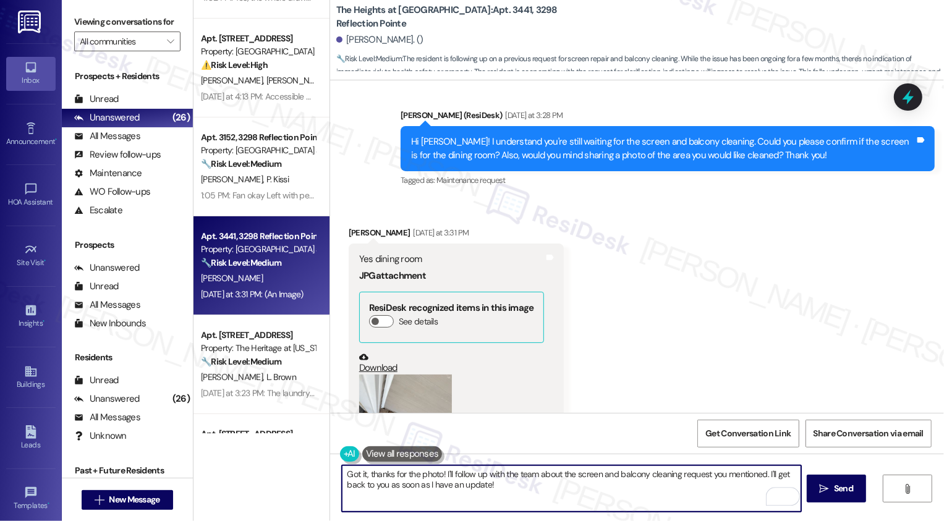
drag, startPoint x: 440, startPoint y: 474, endPoint x: 591, endPoint y: 521, distance: 157.9
click at [591, 521] on div "Got it, thanks for the photo! I'll follow up with the team about the screen and…" at bounding box center [637, 500] width 614 height 93
click at [448, 486] on textarea "Got it, thanks for the photo! I'll enter a request for you. In case the team ne…" at bounding box center [572, 489] width 460 height 46
type textarea "Got it, thanks for the photo! I'll enter a request for you. In case the team ne…"
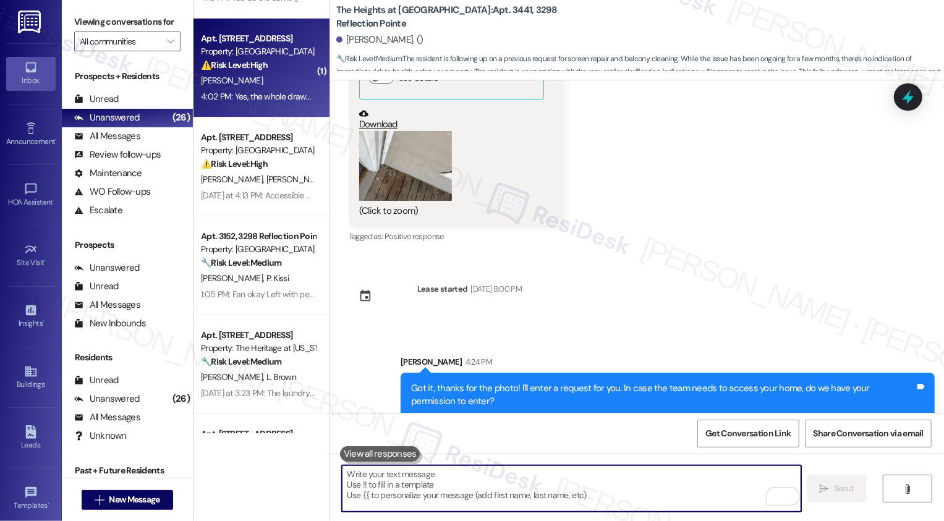
scroll to position [0, 0]
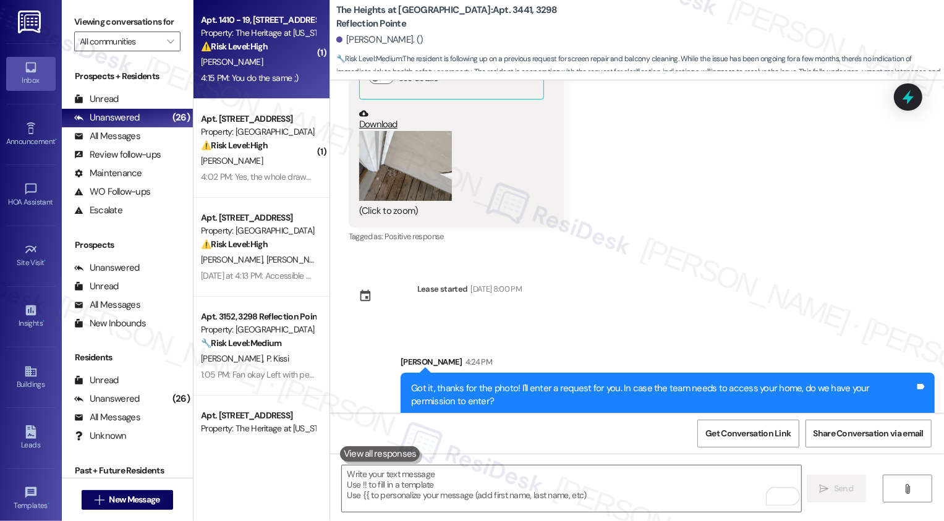
click at [254, 80] on div "4:15 PM: You do the same ;) 4:15 PM: You do the same ;)" at bounding box center [249, 77] width 97 height 11
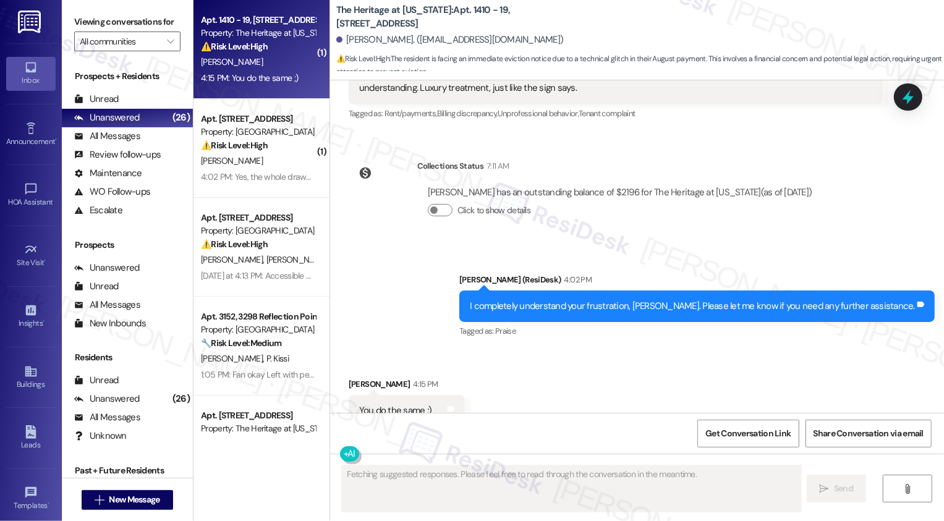
scroll to position [4806, 0]
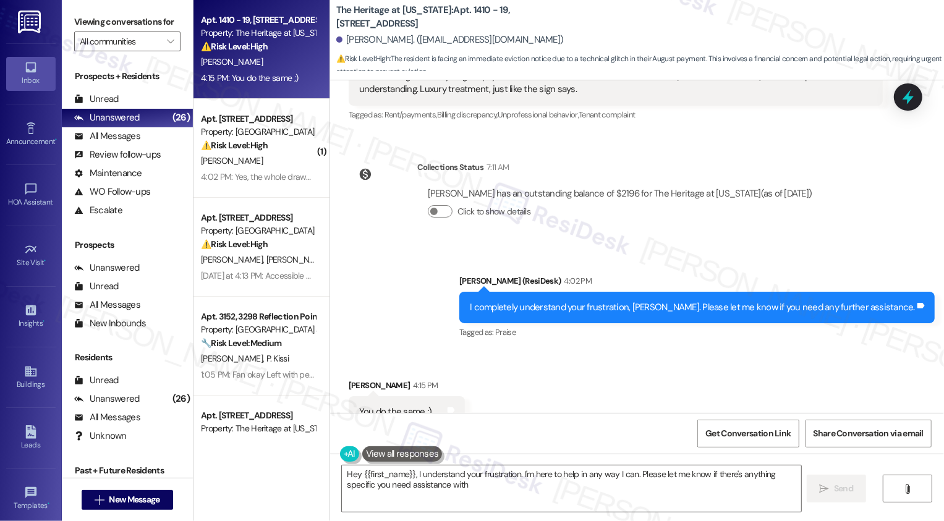
type textarea "Hey {{first_name}}, I understand your frustration. I'm here to help in any way …"
click at [484, 488] on textarea "Hey {{first_name}}, I understand your frustration. I'm here to help in any way …" at bounding box center [572, 489] width 460 height 46
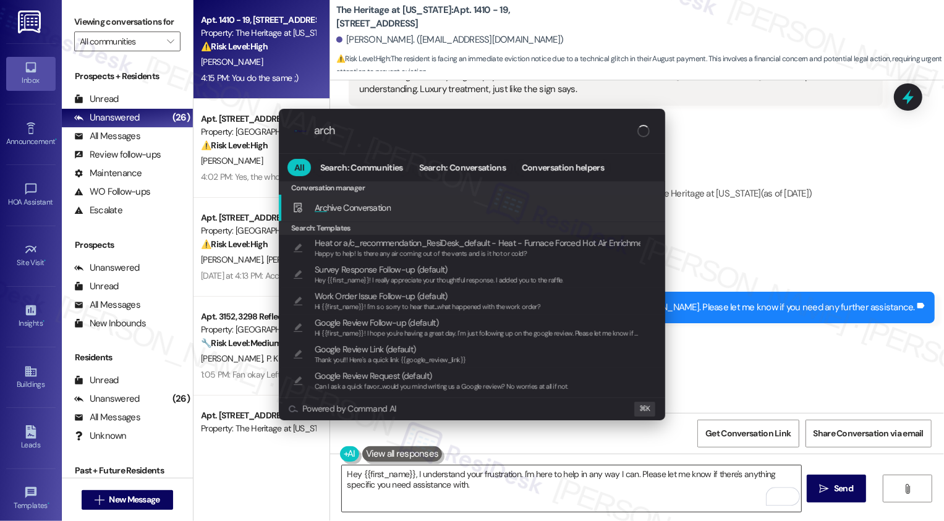
type input "archi"
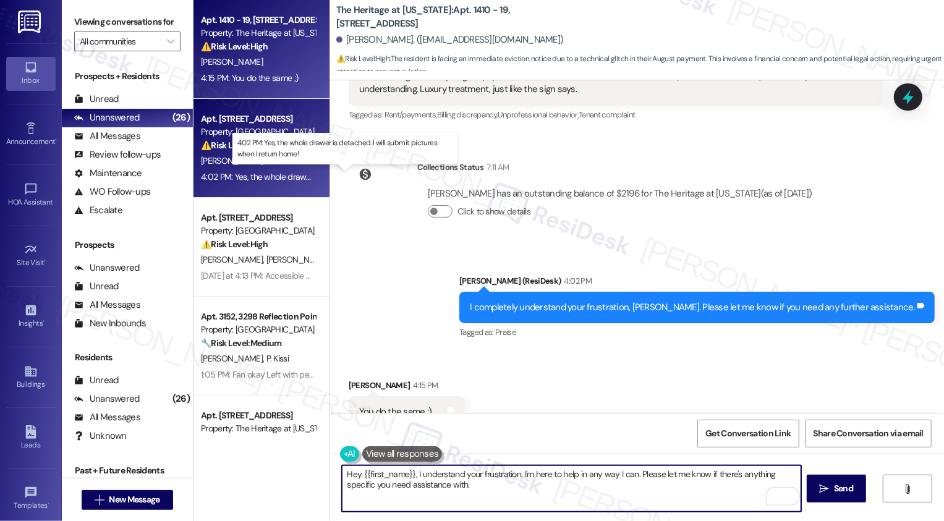
click at [245, 177] on div "4:02 PM: Yes, the whole drawer is detached. I will submit pictures when I retur…" at bounding box center [354, 176] width 307 height 11
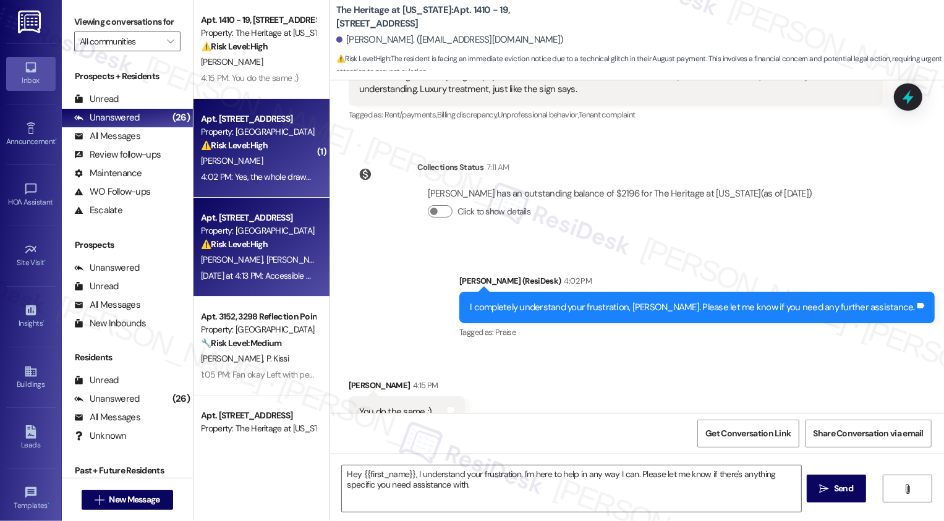
type textarea "Fetching suggested responses. Please feel free to read through the conversation…"
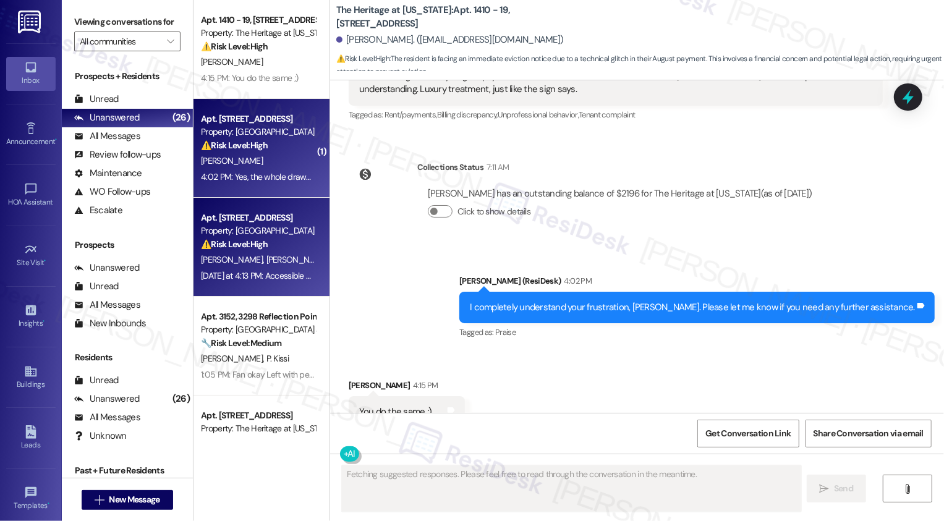
click at [245, 241] on strong "⚠️ Risk Level: High" at bounding box center [234, 244] width 67 height 11
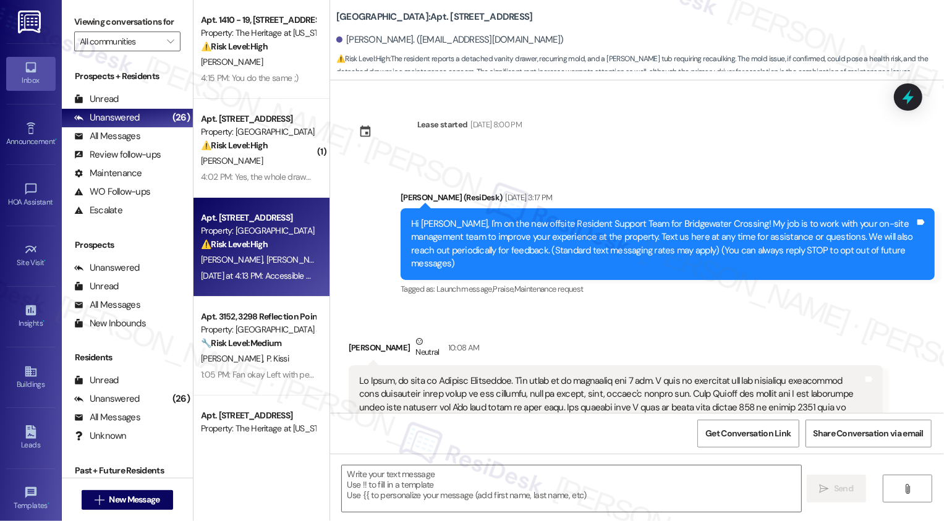
click at [245, 241] on strong "⚠️ Risk Level: High" at bounding box center [234, 244] width 67 height 11
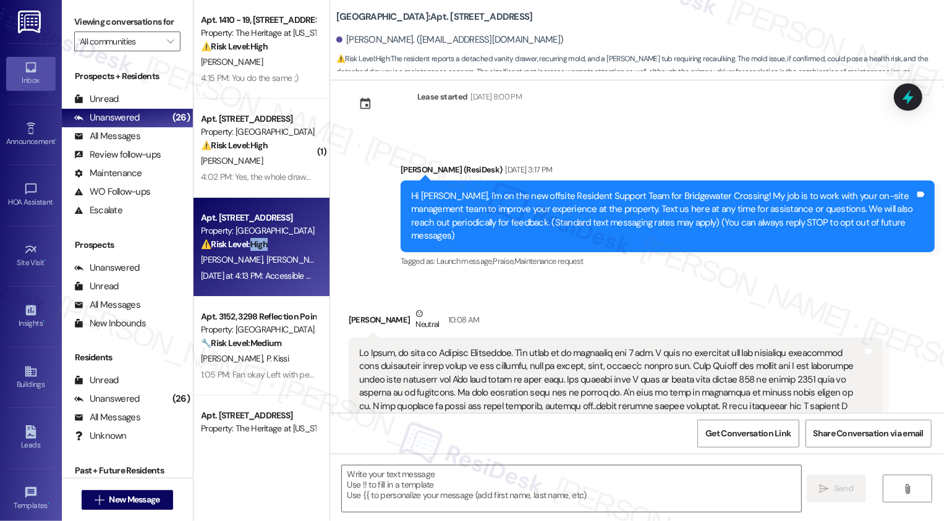
click at [245, 241] on strong "⚠️ Risk Level: High" at bounding box center [234, 244] width 67 height 11
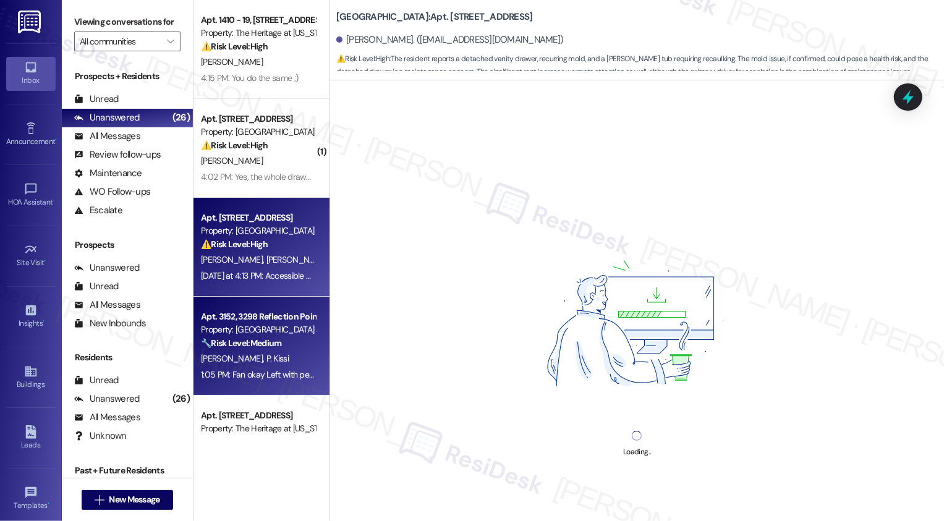
click at [259, 327] on div "Property: [GEOGRAPHIC_DATA] at [GEOGRAPHIC_DATA]" at bounding box center [258, 329] width 114 height 13
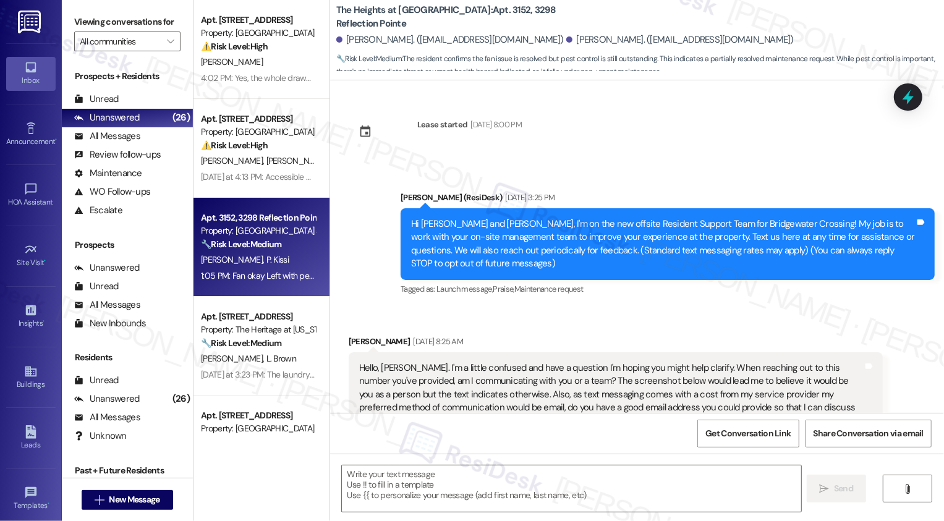
scroll to position [1558, 0]
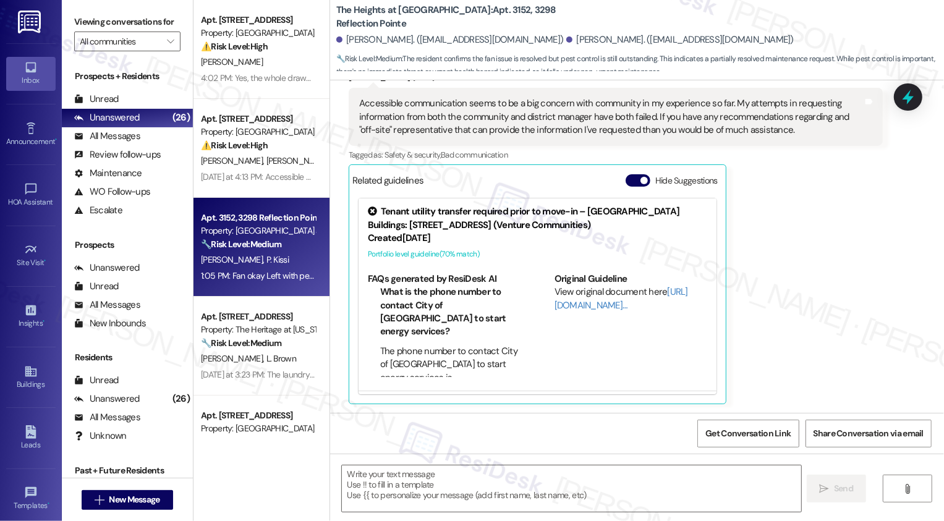
click at [259, 327] on div "Apt. 10F-White Oak, 5 Fall Wood Drive Property: Bridgewater Crossing ⚠️ Risk Le…" at bounding box center [262, 217] width 136 height 434
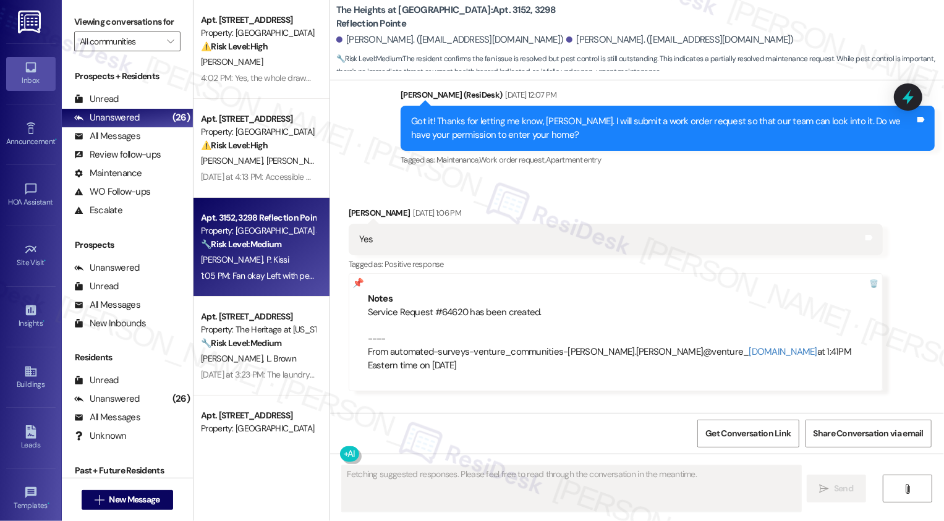
type textarea "Fetching suggested responses. Please feel free to read through the conversation…"
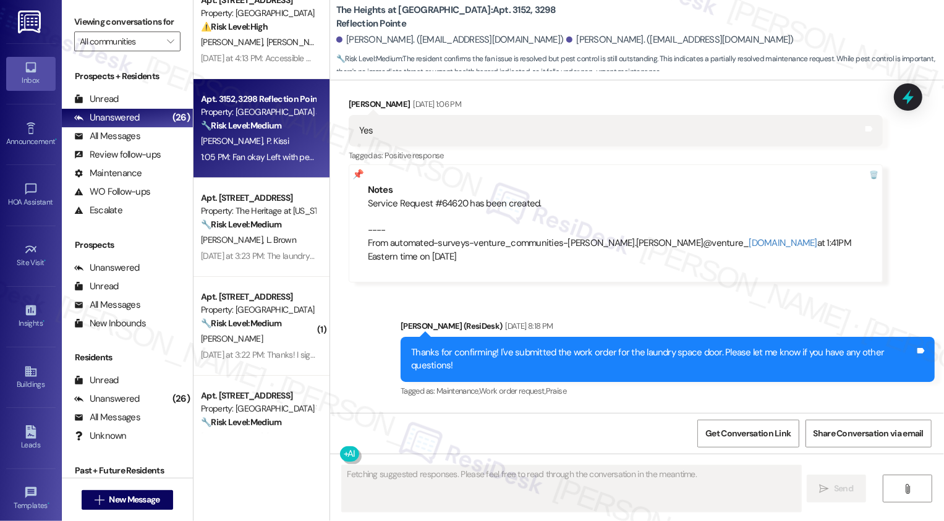
click at [261, 320] on strong "🔧 Risk Level: Medium" at bounding box center [241, 323] width 80 height 11
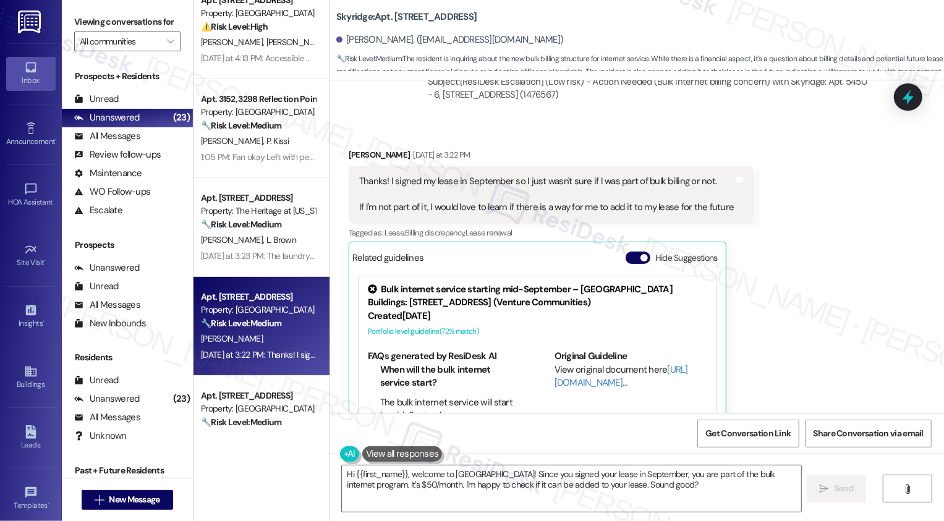
scroll to position [889, 0]
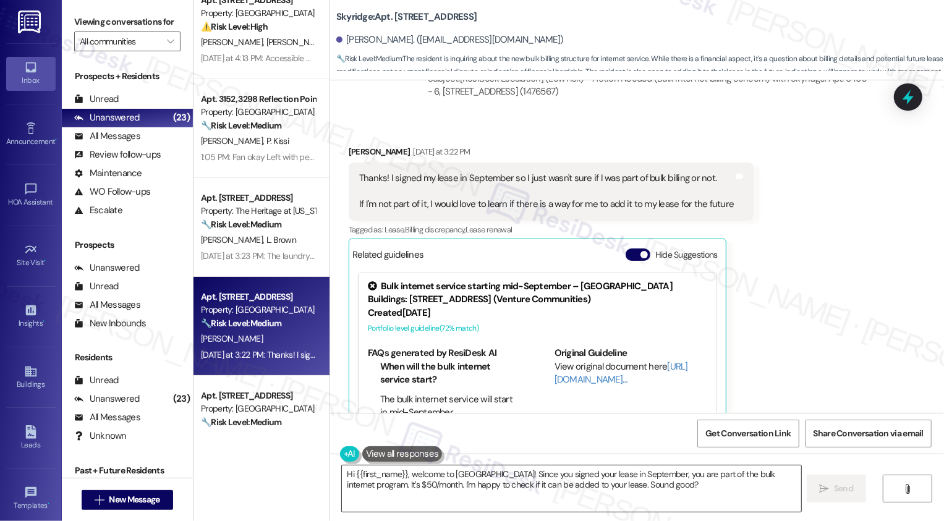
click at [510, 481] on textarea "Hi {{first_name}}, welcome to Skyridge! Since you signed your lease in Septembe…" at bounding box center [572, 489] width 460 height 46
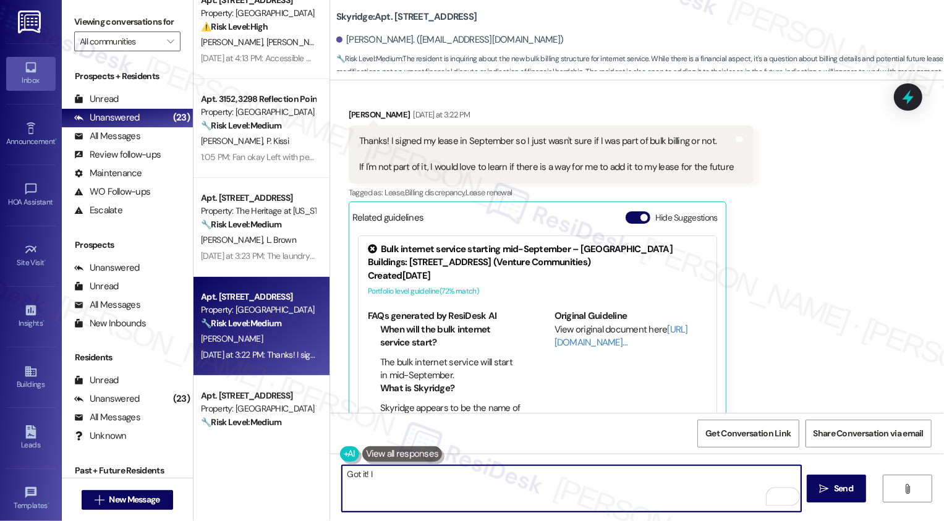
scroll to position [951, 0]
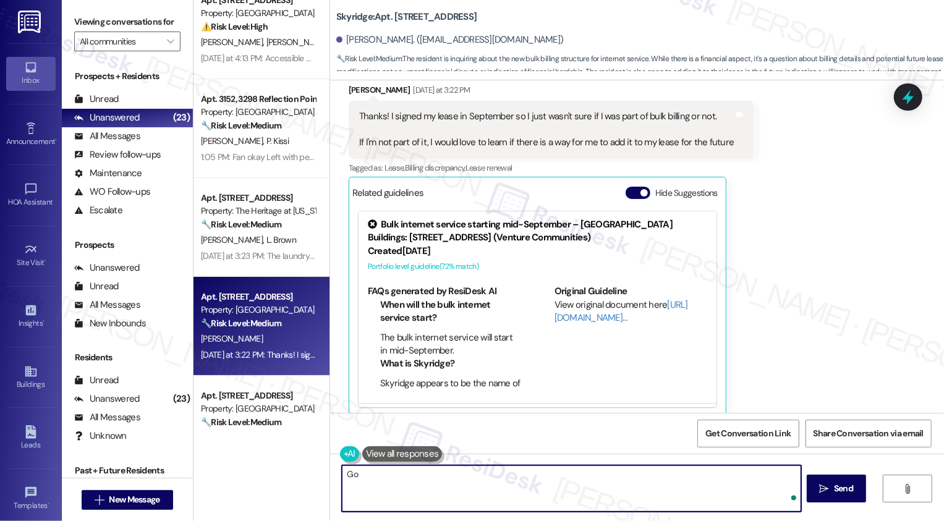
type textarea "G"
type textarea "Oh, I see. Thanks for letting me know, Hannah! I'll keep you posted!"
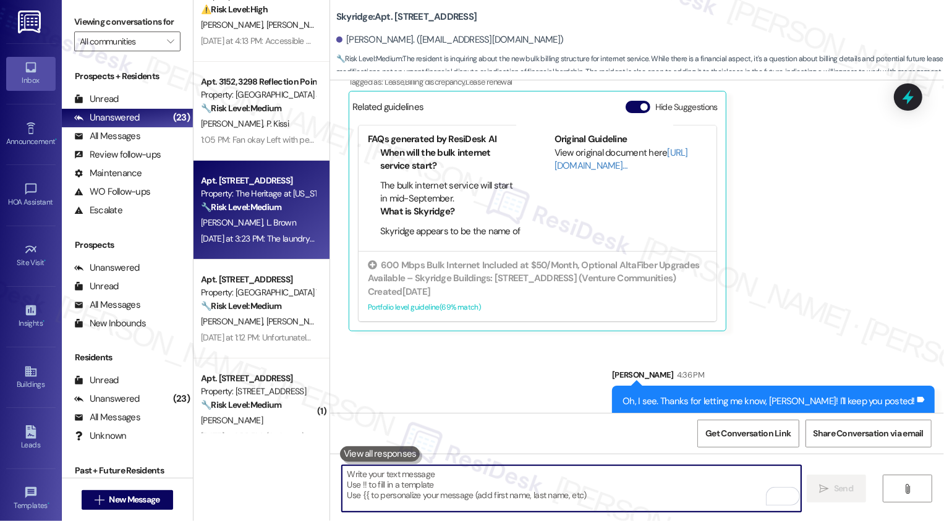
scroll to position [144, 0]
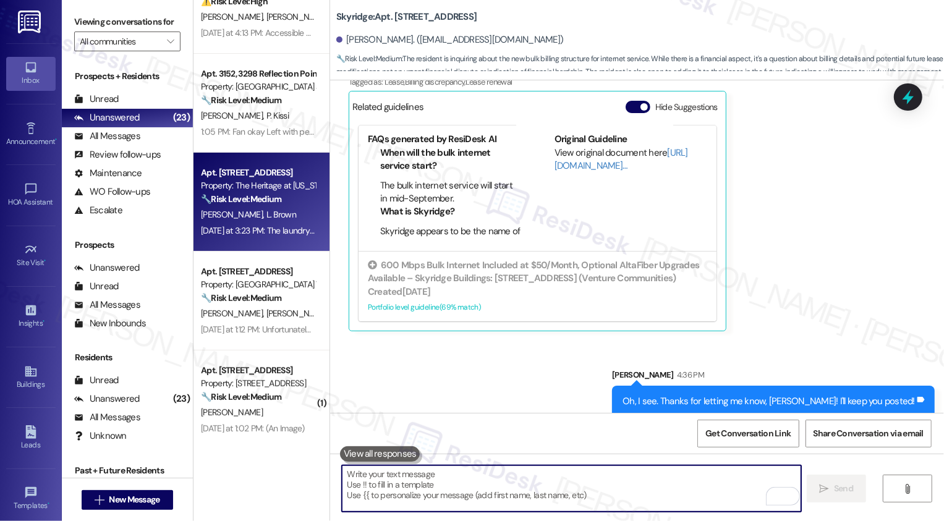
click at [273, 189] on div "Property: The Heritage at [US_STATE]" at bounding box center [258, 185] width 114 height 13
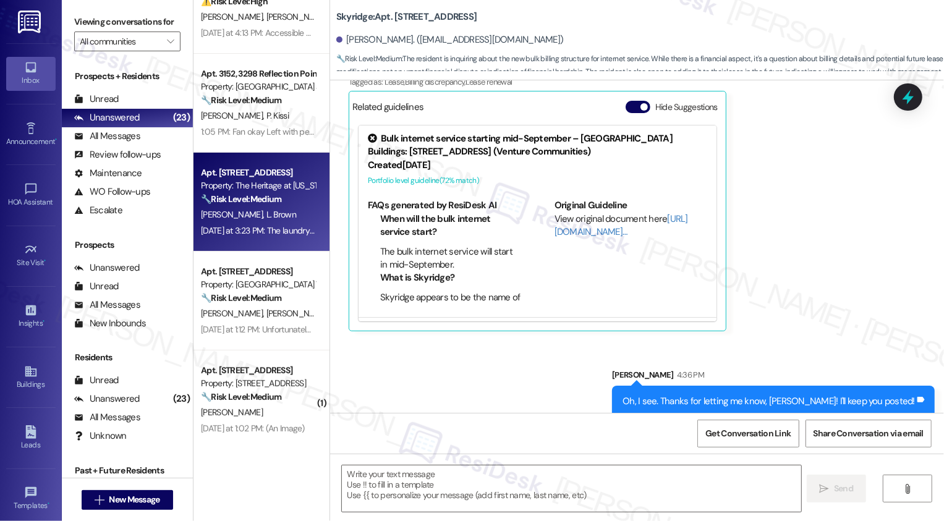
type textarea "Fetching suggested responses. Please feel free to read through the conversation…"
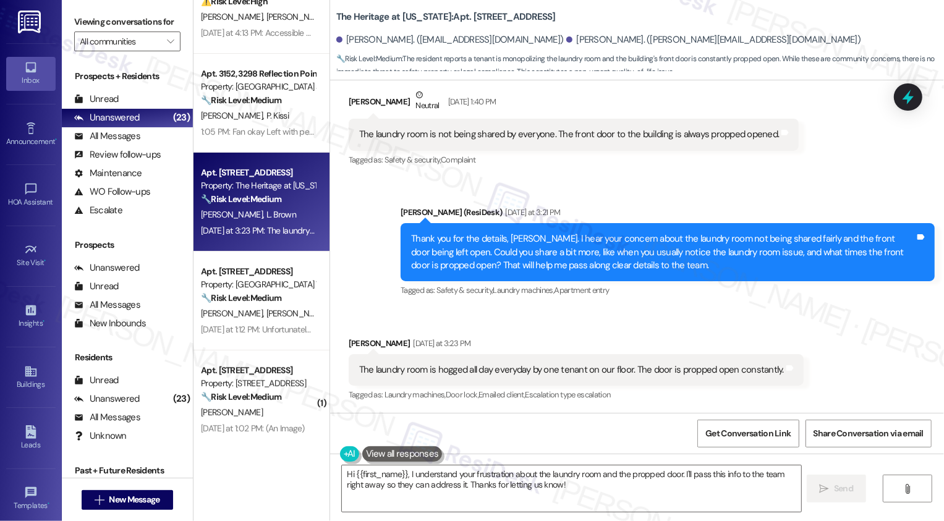
scroll to position [830, 0]
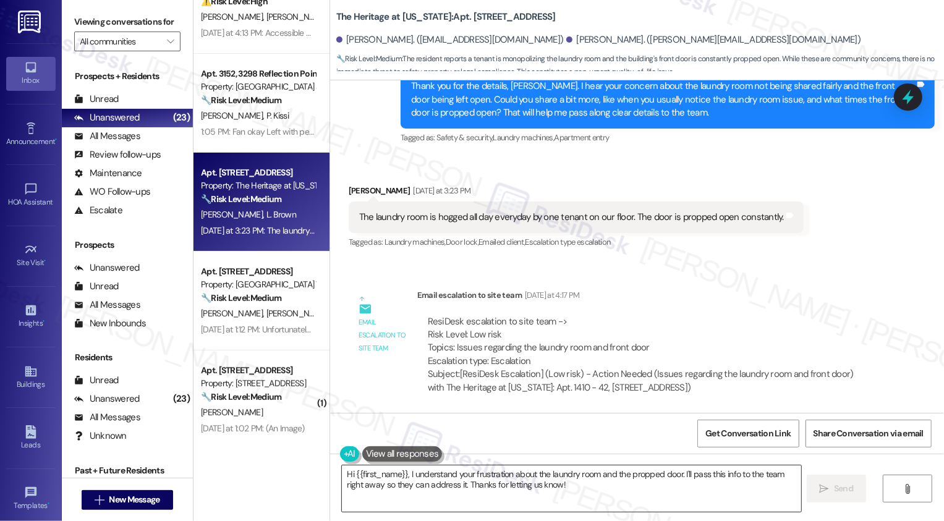
click at [445, 492] on textarea "Hi {{first_name}}, I understand your frustration about the laundry room and the…" at bounding box center [572, 489] width 460 height 46
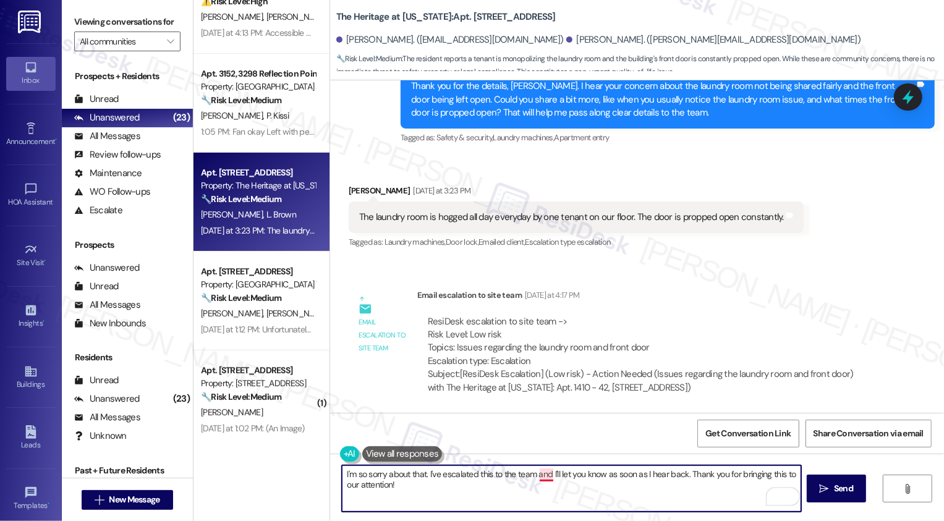
click at [534, 477] on textarea "I'm so sorry about that. I've escalated this to the team and I'll let you know …" at bounding box center [572, 489] width 460 height 46
click at [416, 481] on textarea "I'm so sorry about that. I've escalated this to the team, and I'll let you know…" at bounding box center [572, 489] width 460 height 46
type textarea "I'm so sorry about that. I've escalated this to the team, and I'll let you know…"
click at [850, 496] on button " Send" at bounding box center [837, 489] width 60 height 28
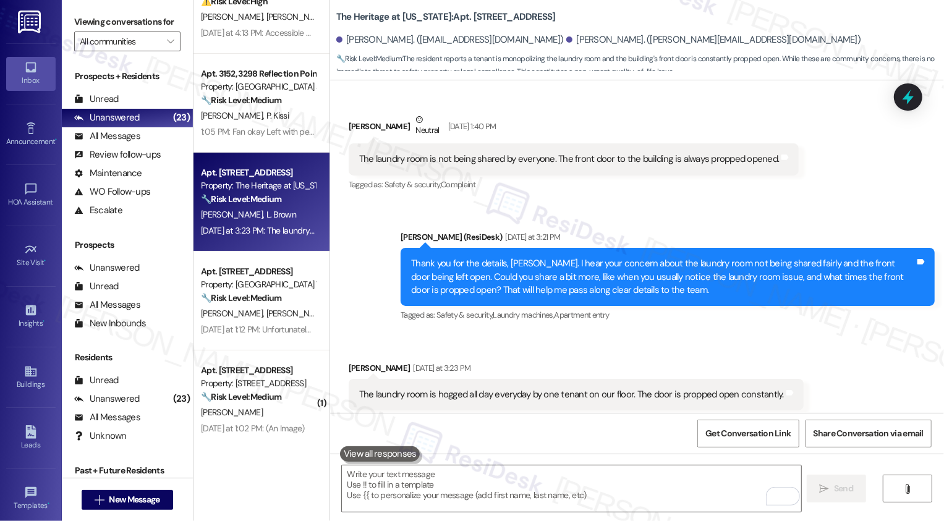
scroll to position [930, 0]
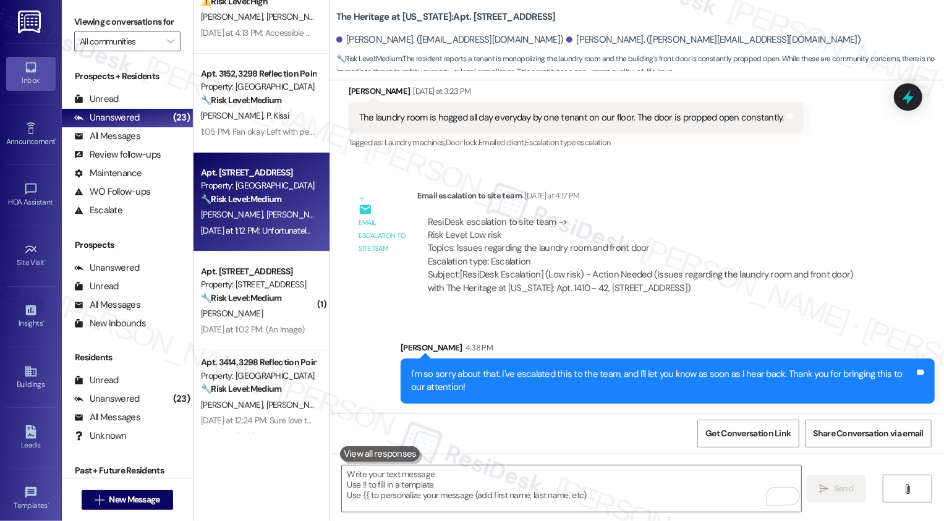
click at [298, 191] on div "Property: [GEOGRAPHIC_DATA] Townhomes" at bounding box center [258, 185] width 114 height 13
type textarea "Fetching suggested responses. Please feel free to read through the conversation…"
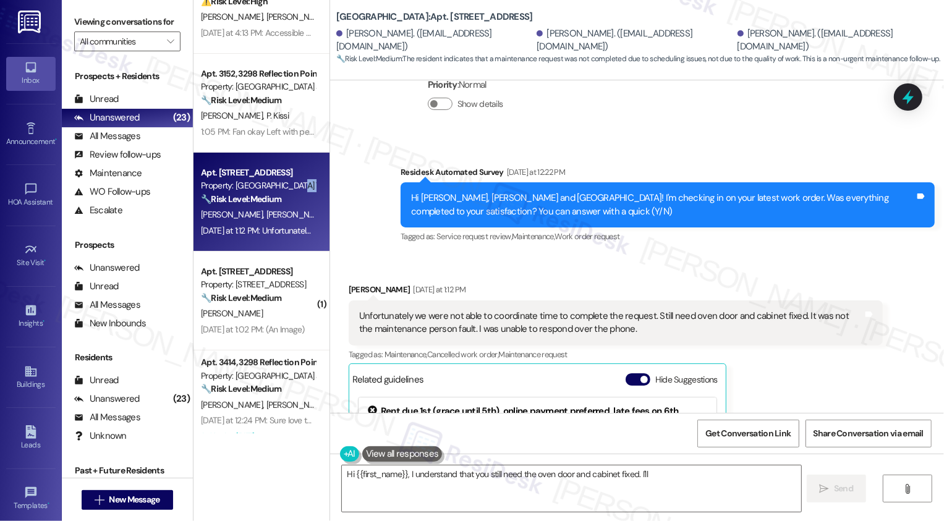
scroll to position [328, 0]
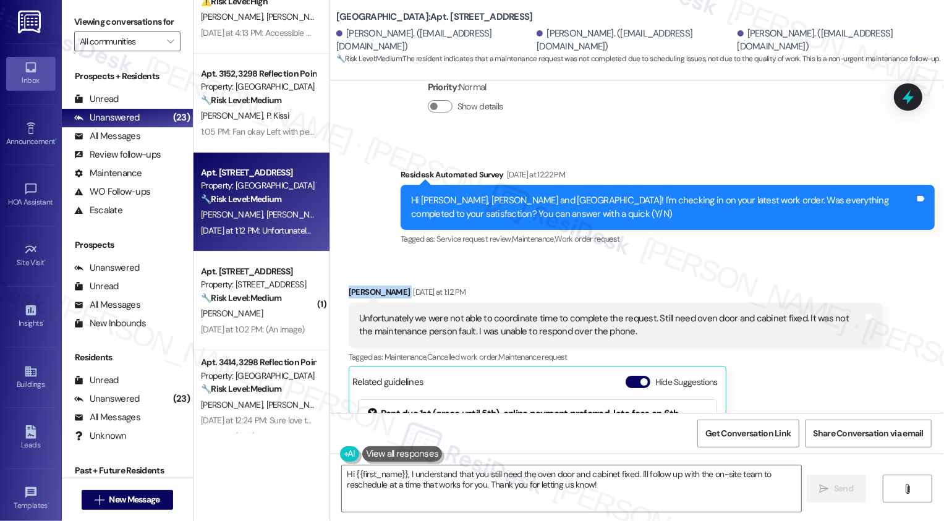
drag, startPoint x: 341, startPoint y: 291, endPoint x: 444, endPoint y: 289, distance: 102.7
click at [444, 289] on div "Francesca Holloway- Reliford Yesterday at 1:12 PM" at bounding box center [616, 294] width 534 height 17
copy div "Francesca Holloway- Reliford"
click at [566, 244] on span "Work order request" at bounding box center [587, 239] width 65 height 11
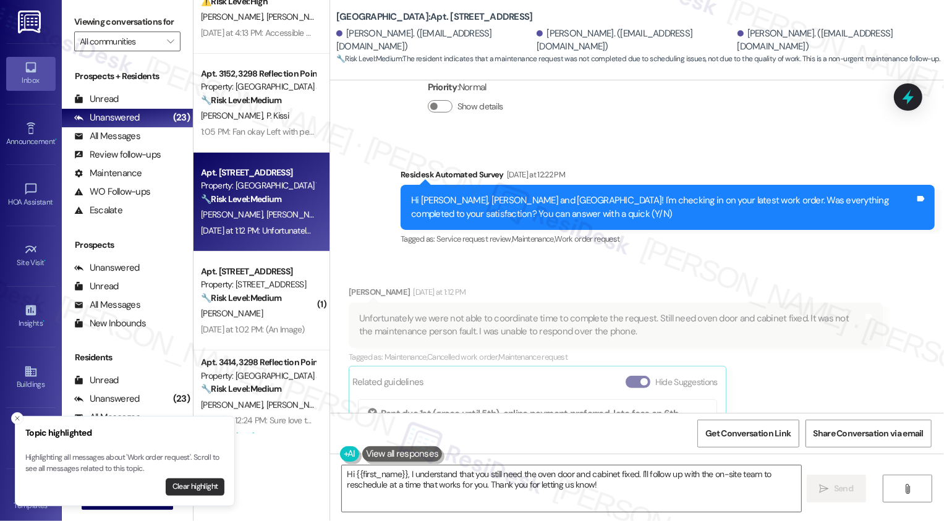
click at [199, 485] on button "Clear highlight" at bounding box center [195, 487] width 59 height 17
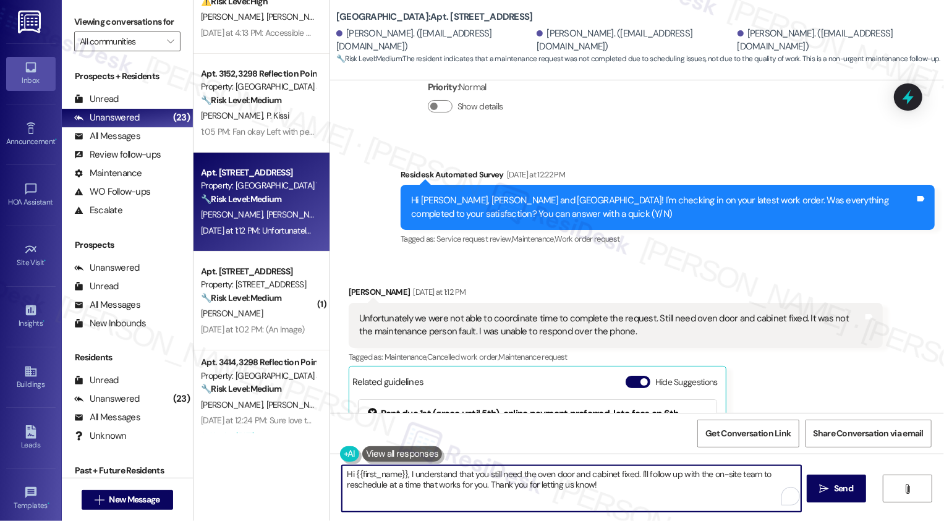
drag, startPoint x: 633, startPoint y: 474, endPoint x: 648, endPoint y: 476, distance: 15.0
click at [648, 476] on textarea "Hi {{first_name}}, I understand that you still need the oven door and cabinet f…" at bounding box center [572, 489] width 460 height 46
drag, startPoint x: 633, startPoint y: 473, endPoint x: 642, endPoint y: 491, distance: 19.9
click at [642, 491] on textarea "Hi {{first_name}}, I understand that you still need the oven door and cabinet f…" at bounding box center [572, 489] width 460 height 46
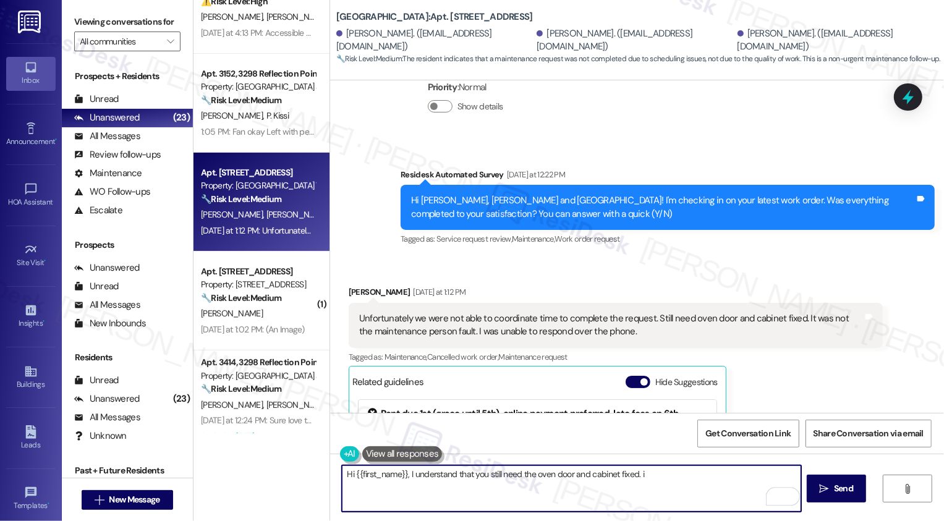
type textarea "Hi {{first_name}}, I understand that you still need the oven door and cabinet f…"
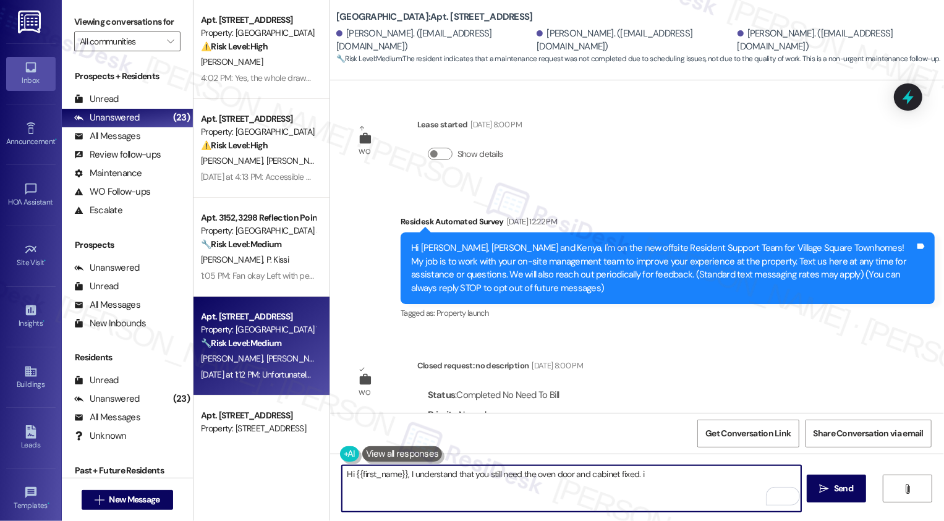
scroll to position [328, 0]
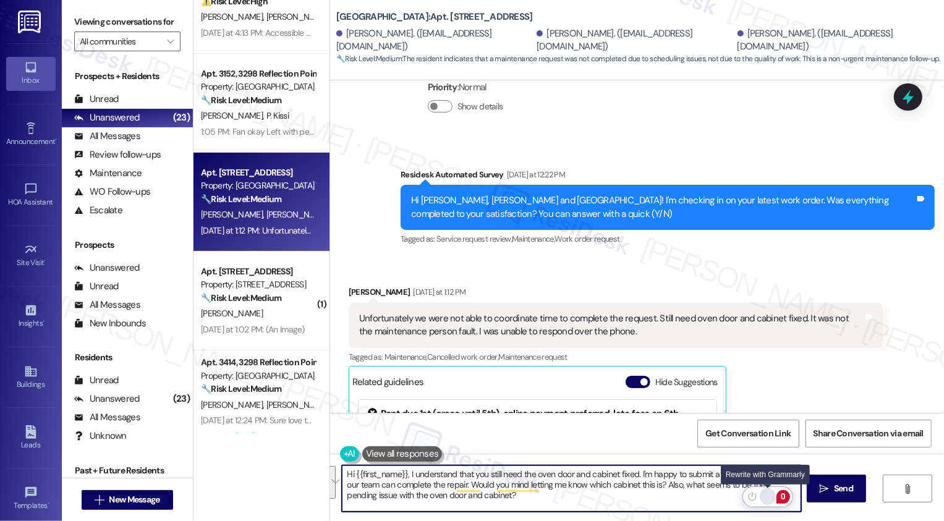
click at [773, 500] on div "Rewrite with Grammarly" at bounding box center [768, 497] width 14 height 14
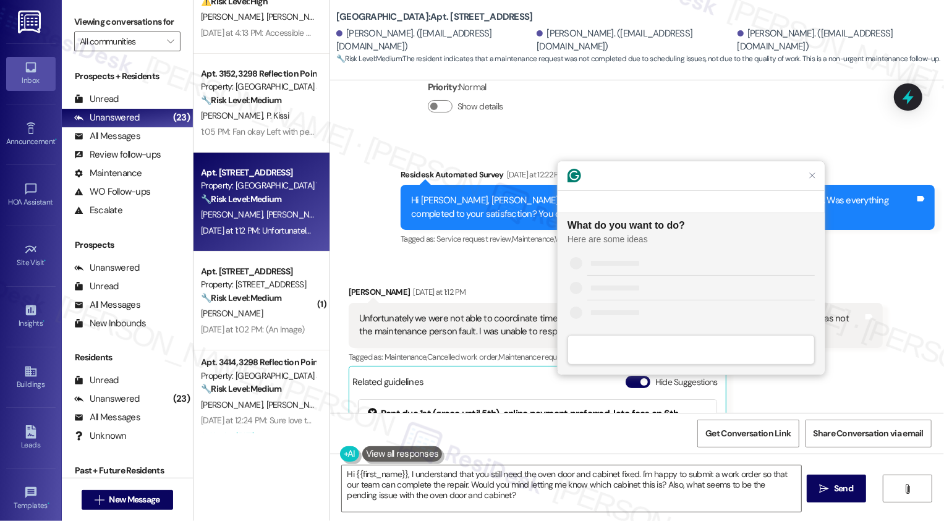
scroll to position [0, 0]
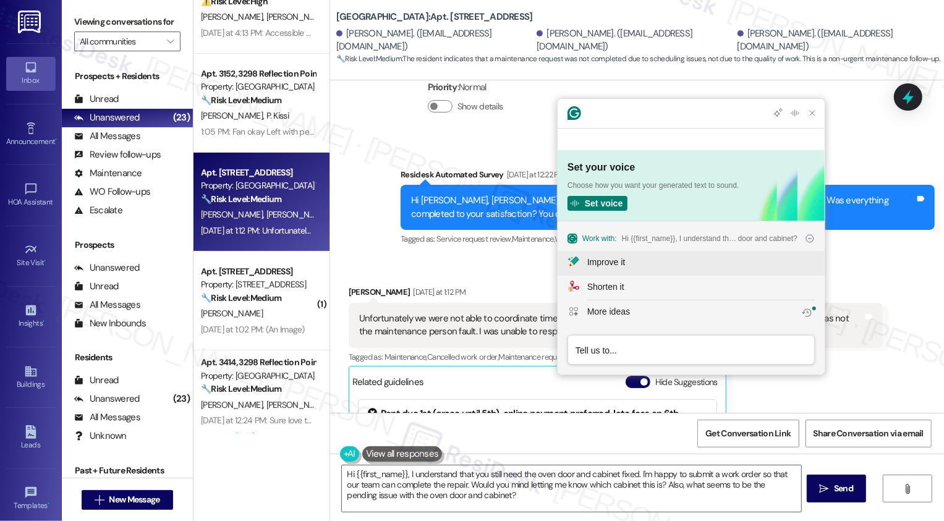
click at [621, 264] on div "Improve it" at bounding box center [607, 262] width 38 height 13
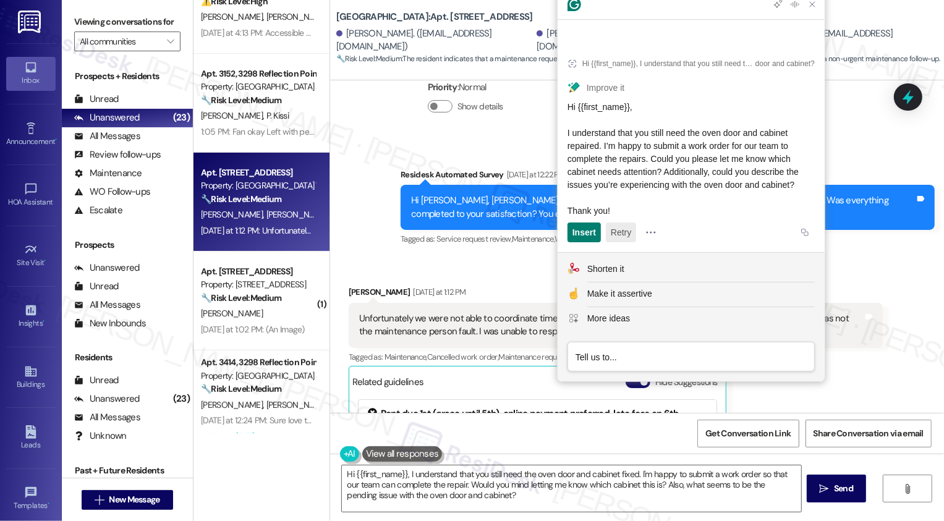
click at [623, 239] on button "Retry" at bounding box center [621, 233] width 30 height 20
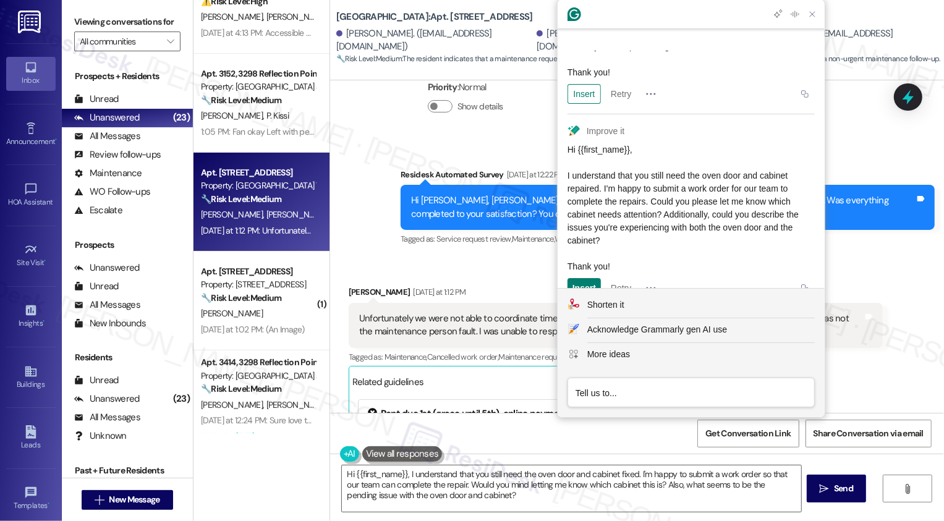
scroll to position [158, 0]
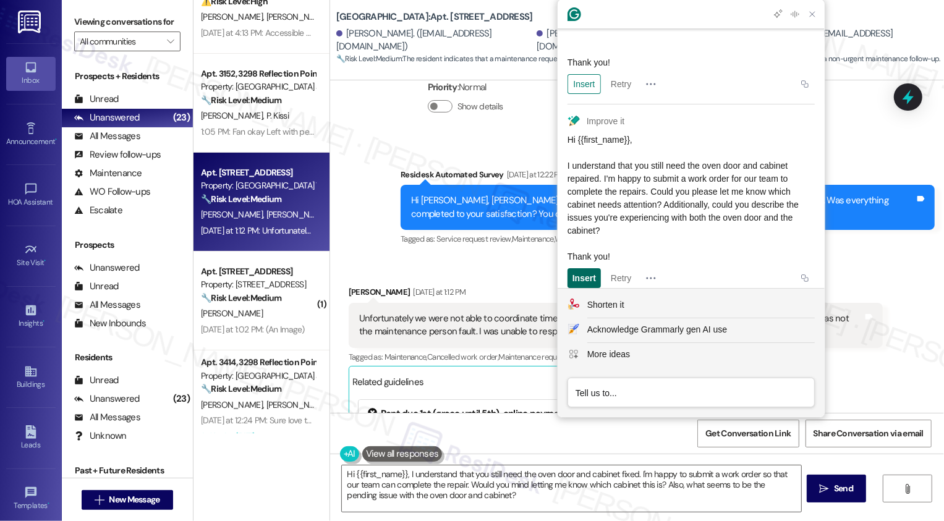
click at [587, 271] on div "Insert" at bounding box center [585, 278] width 24 height 20
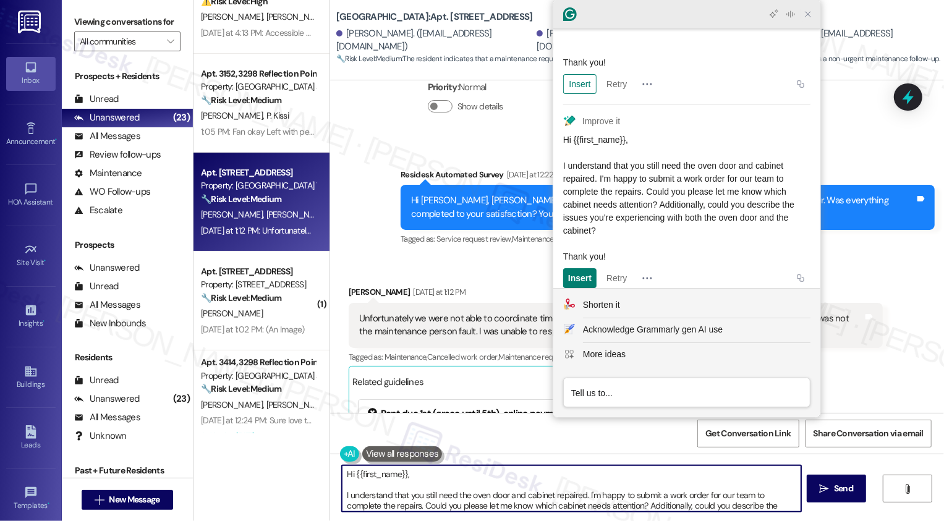
click at [812, 16] on icon "Close Grammarly Assistant" at bounding box center [808, 14] width 10 height 10
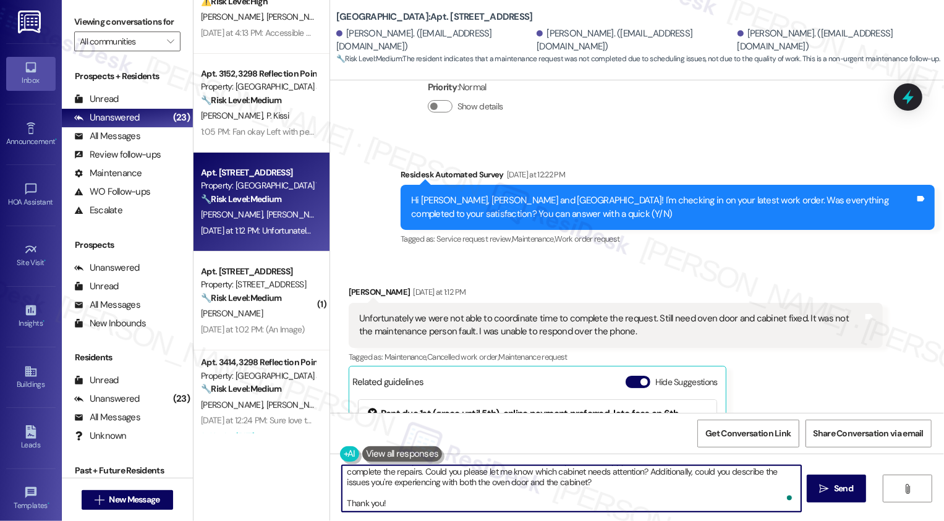
scroll to position [34, 0]
click at [342, 500] on textarea "Hi {{first_name}}, I understand that you still need the oven door and cabinet r…" at bounding box center [572, 489] width 460 height 46
drag, startPoint x: 340, startPoint y: 490, endPoint x: 424, endPoint y: 521, distance: 89.4
click at [424, 521] on div "Hi {{first_name}}, I understand that you still need the oven door and cabinet r…" at bounding box center [637, 500] width 614 height 93
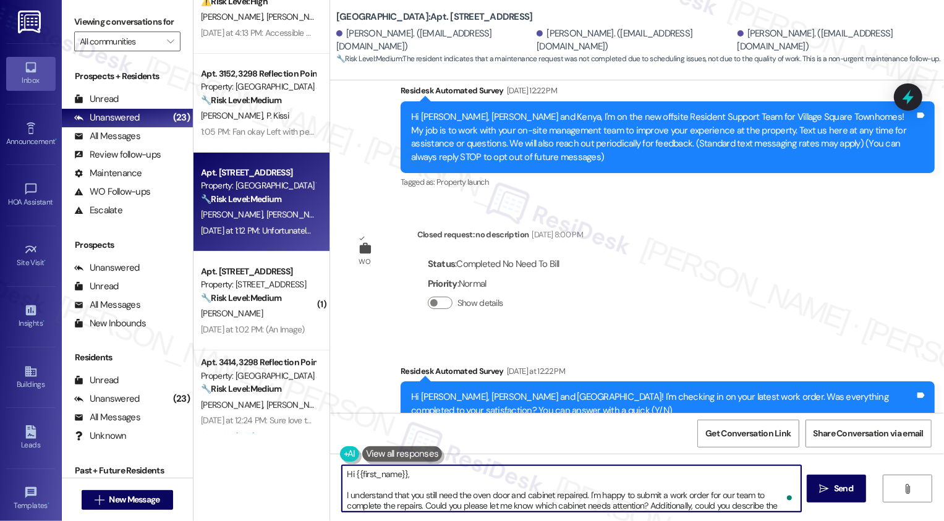
scroll to position [143, 0]
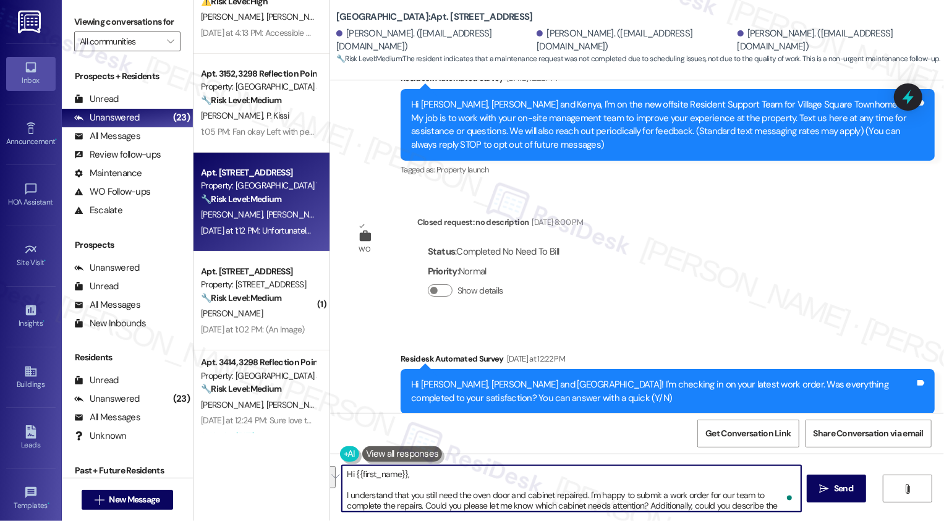
drag, startPoint x: 336, startPoint y: 497, endPoint x: 330, endPoint y: 468, distance: 30.5
click at [335, 468] on div "Hi {{first_name}}, I understand that you still need the oven door and cabinet r…" at bounding box center [565, 489] width 461 height 48
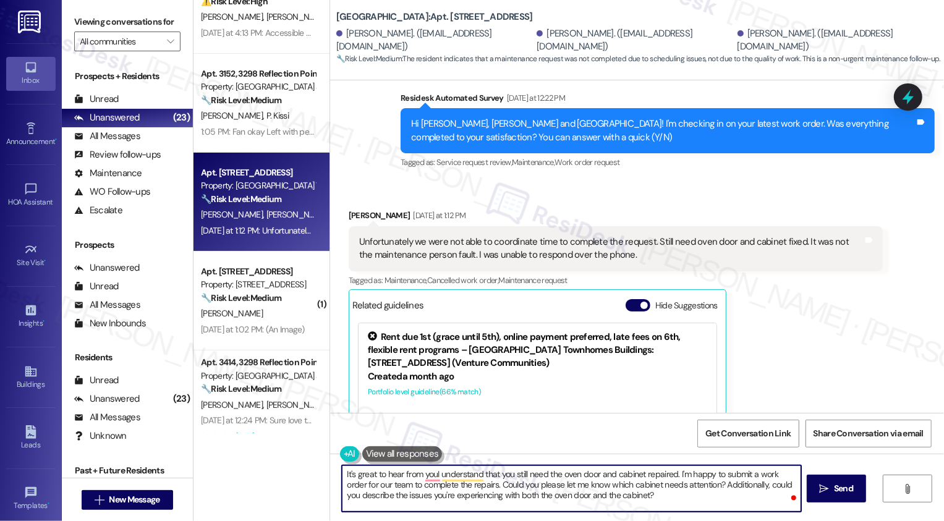
scroll to position [424, 0]
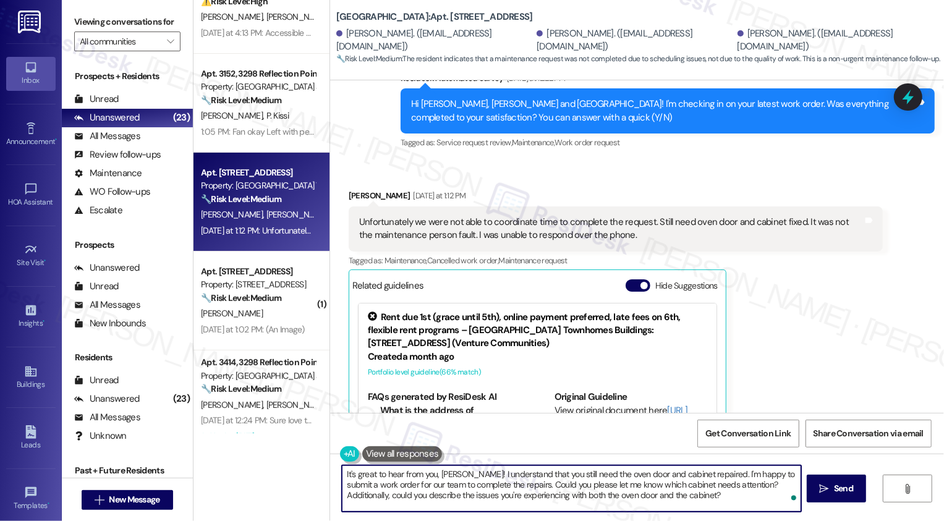
click at [473, 497] on textarea "It's great to hear from you, Francesca! I understand that you still need the ov…" at bounding box center [572, 489] width 460 height 46
click at [682, 493] on textarea "It's great to hear from you, Francesca! I understand that you still need the ov…" at bounding box center [572, 489] width 460 height 46
click at [425, 495] on textarea "It's great to hear from you, Francesca! I understand that you still need the ov…" at bounding box center [572, 489] width 460 height 46
click at [574, 496] on textarea "It's great to hear from you, Francesca! I understand that you still need the ov…" at bounding box center [572, 489] width 460 height 46
type textarea "It's great to hear from you, Francesca! I understand that you still need the ov…"
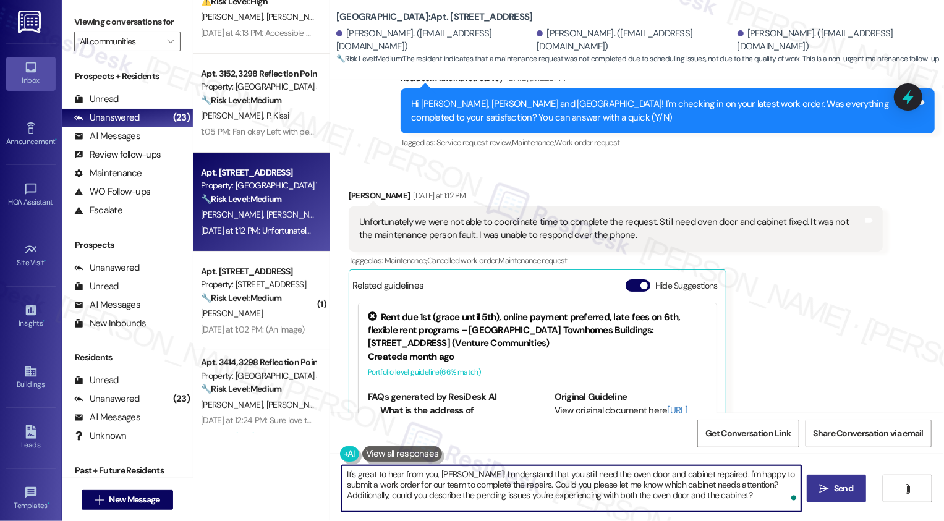
click at [836, 498] on button " Send" at bounding box center [837, 489] width 60 height 28
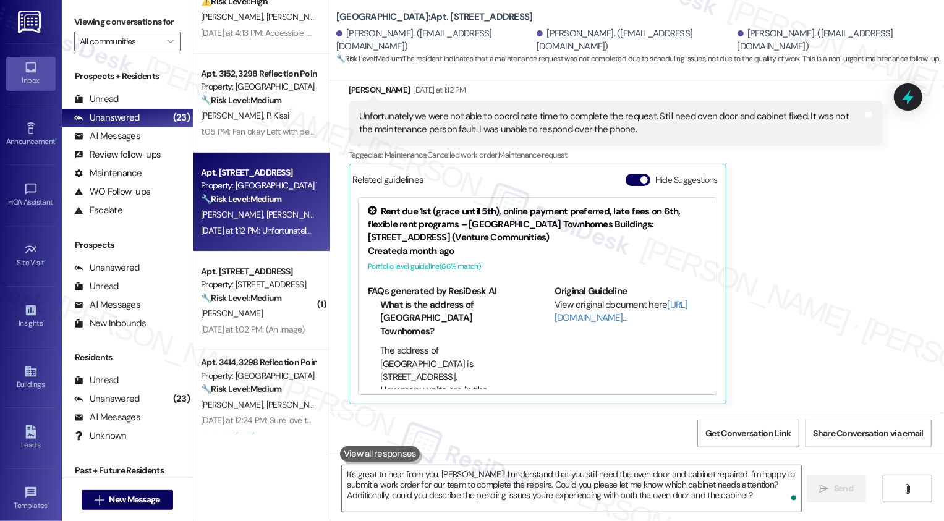
scroll to position [0, 0]
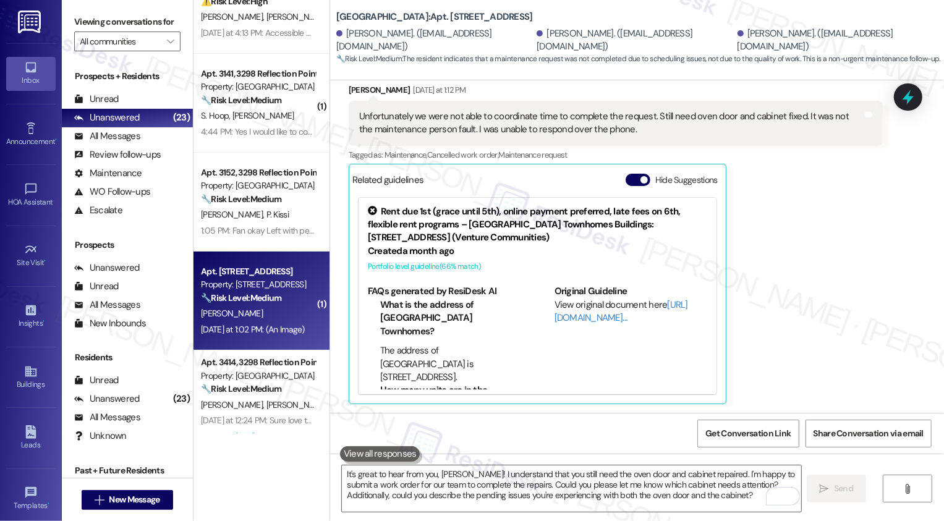
click at [259, 293] on strong "🔧 Risk Level: Medium" at bounding box center [241, 298] width 80 height 11
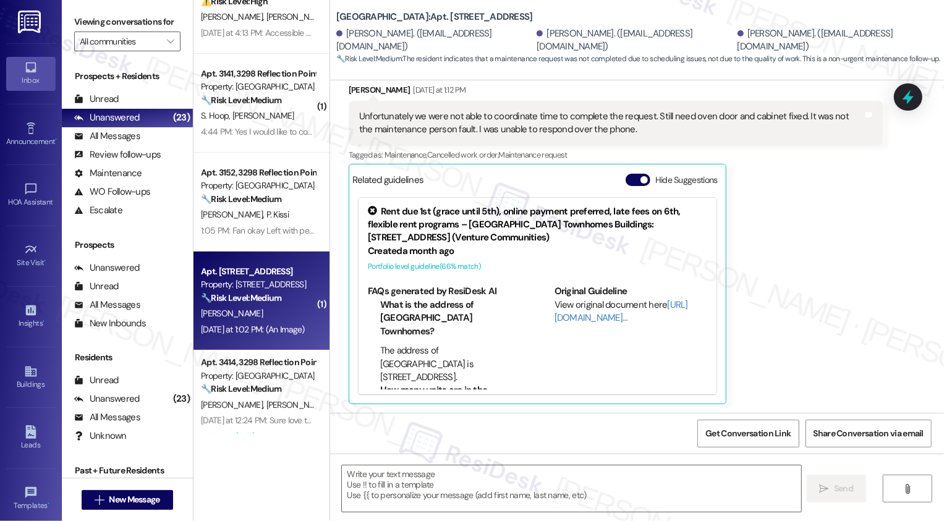
click at [259, 293] on strong "🔧 Risk Level: Medium" at bounding box center [241, 298] width 80 height 11
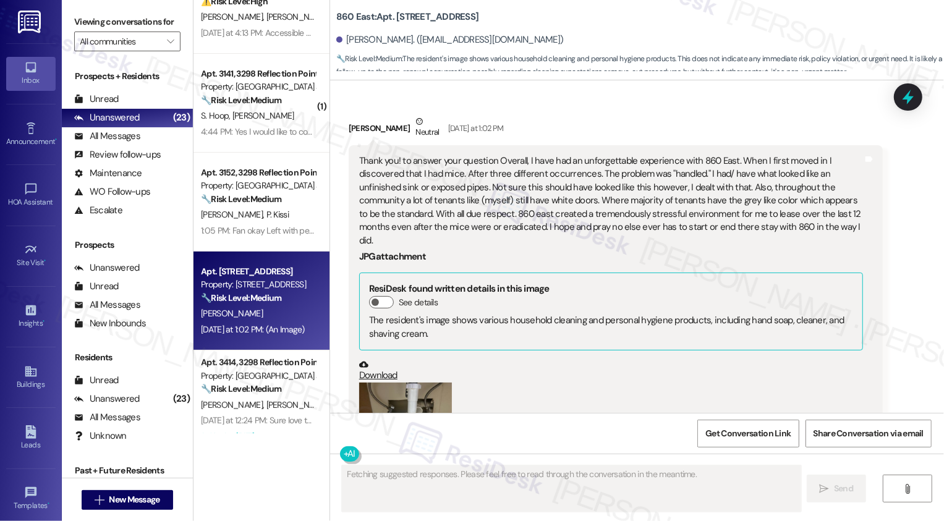
scroll to position [1062, 0]
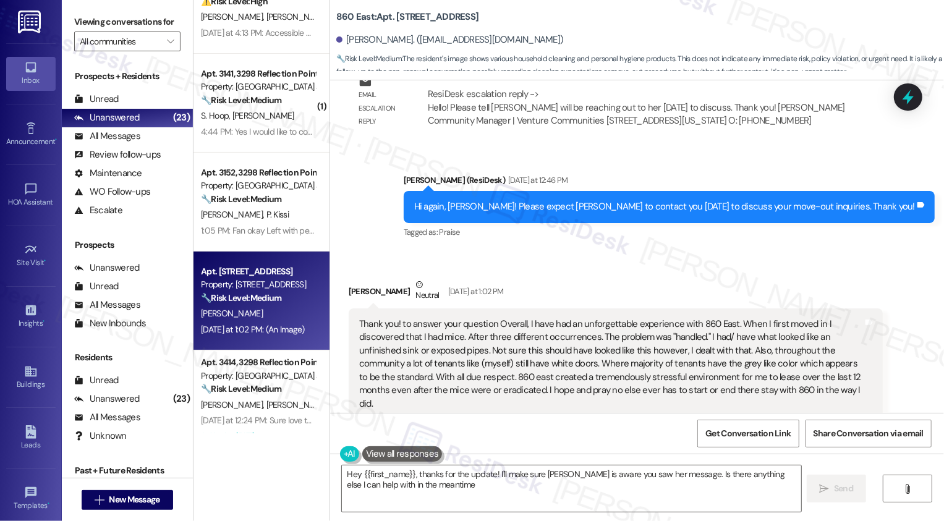
type textarea "Hey {{first_name}}, thanks for the update! I'll make sure Gianna is aware you s…"
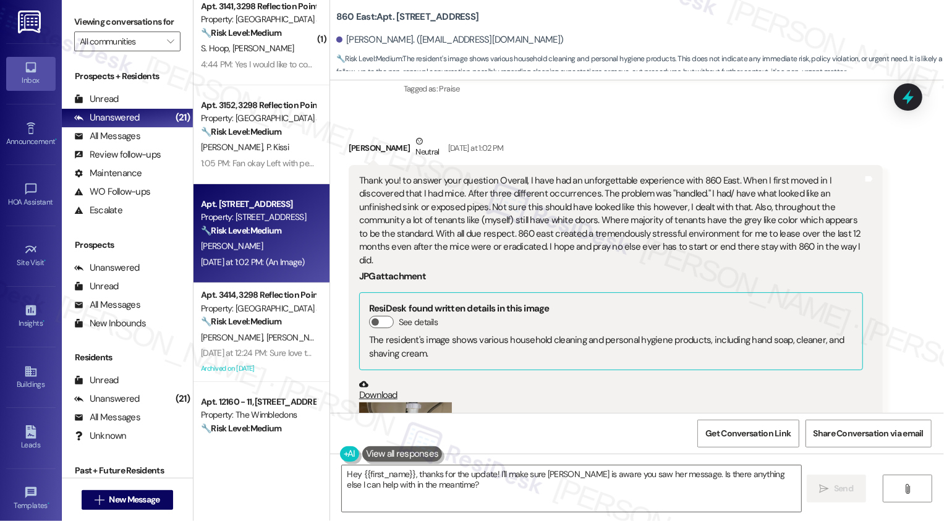
scroll to position [1255, 0]
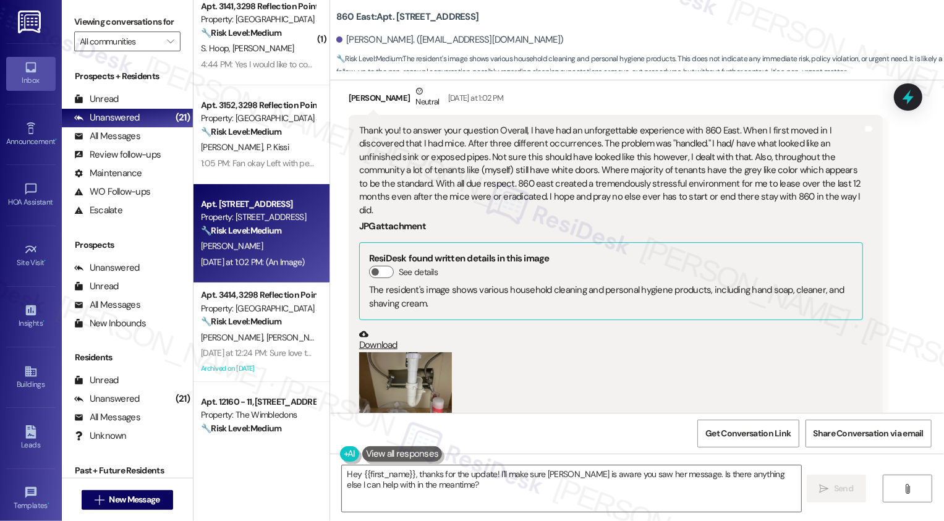
click at [382, 366] on button "Zoom image" at bounding box center [405, 388] width 93 height 70
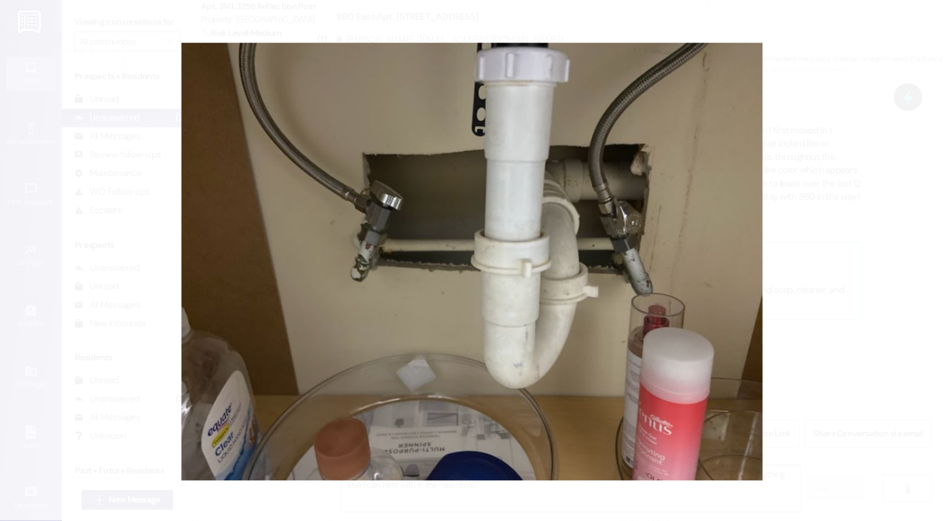
click at [843, 87] on button "Unzoom image" at bounding box center [472, 260] width 944 height 521
